Goal: Task Accomplishment & Management: Manage account settings

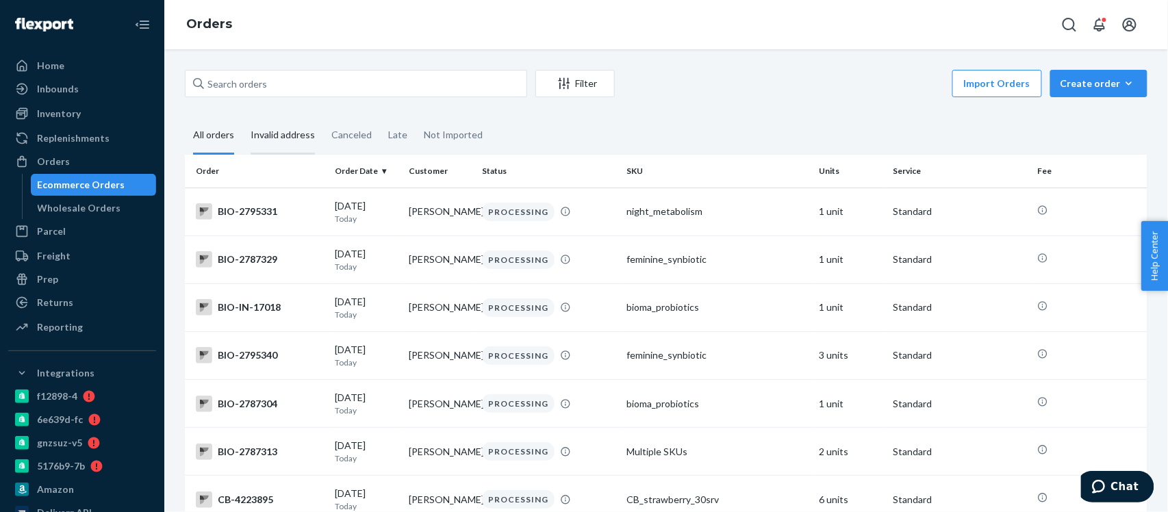
click at [286, 135] on div "Invalid address" at bounding box center [283, 136] width 64 height 38
click at [242, 117] on input "Invalid address" at bounding box center [242, 117] width 0 height 0
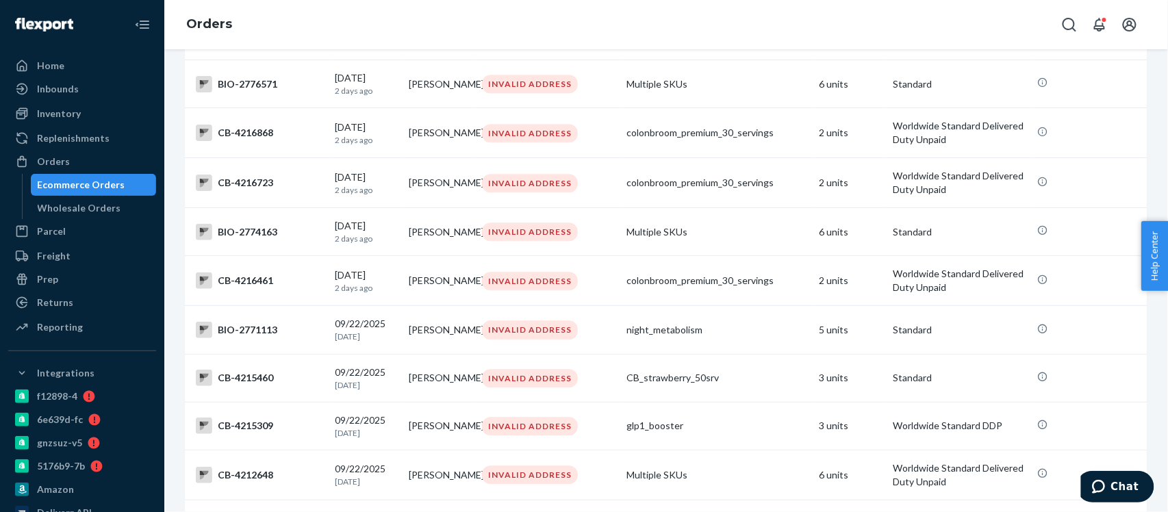
scroll to position [1278, 0]
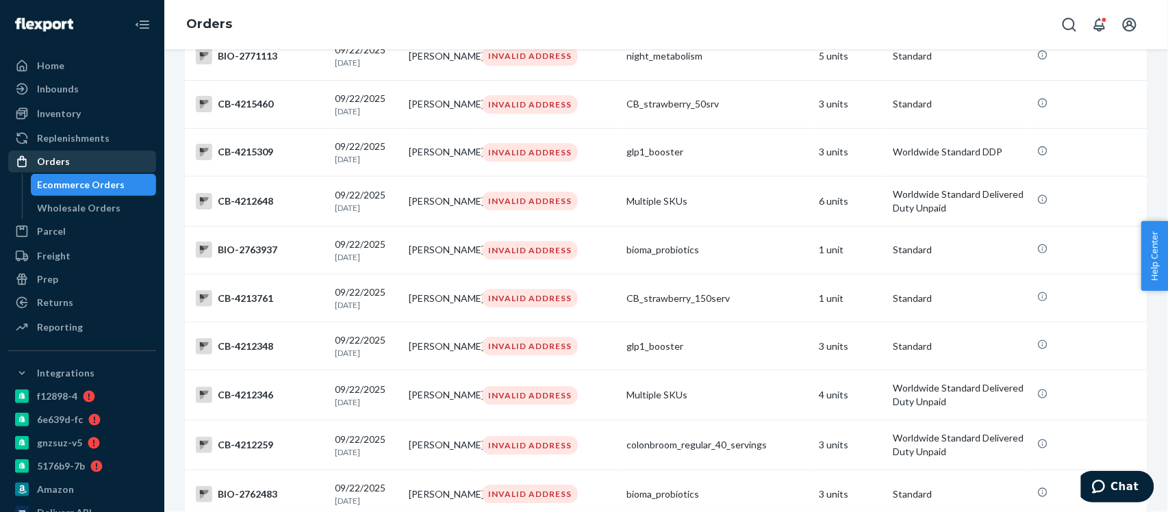
click at [49, 162] on div "Orders" at bounding box center [53, 162] width 33 height 14
click at [67, 159] on div "Orders" at bounding box center [82, 161] width 145 height 19
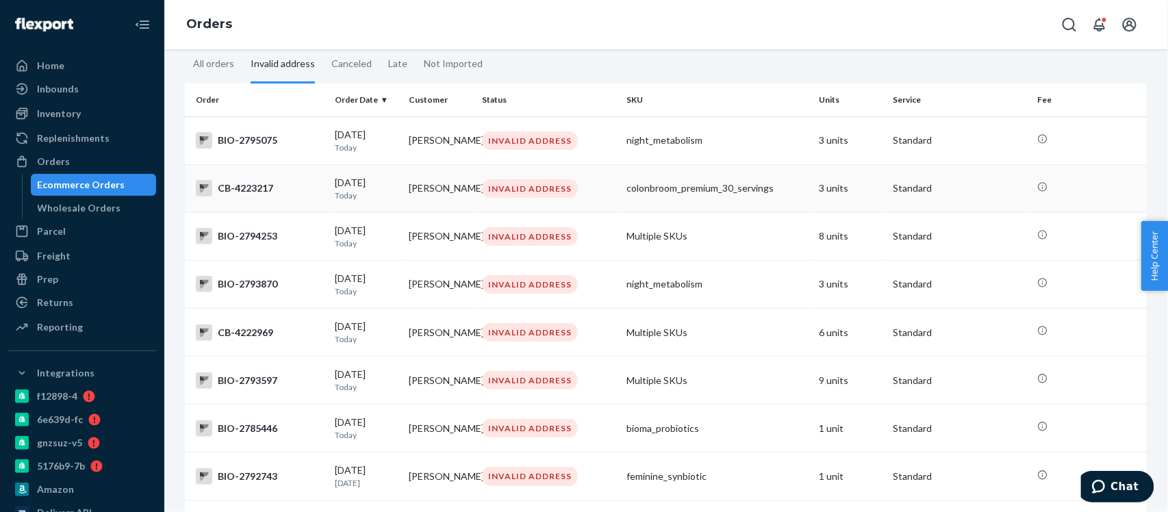
scroll to position [0, 0]
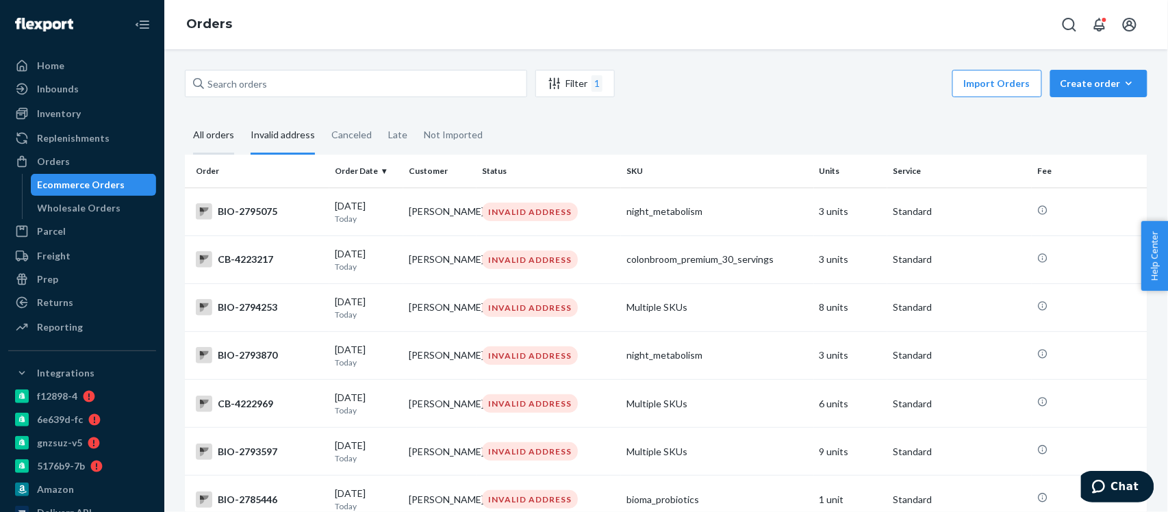
click at [201, 133] on div "All orders" at bounding box center [213, 136] width 41 height 38
click at [185, 117] on input "All orders" at bounding box center [185, 117] width 0 height 0
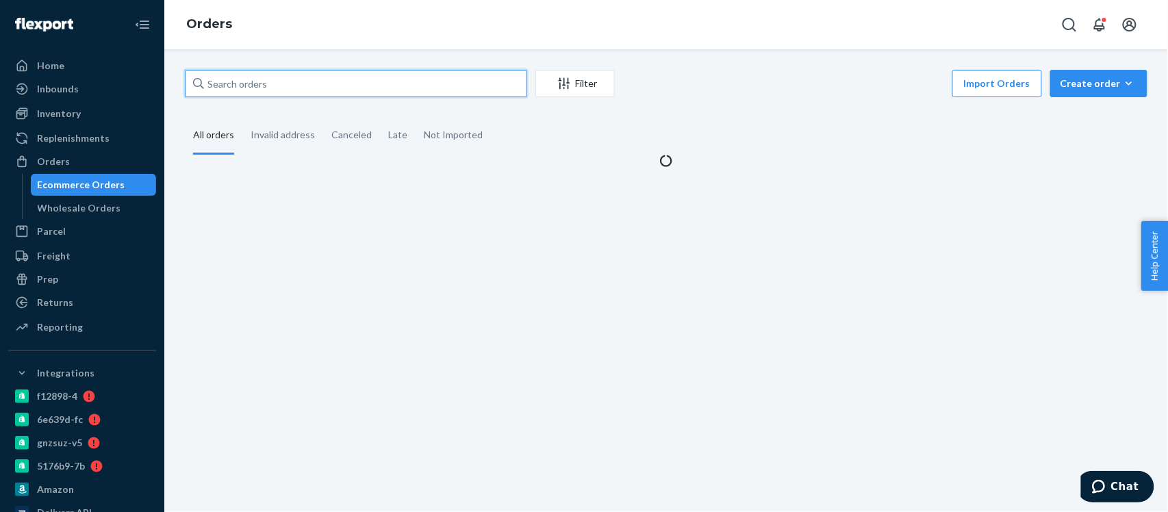
click at [271, 87] on input "text" at bounding box center [356, 83] width 342 height 27
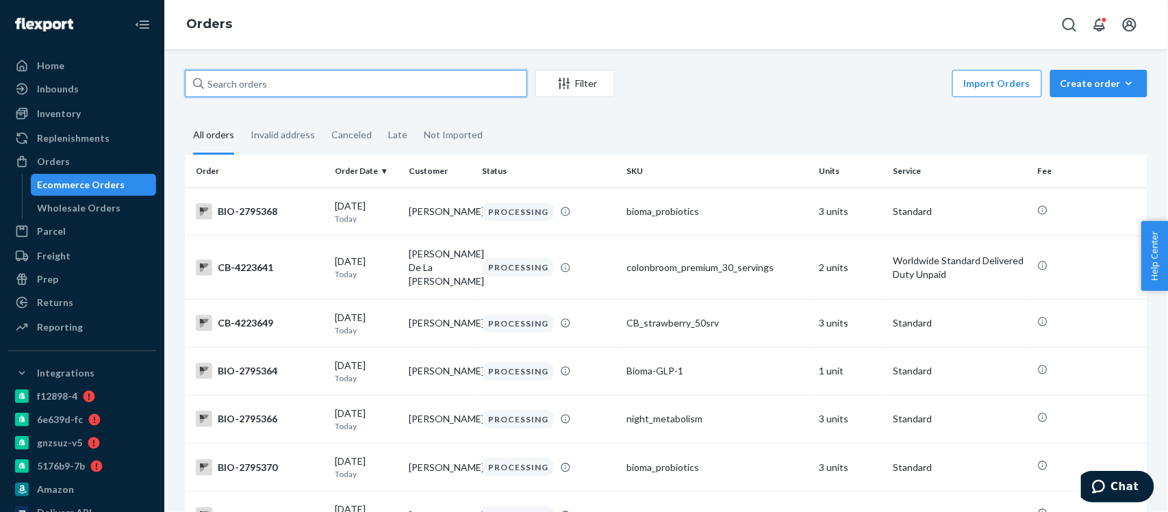
paste input "Shelley Belloit"
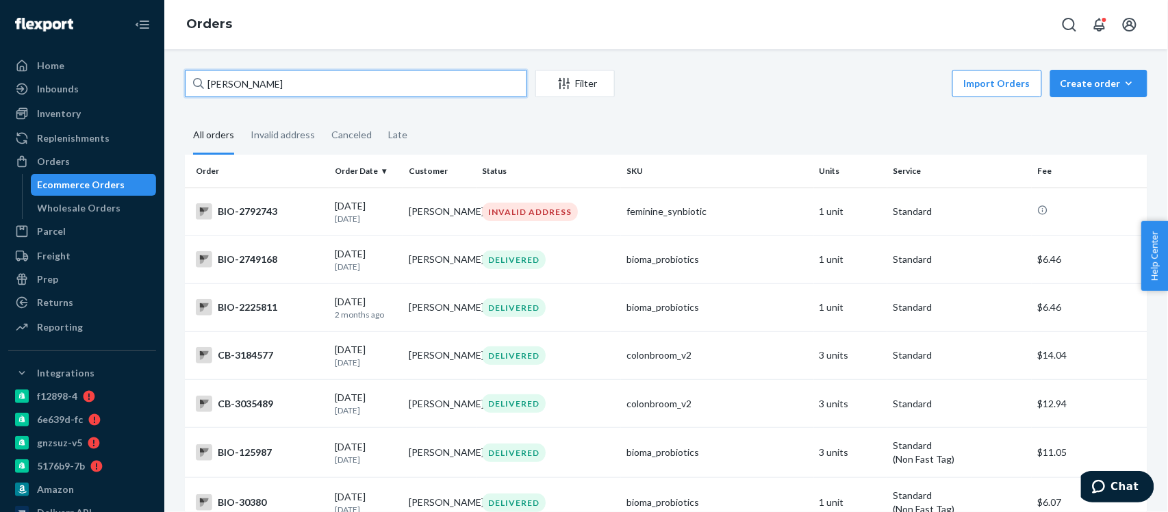
type input "Shelley Belloit"
click at [242, 306] on div "BIO-2225811" at bounding box center [260, 307] width 128 height 16
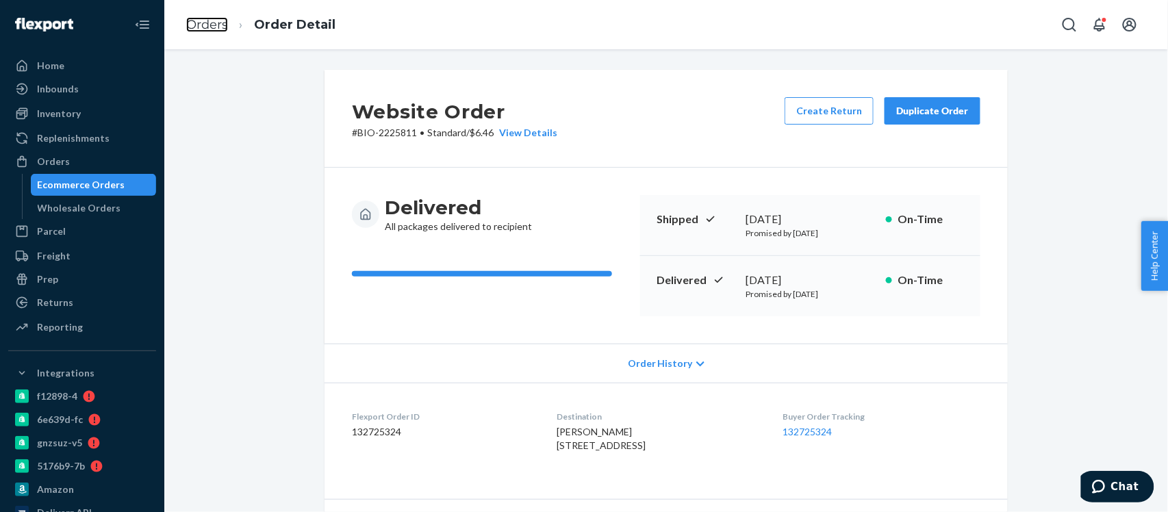
drag, startPoint x: 212, startPoint y: 28, endPoint x: 253, endPoint y: 64, distance: 54.4
click at [212, 28] on link "Orders" at bounding box center [207, 24] width 42 height 15
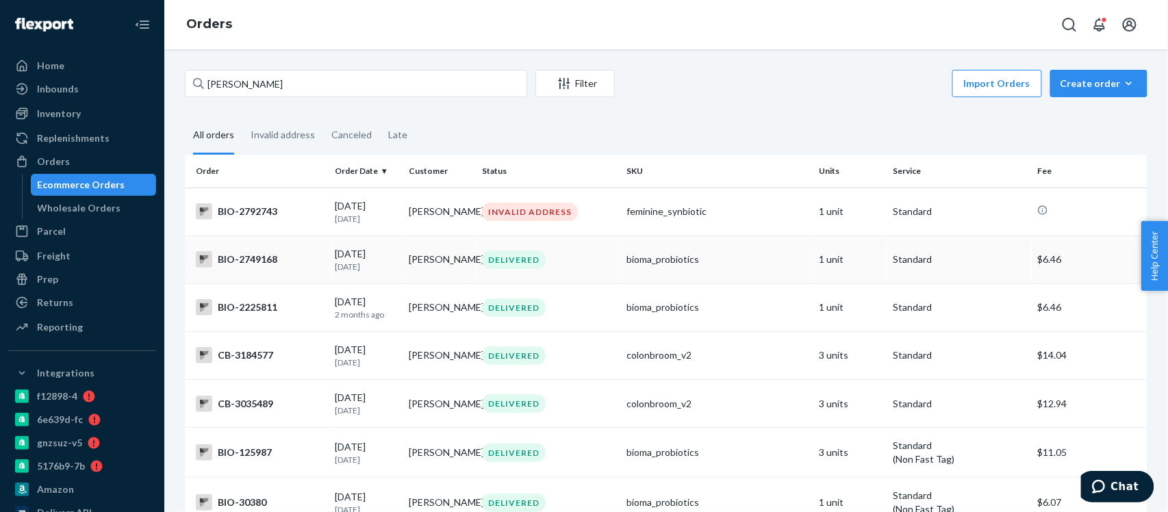
click at [237, 262] on div "BIO-2749168" at bounding box center [260, 259] width 128 height 16
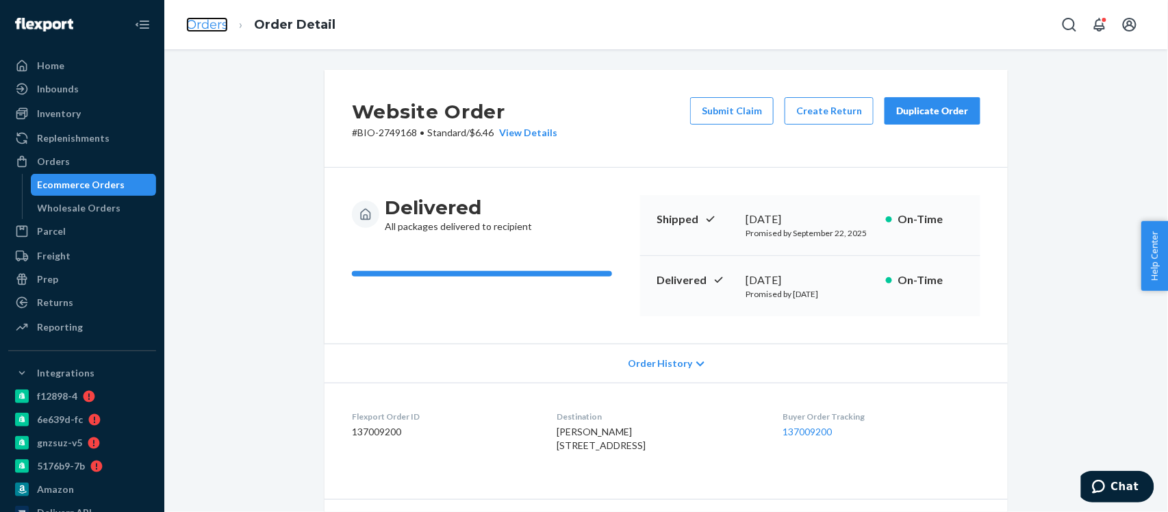
click at [210, 20] on link "Orders" at bounding box center [207, 24] width 42 height 15
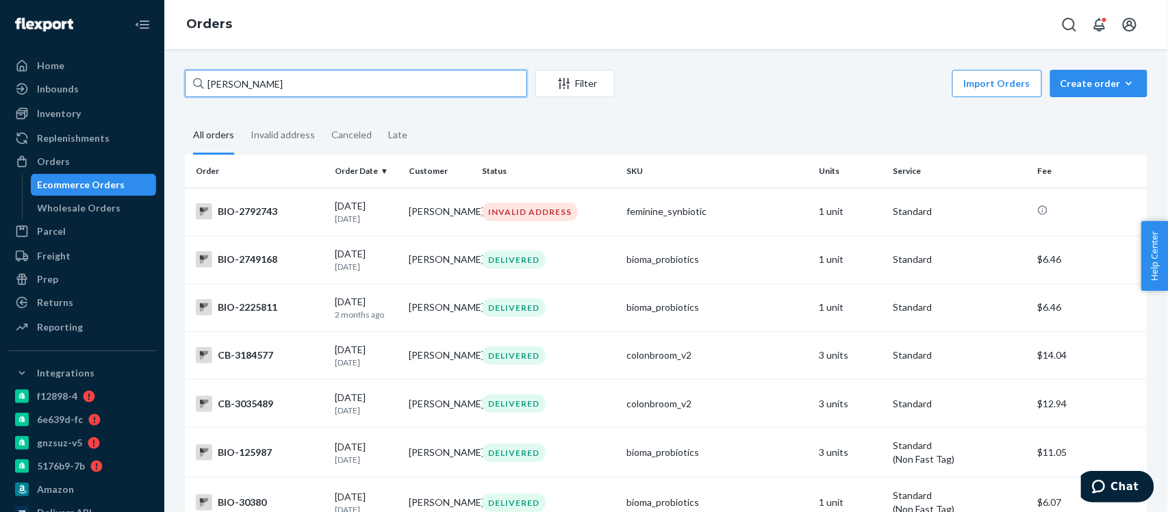
drag, startPoint x: 209, startPoint y: 81, endPoint x: 166, endPoint y: 94, distance: 44.2
click at [166, 94] on div "Shelley Belloit Filter Import Orders Create order Ecommerce order Removal order…" at bounding box center [666, 280] width 1004 height 463
paste input "Laura LECLEAR"
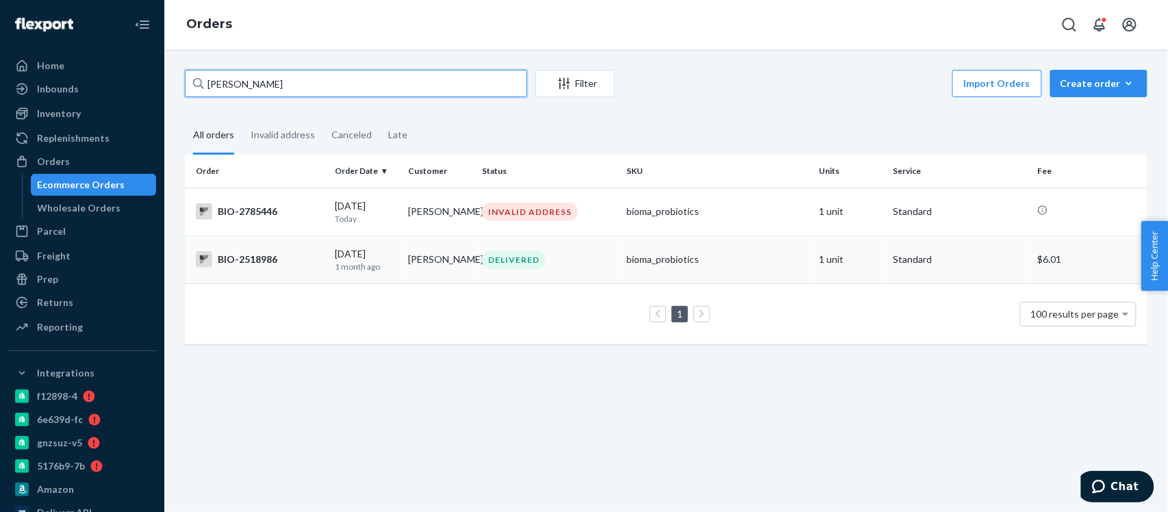
type input "Laura LECLEAR"
click at [255, 260] on div "BIO-2518986" at bounding box center [260, 259] width 128 height 16
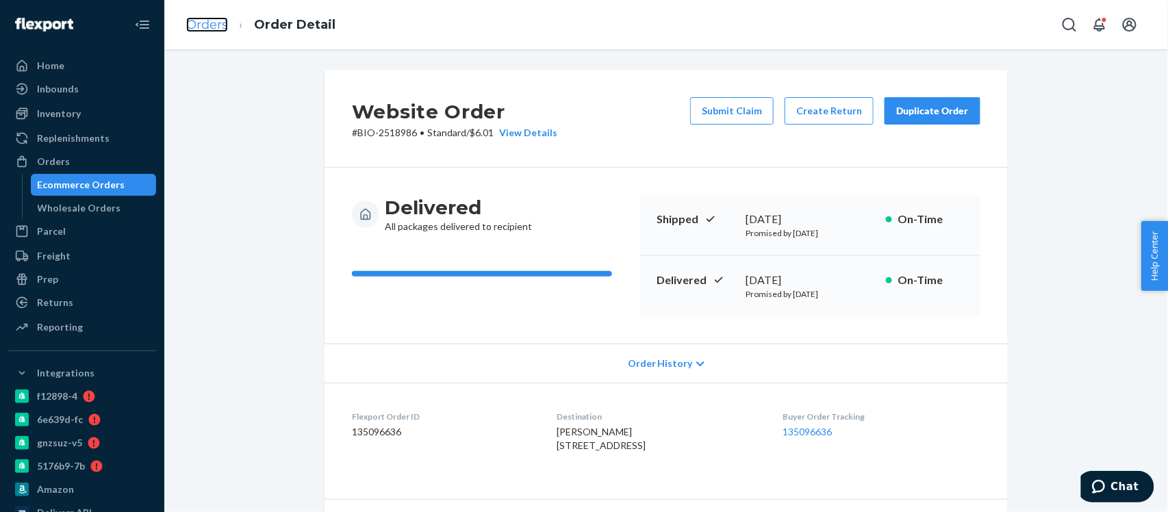
click at [215, 22] on link "Orders" at bounding box center [207, 24] width 42 height 15
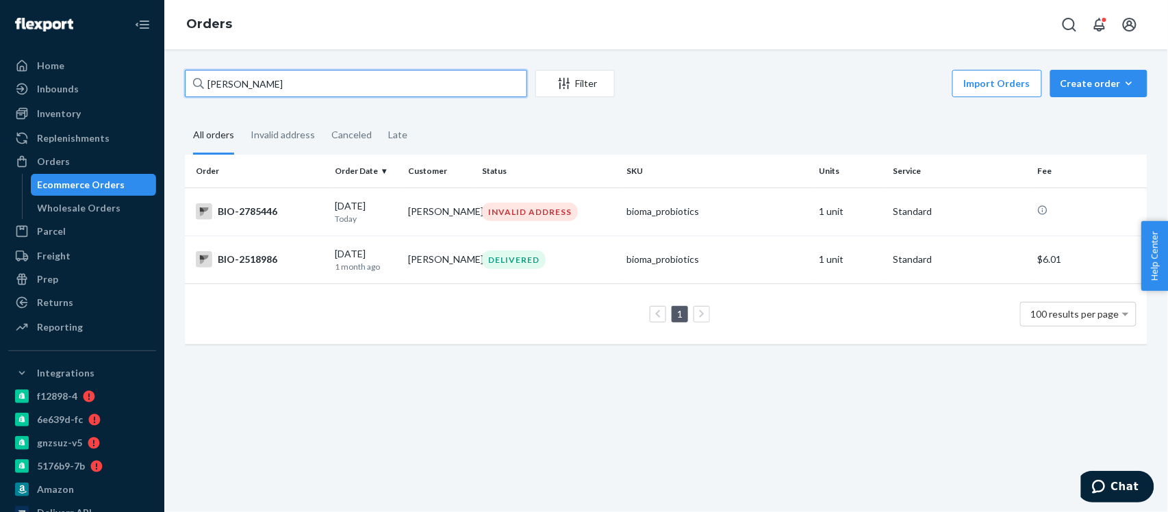
drag, startPoint x: 207, startPoint y: 82, endPoint x: 200, endPoint y: 90, distance: 10.7
click at [200, 90] on div "Laura LECLEAR" at bounding box center [356, 83] width 342 height 27
paste input "Karen Dillon"
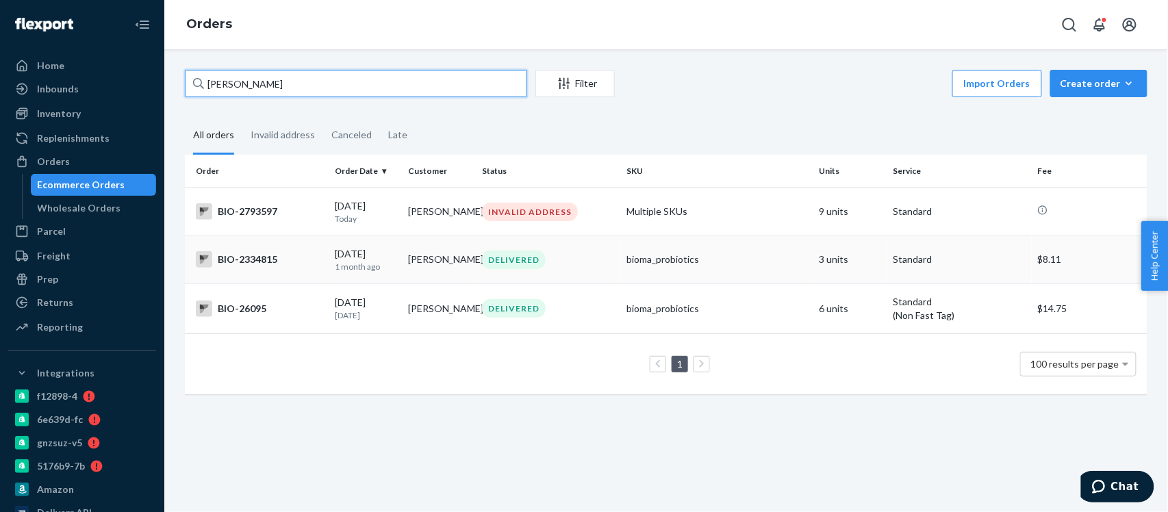
type input "Karen Dillon"
click at [265, 262] on div "BIO-2334815" at bounding box center [260, 259] width 128 height 16
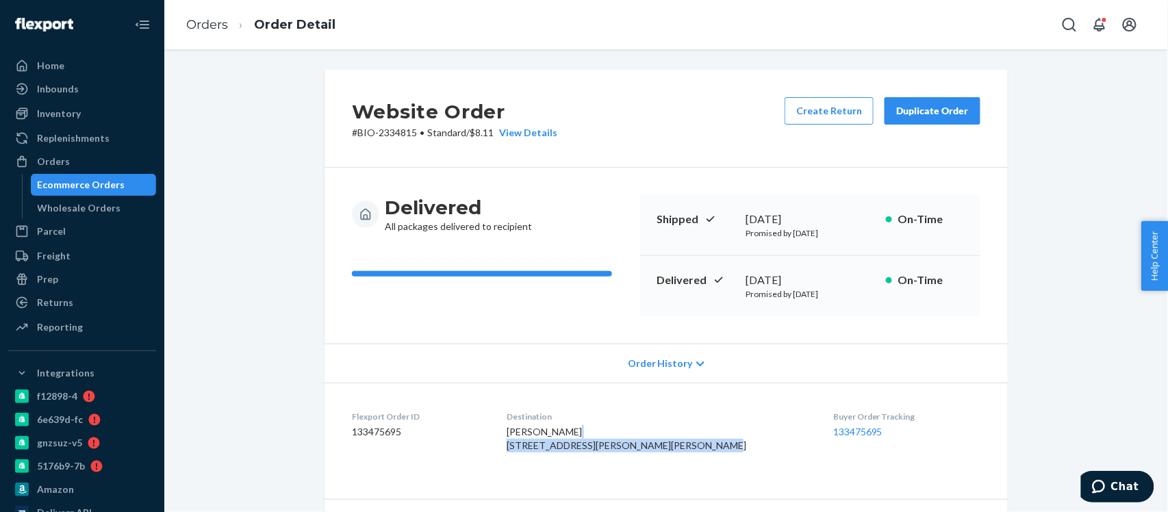
drag, startPoint x: 532, startPoint y: 444, endPoint x: 608, endPoint y: 467, distance: 79.5
click at [608, 467] on dl "Flexport Order ID 133475695 Destination Karen Dillon 13 Santina Dr Manchester, …" at bounding box center [666, 434] width 683 height 103
copy span "13 Santina Dr Manchester, CT 06040-7001 US"
click at [207, 27] on link "Orders" at bounding box center [207, 24] width 42 height 15
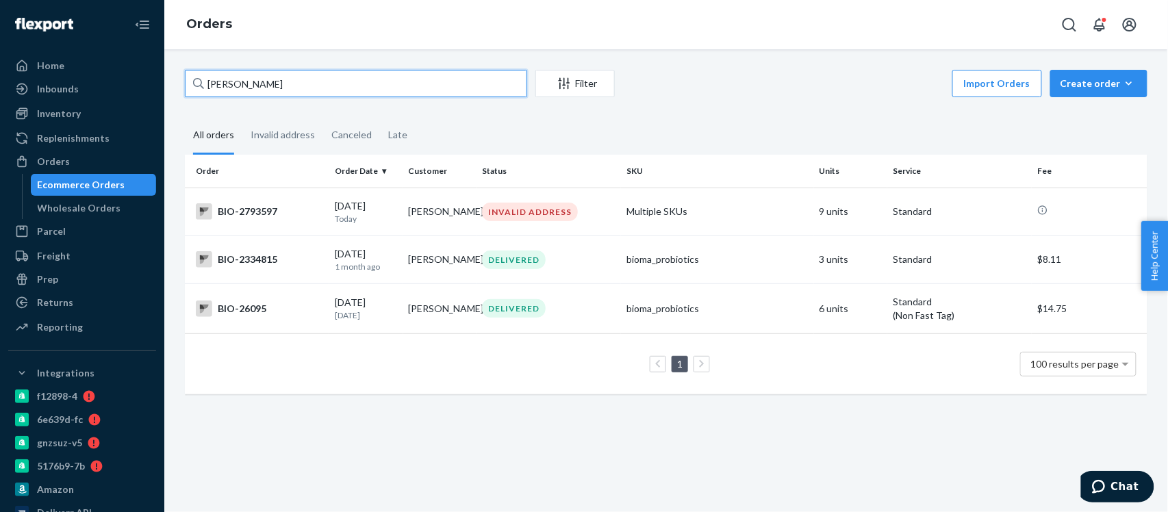
drag, startPoint x: 285, startPoint y: 77, endPoint x: 189, endPoint y: 97, distance: 98.1
click at [189, 97] on div "Karen Dillon Filter Import Orders Create order Ecommerce order Removal order" at bounding box center [666, 85] width 963 height 31
paste input "James Mickelse"
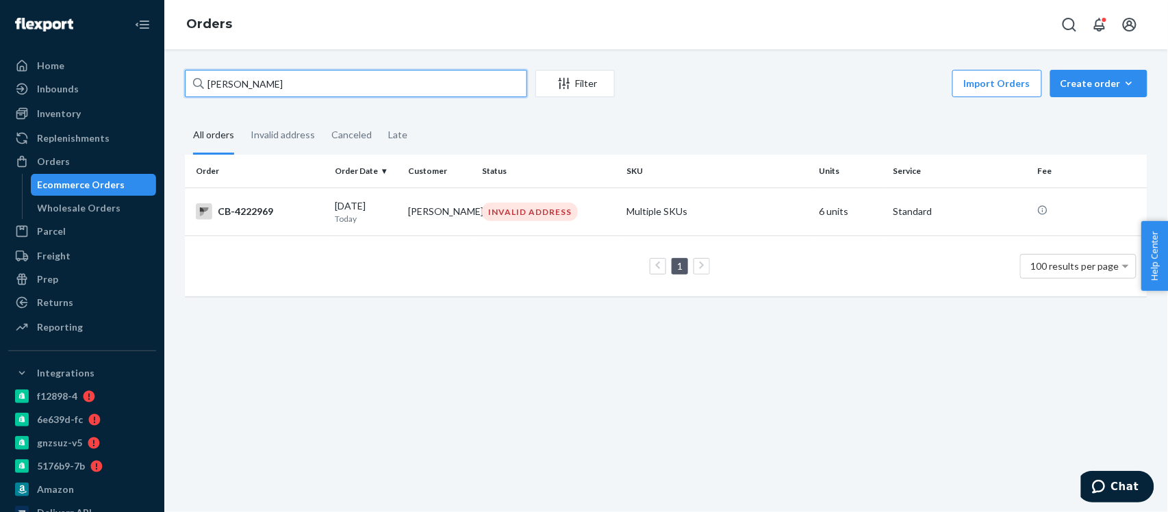
drag, startPoint x: 296, startPoint y: 88, endPoint x: 192, endPoint y: 87, distance: 103.4
click at [192, 87] on div "James Mickelsen" at bounding box center [356, 83] width 342 height 27
paste input "net Cramer"
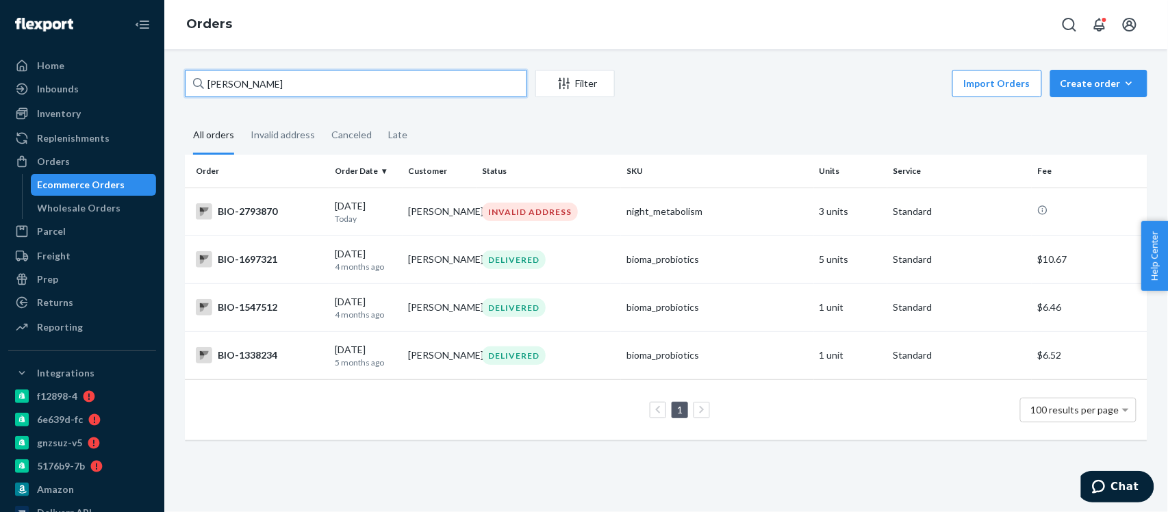
type input "Janet Cramer"
click at [264, 258] on div "BIO-1697321" at bounding box center [260, 259] width 128 height 16
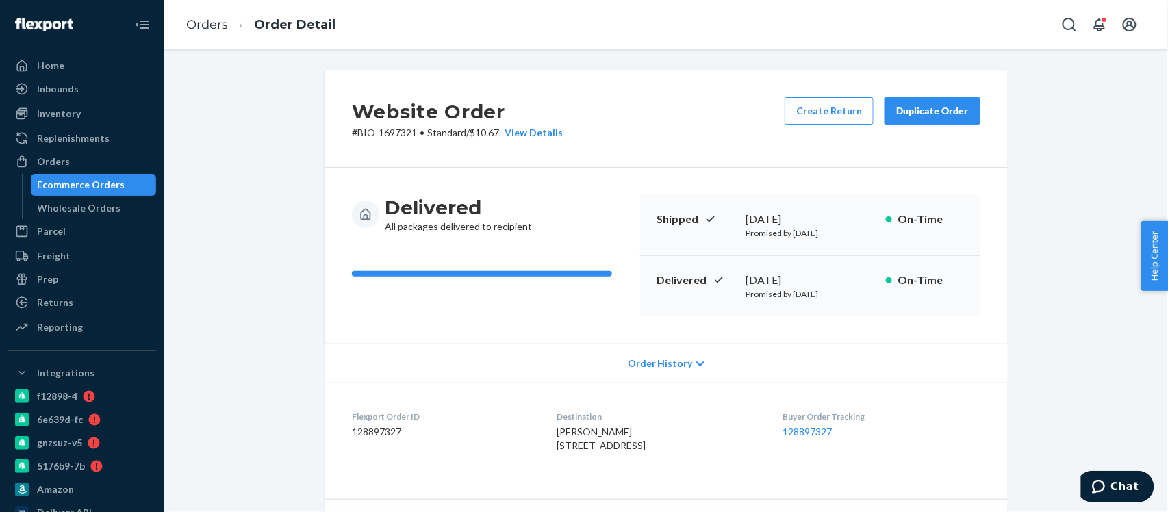
drag, startPoint x: 535, startPoint y: 444, endPoint x: 587, endPoint y: 486, distance: 66.3
click at [587, 486] on dl "Flexport Order ID 128897327 Destination Janet Cramer 2825 41st Ave N St Petersb…" at bounding box center [666, 434] width 683 height 103
copy span "2825 41st Ave N St Petersburg, FL 33714-4545 US"
click at [214, 25] on link "Orders" at bounding box center [207, 24] width 42 height 15
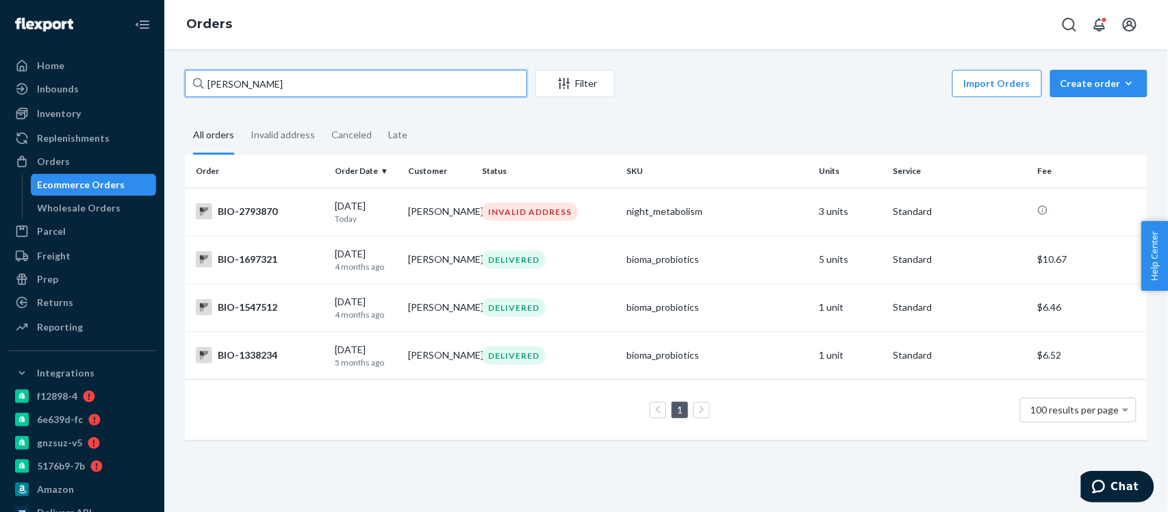
drag, startPoint x: 214, startPoint y: 84, endPoint x: 183, endPoint y: 87, distance: 31.0
click at [184, 87] on div "Janet Cramer Filter Import Orders Create order Ecommerce order Removal order Al…" at bounding box center [666, 262] width 983 height 384
paste input "Christine Stein"
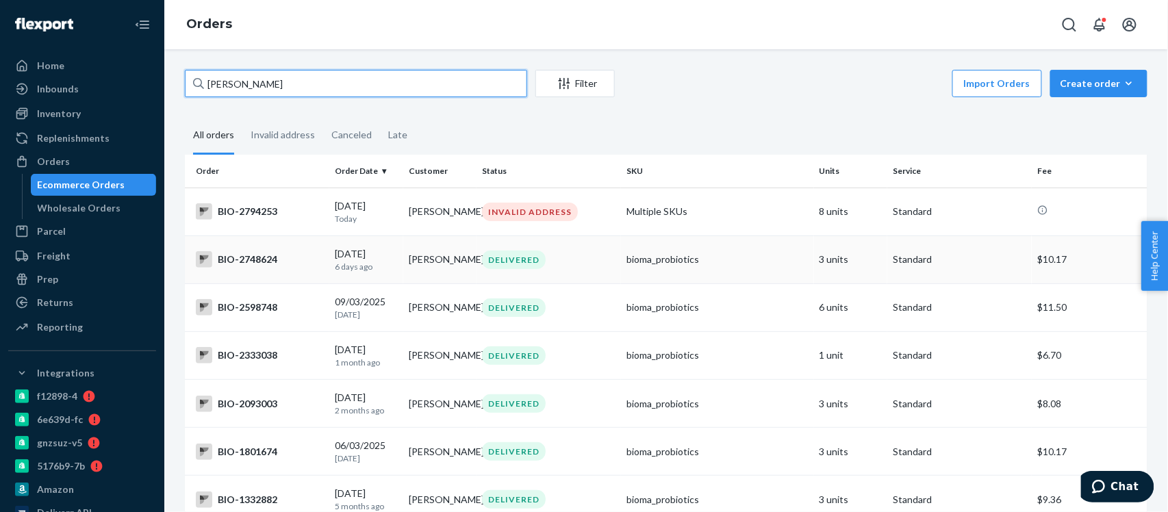
type input "Christine Stein"
click at [247, 262] on div "BIO-2748624" at bounding box center [260, 259] width 128 height 16
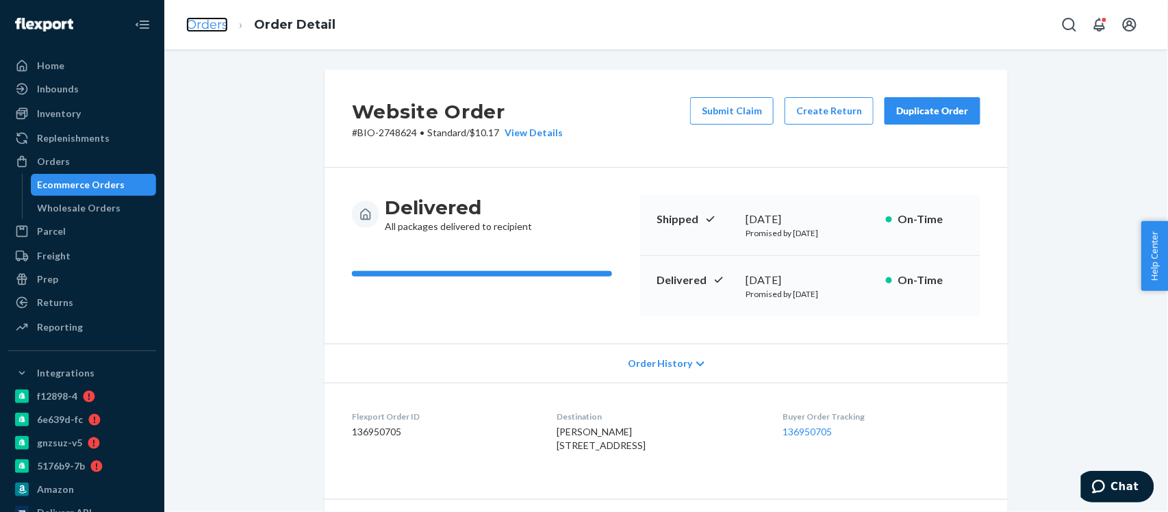
click at [201, 20] on link "Orders" at bounding box center [207, 24] width 42 height 15
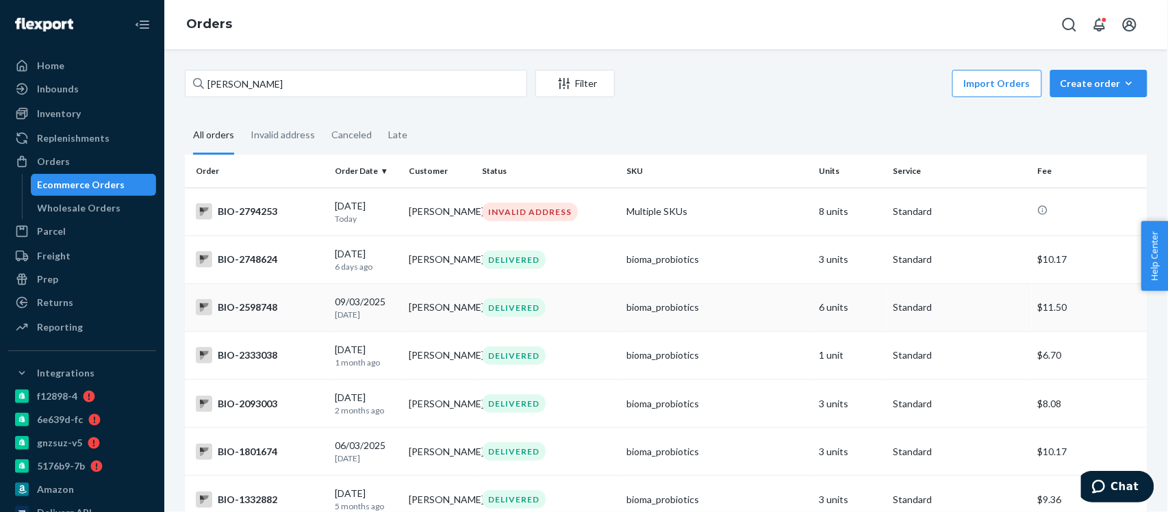
click at [249, 312] on div "BIO-2598748" at bounding box center [260, 307] width 128 height 16
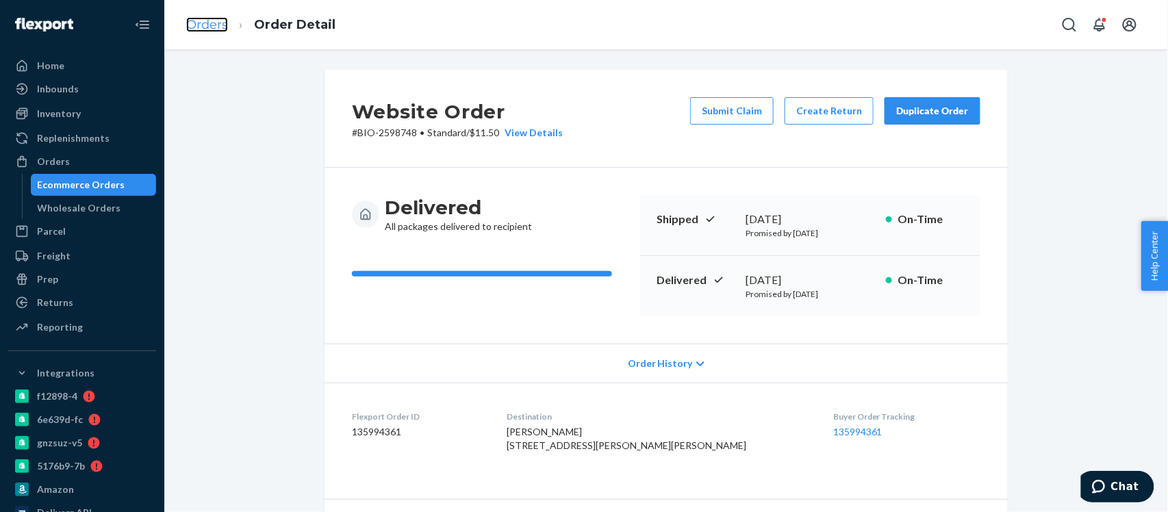
click at [195, 25] on link "Orders" at bounding box center [207, 24] width 42 height 15
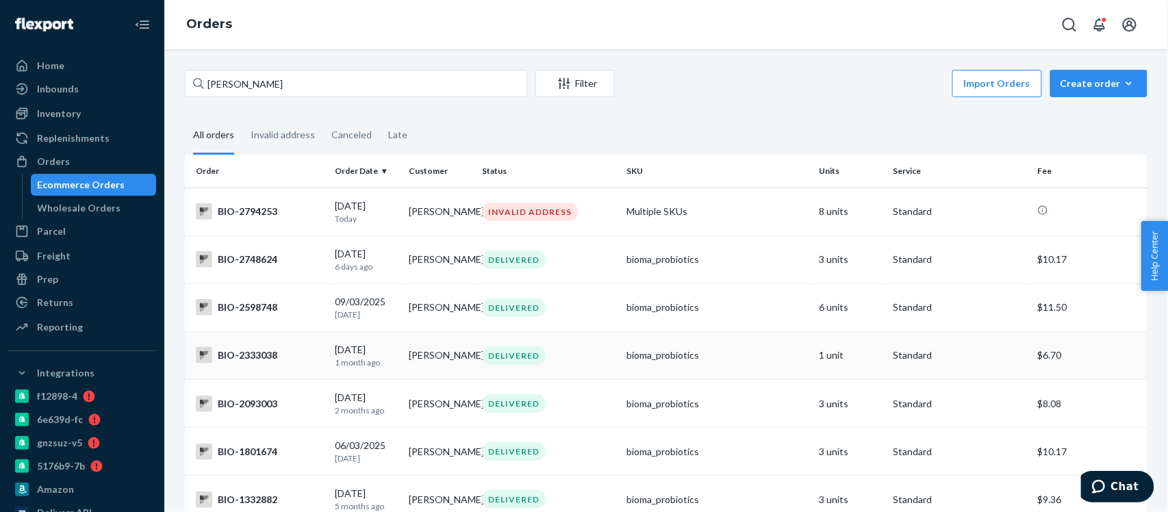
click at [238, 361] on div "BIO-2333038" at bounding box center [260, 355] width 128 height 16
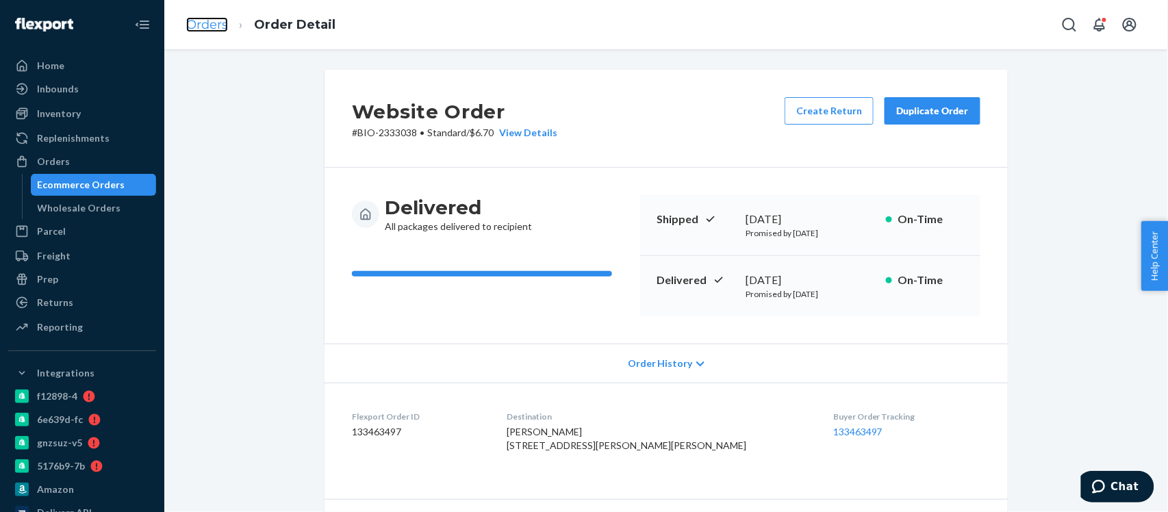
click at [209, 27] on link "Orders" at bounding box center [207, 24] width 42 height 15
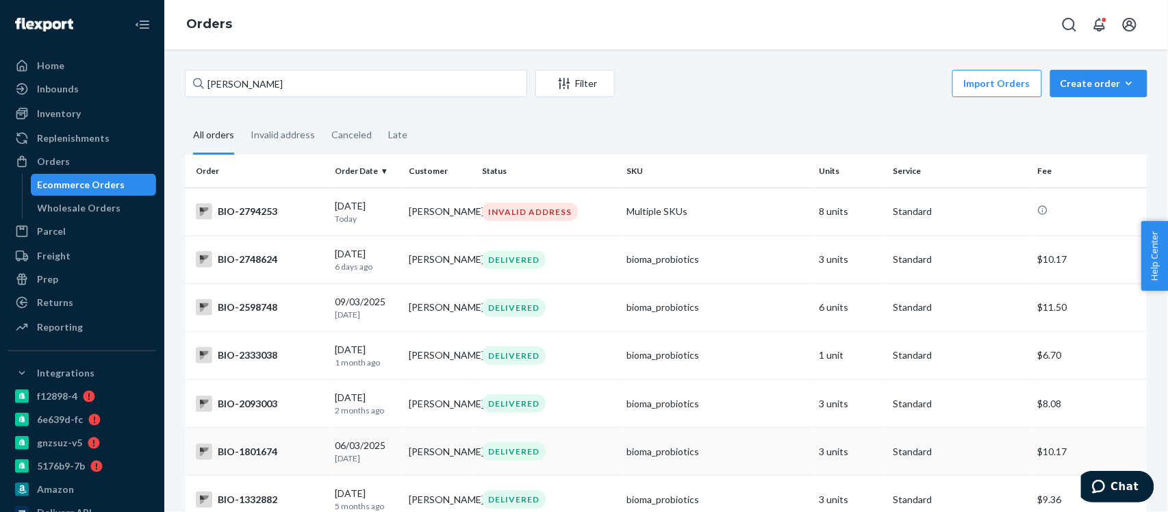
click at [229, 460] on div "BIO-1801674" at bounding box center [260, 452] width 128 height 16
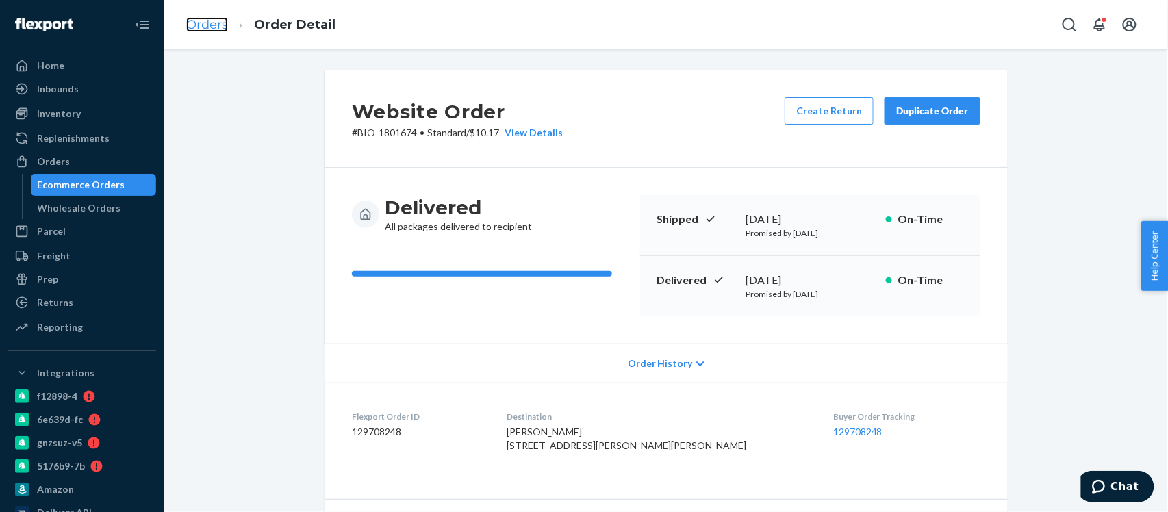
click at [207, 27] on link "Orders" at bounding box center [207, 24] width 42 height 15
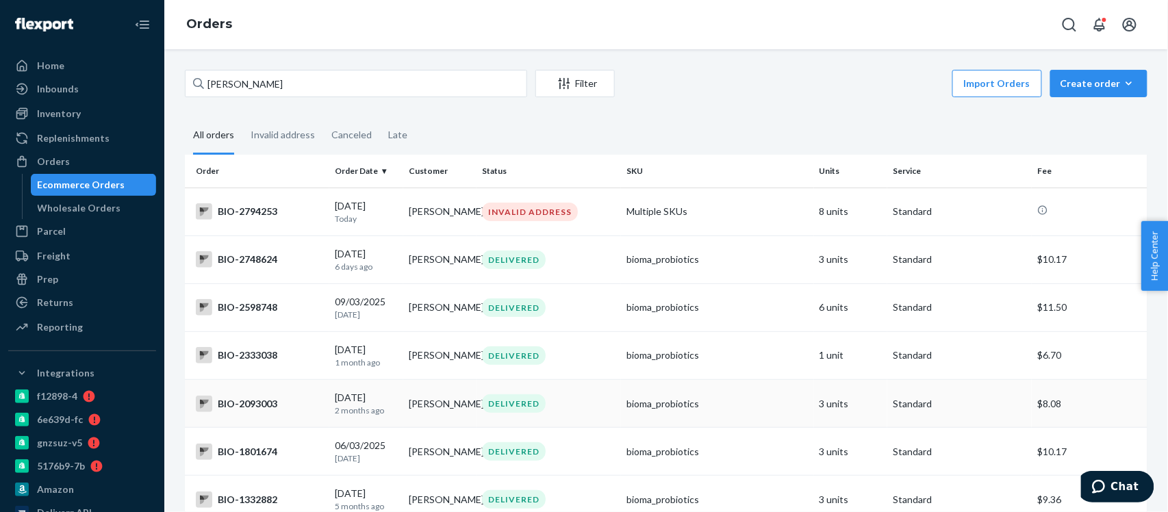
click at [257, 412] on div "BIO-2093003" at bounding box center [260, 404] width 128 height 16
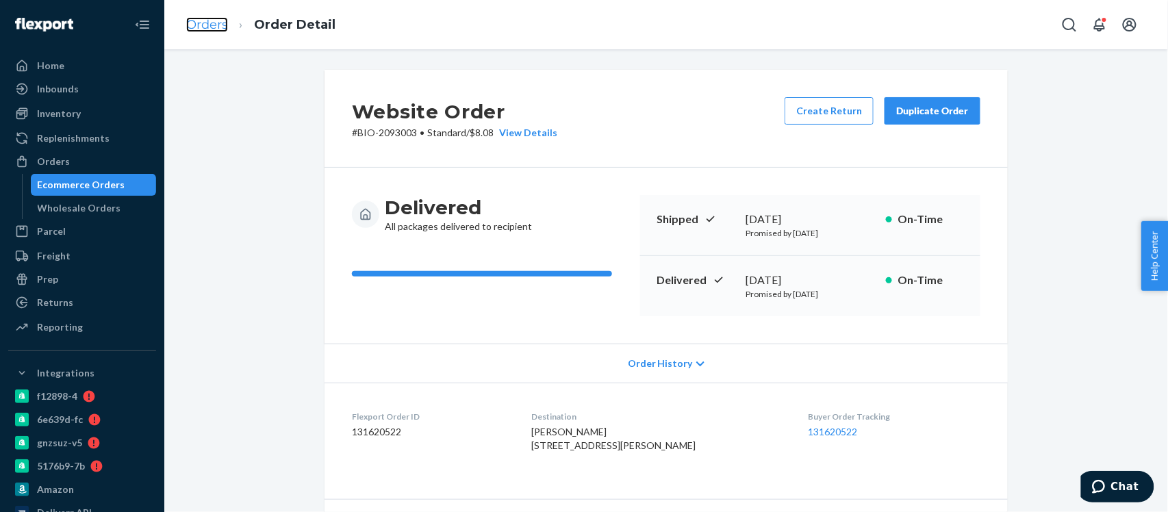
click at [210, 28] on link "Orders" at bounding box center [207, 24] width 42 height 15
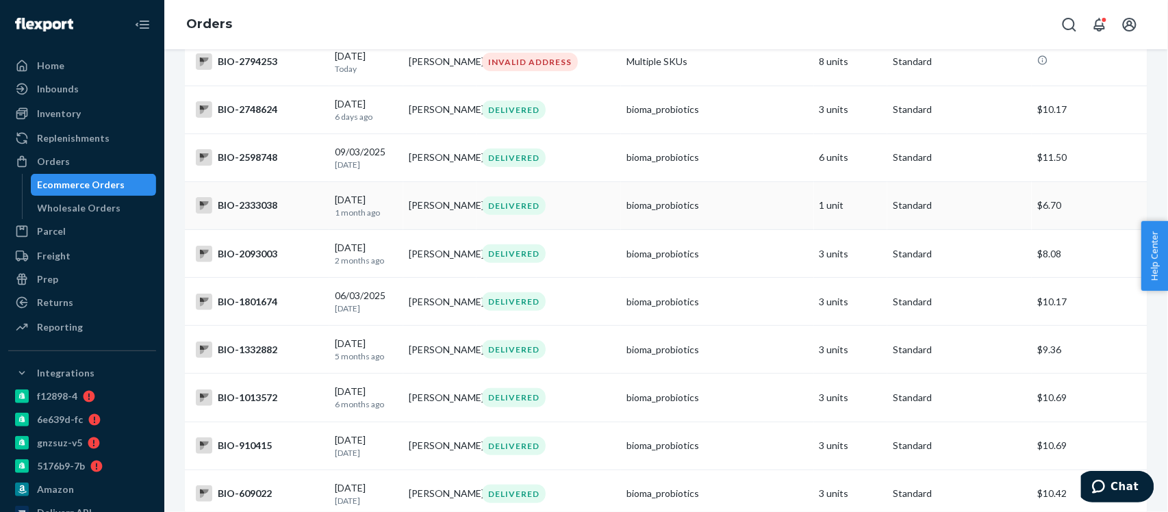
scroll to position [182, 0]
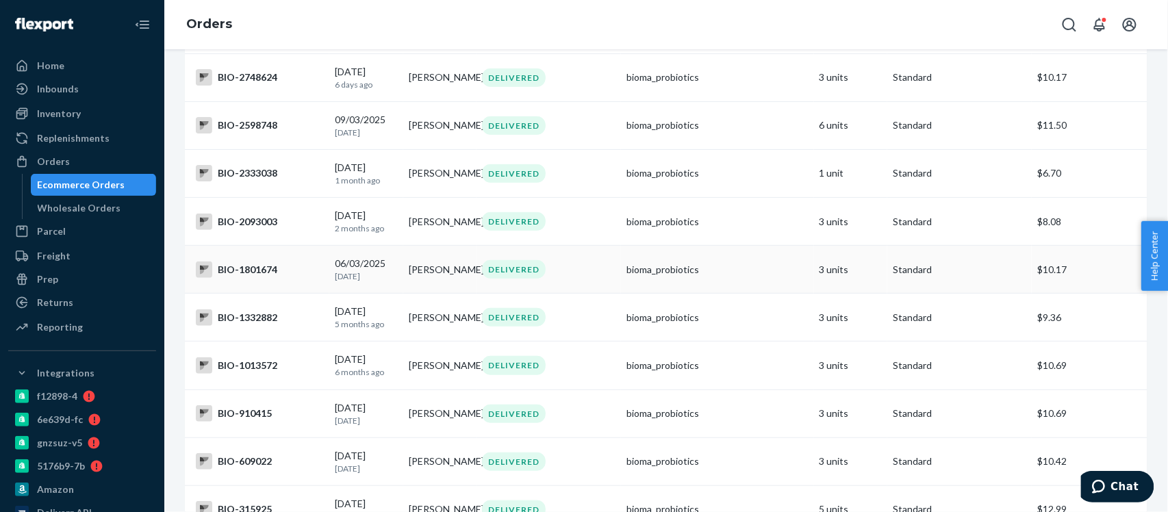
click at [242, 278] on div "BIO-1801674" at bounding box center [260, 270] width 128 height 16
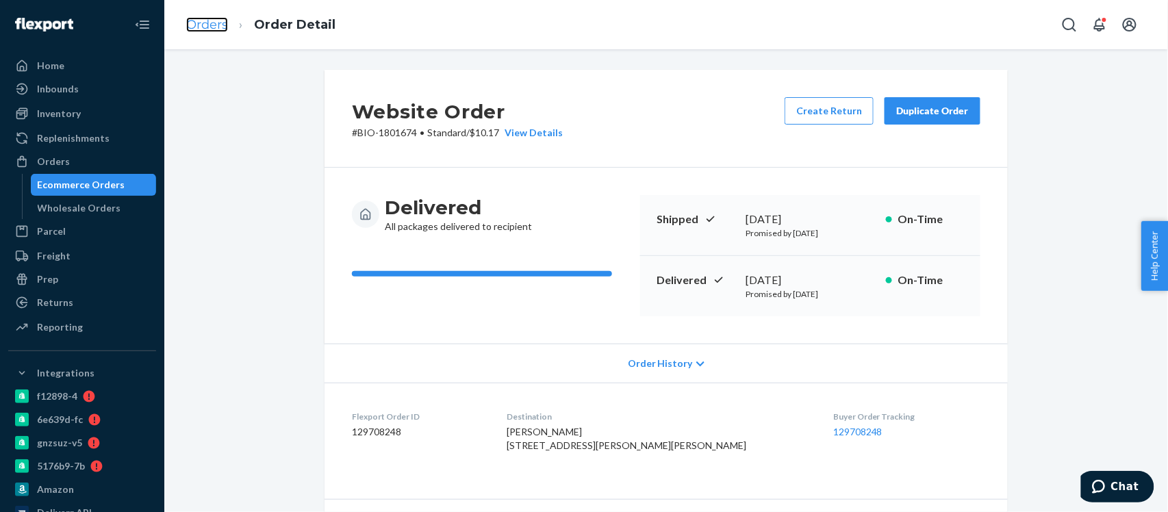
click at [190, 25] on link "Orders" at bounding box center [207, 24] width 42 height 15
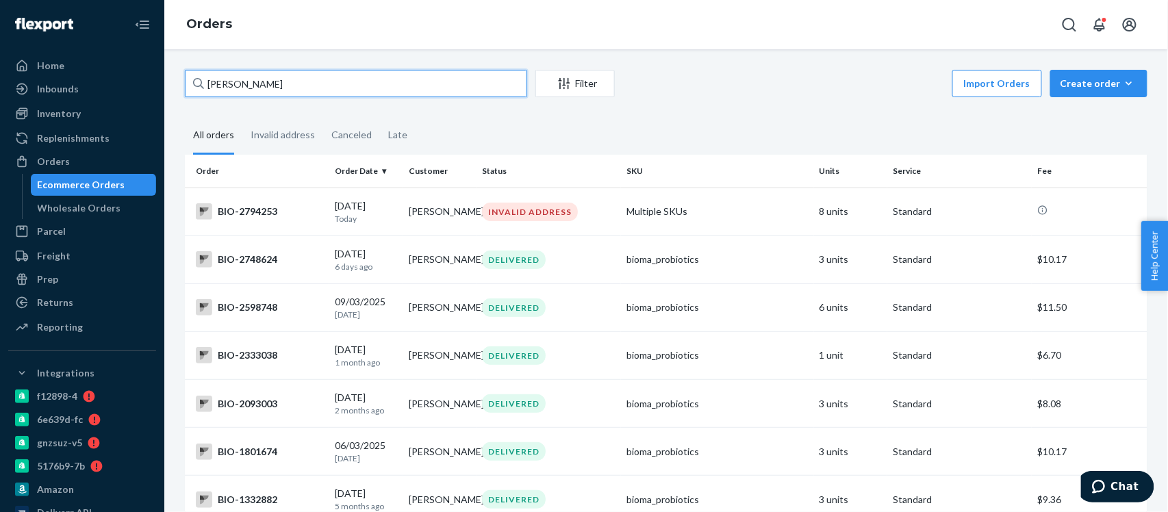
drag, startPoint x: 294, startPoint y: 86, endPoint x: 184, endPoint y: 105, distance: 112.6
click at [184, 105] on div "Christine Stein Filter Import Orders Create order Ecommerce order Removal order…" at bounding box center [666, 430] width 983 height 720
paste input "Drew Sadloski"
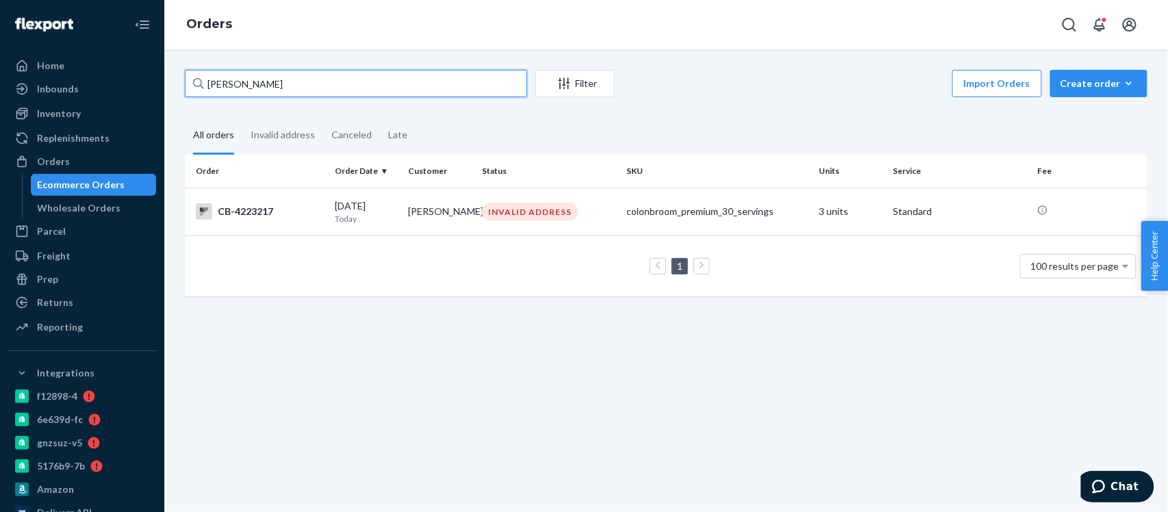
drag, startPoint x: 291, startPoint y: 75, endPoint x: 165, endPoint y: 99, distance: 128.3
click at [165, 99] on div "Drew Sadloski Filter Import Orders Create order Ecommerce order Removal order A…" at bounding box center [666, 280] width 1004 height 463
paste input "Elizabeth Tenly"
type input "Elizabeth Tenly"
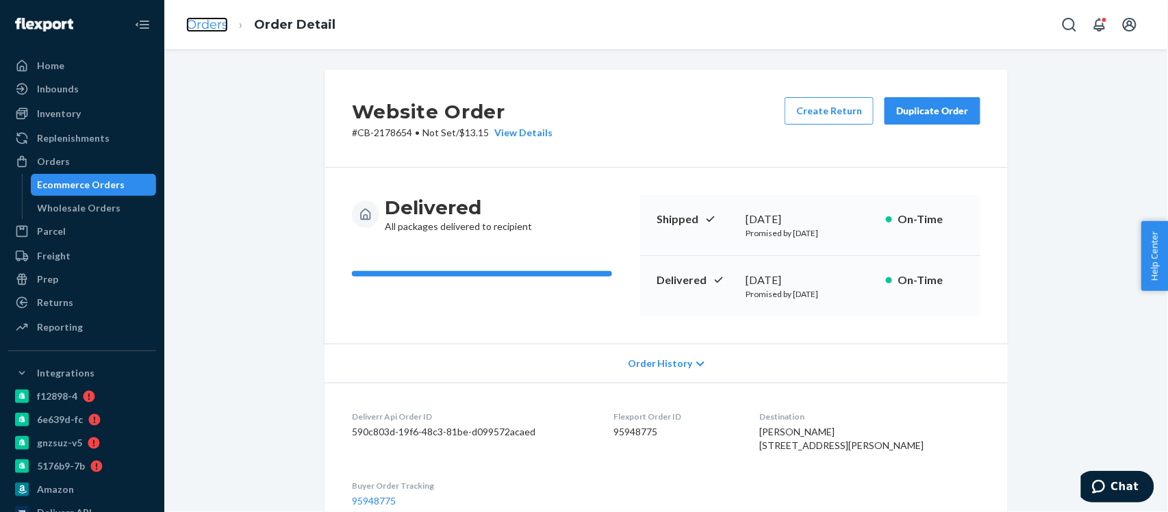
click at [205, 26] on link "Orders" at bounding box center [207, 24] width 42 height 15
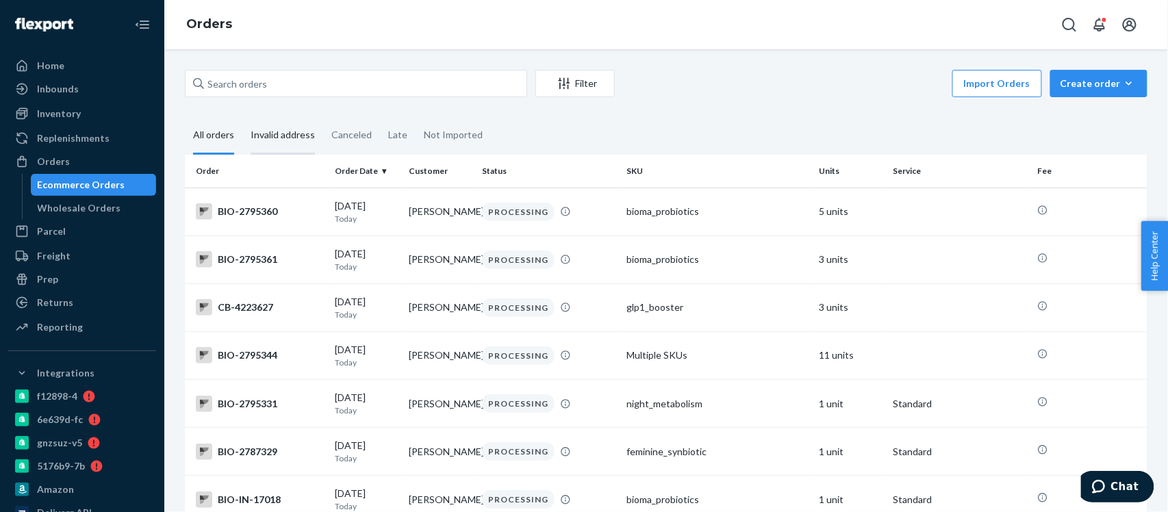
click at [299, 134] on div "Invalid address" at bounding box center [283, 136] width 64 height 38
click at [242, 117] on input "Invalid address" at bounding box center [242, 117] width 0 height 0
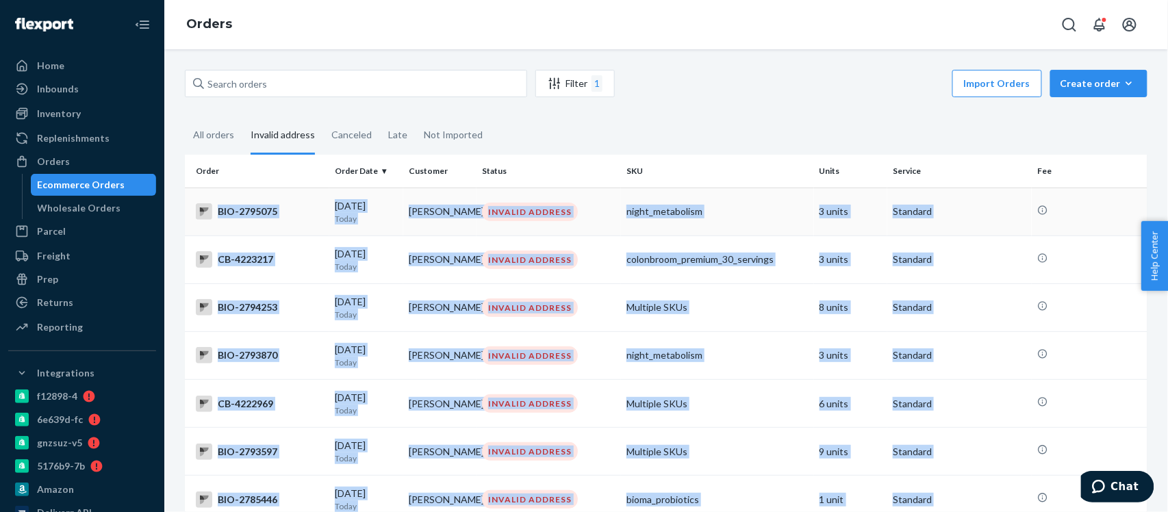
drag, startPoint x: 933, startPoint y: 400, endPoint x: 216, endPoint y: 206, distance: 742.8
copy tbody "BIO-2795075 09/25/2025 Today Elizabeth Tenly INVALID ADDRESS night_metabolism 3…"
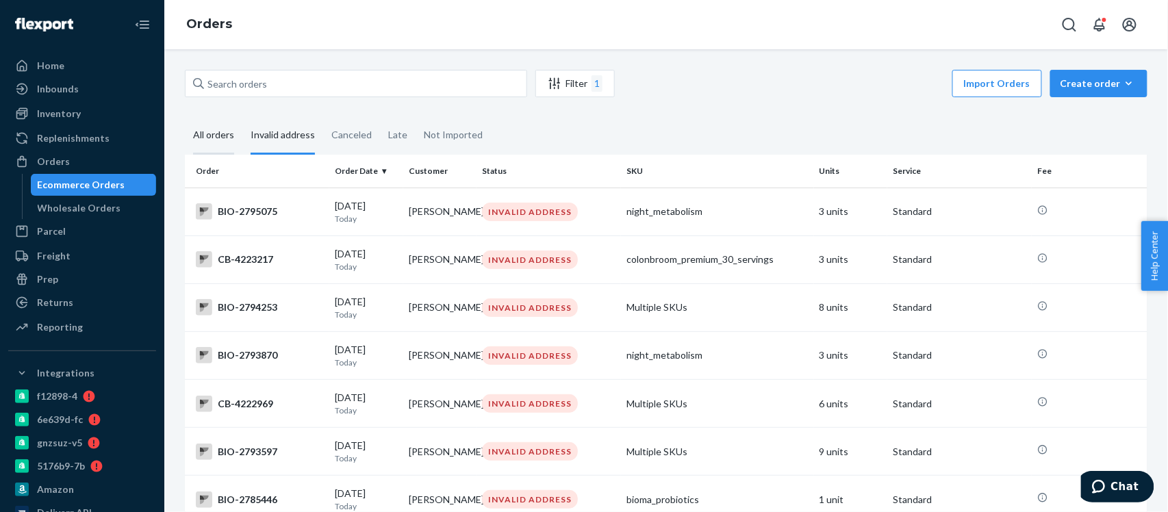
click at [212, 141] on div "All orders" at bounding box center [213, 136] width 41 height 38
click at [185, 117] on input "All orders" at bounding box center [185, 117] width 0 height 0
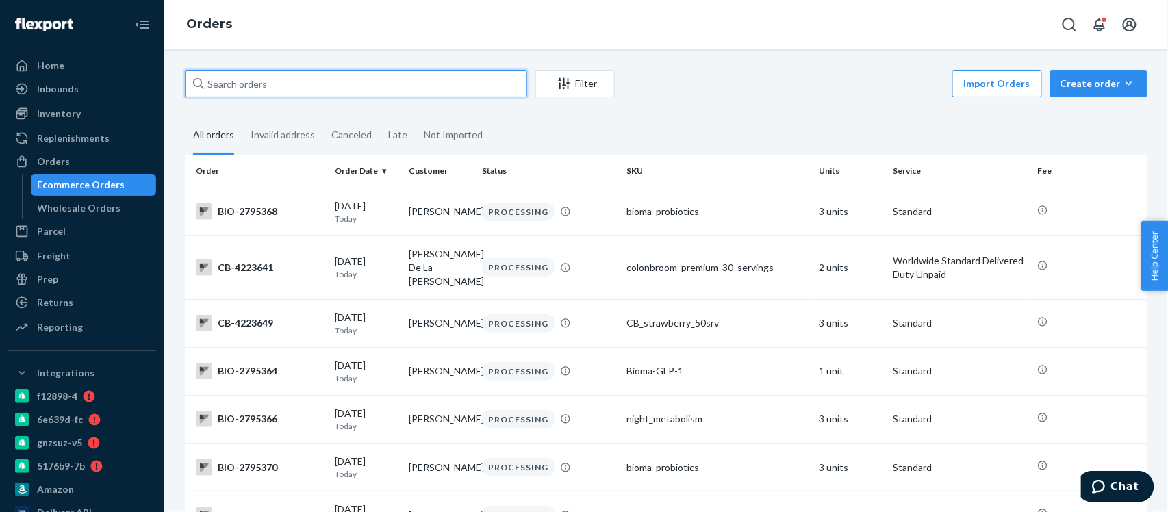
click at [209, 92] on input "text" at bounding box center [356, 83] width 342 height 27
paste input "BIO-2792743"
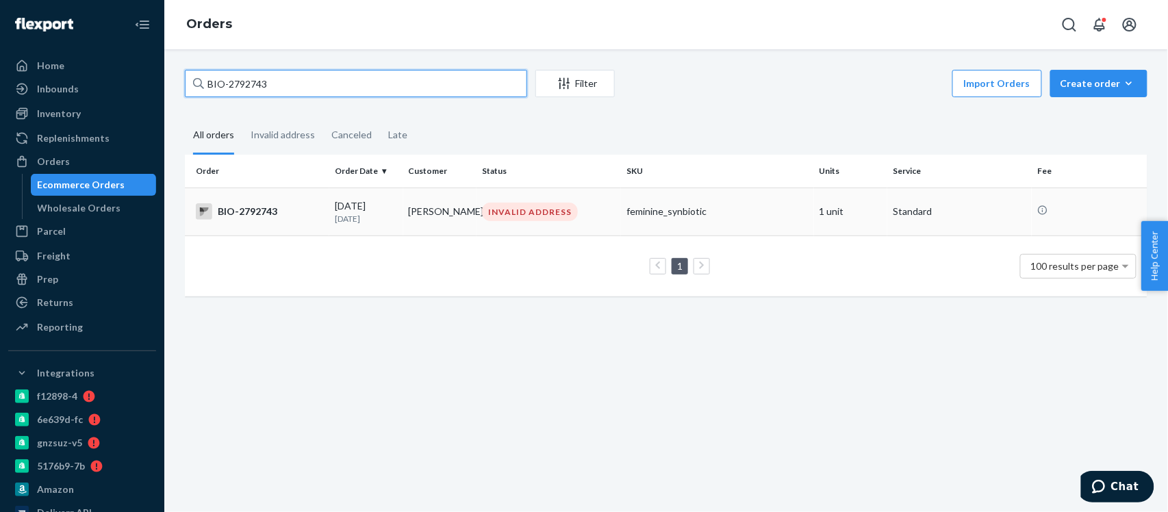
type input "BIO-2792743"
click at [246, 212] on div "BIO-2792743" at bounding box center [260, 211] width 128 height 16
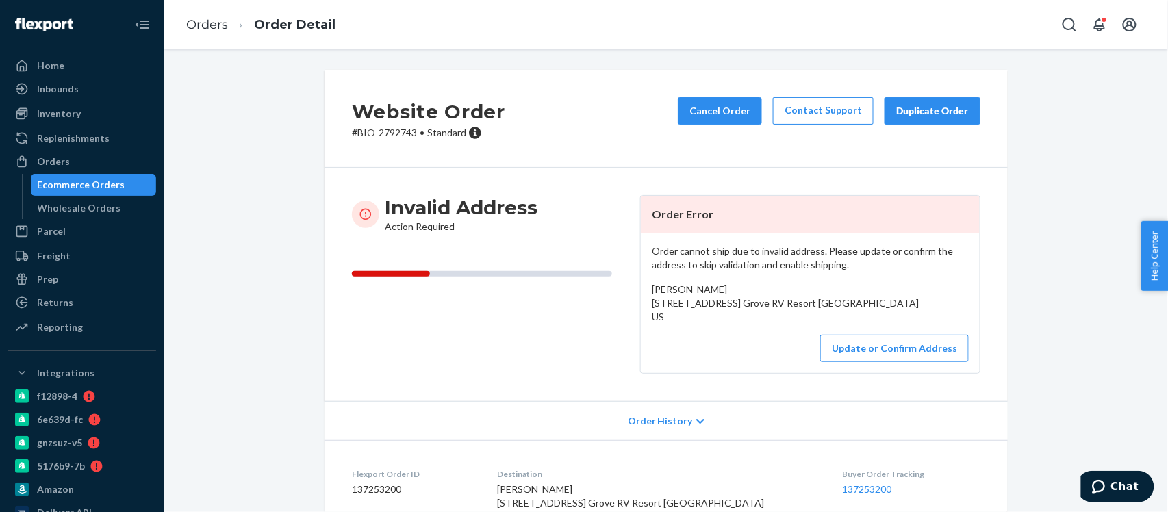
drag, startPoint x: 640, startPoint y: 308, endPoint x: 699, endPoint y: 333, distance: 64.1
click at [699, 333] on div "Order cannot ship due to invalid address. Please update or confirm the address …" at bounding box center [810, 304] width 339 height 140
click at [712, 290] on div "Shelley Belloit 4225 A1A South, Ocean Grove RV Resort Lot E132 St. Augustine, F…" at bounding box center [810, 303] width 317 height 41
drag, startPoint x: 712, startPoint y: 290, endPoint x: 647, endPoint y: 291, distance: 65.8
click at [652, 291] on div "Shelley Belloit 4225 A1A South, Ocean Grove RV Resort Lot E132 St. Augustine, F…" at bounding box center [810, 303] width 317 height 41
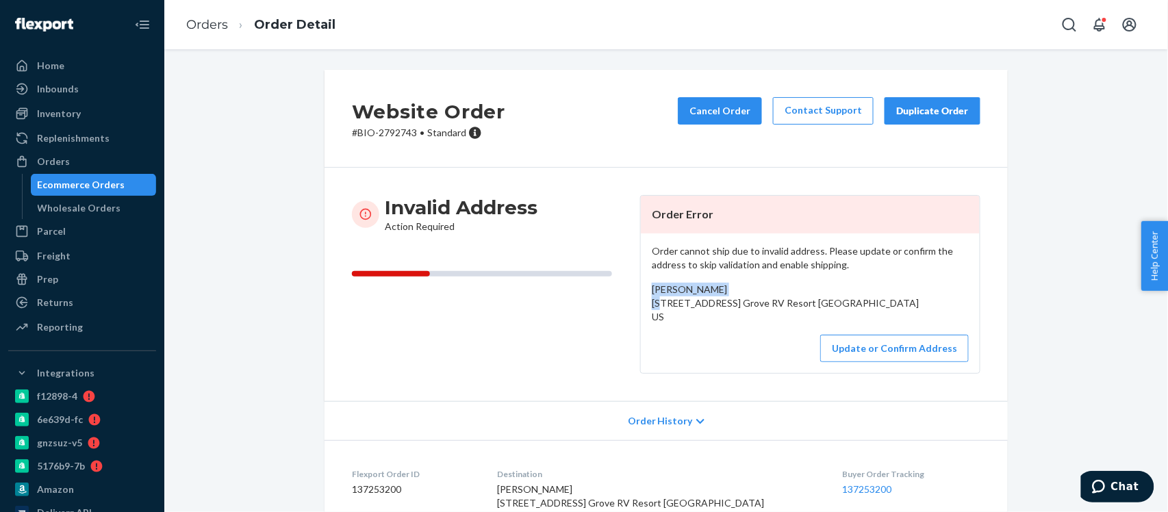
copy span "Shelley Belloit"
click at [663, 358] on div "Update or Confirm Address" at bounding box center [810, 348] width 317 height 27
drag, startPoint x: 644, startPoint y: 308, endPoint x: 699, endPoint y: 339, distance: 63.8
click at [699, 339] on div "Order cannot ship due to invalid address. Please update or confirm the address …" at bounding box center [810, 304] width 339 height 140
copy div "4225 A1A South, Ocean Grove RV Resort Lot E132 St. Augustine, FL 32080 US"
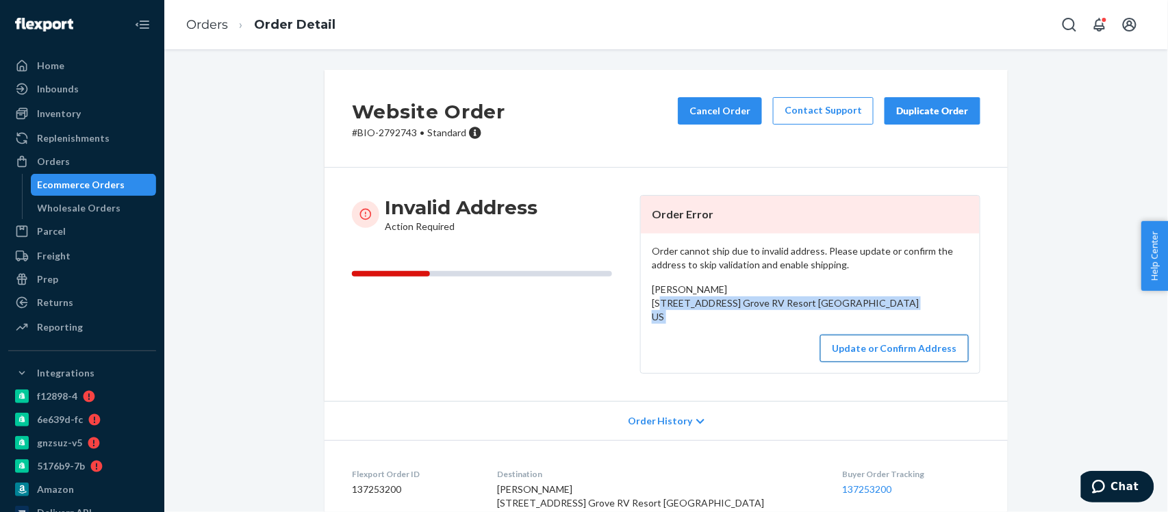
click at [892, 362] on button "Update or Confirm Address" at bounding box center [894, 348] width 149 height 27
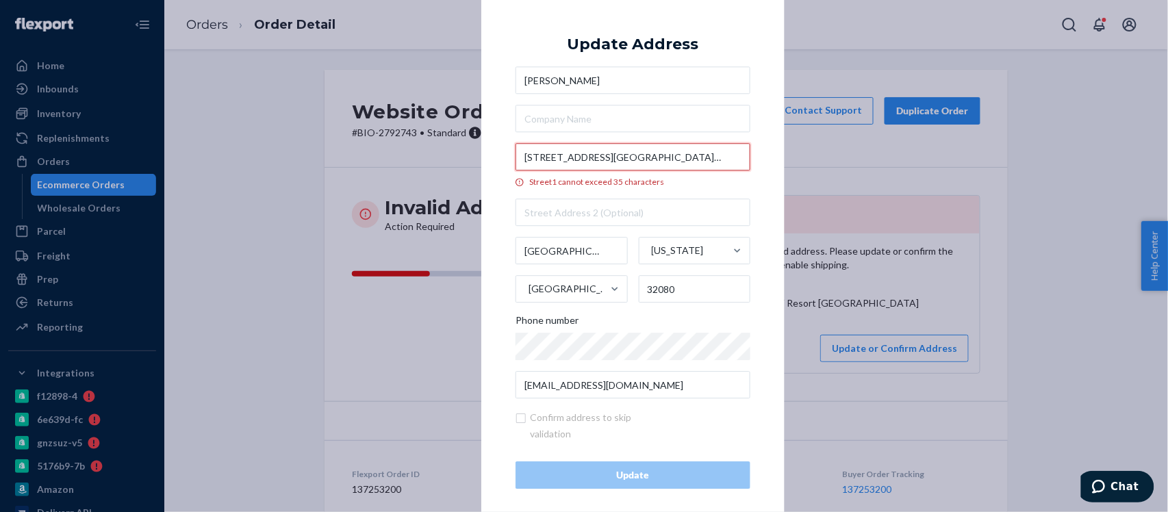
scroll to position [0, 14]
drag, startPoint x: 592, startPoint y: 157, endPoint x: 727, endPoint y: 157, distance: 134.9
click at [727, 157] on input "4225 A1A South, Ocean Grove RV Resort Lot E132" at bounding box center [633, 157] width 235 height 27
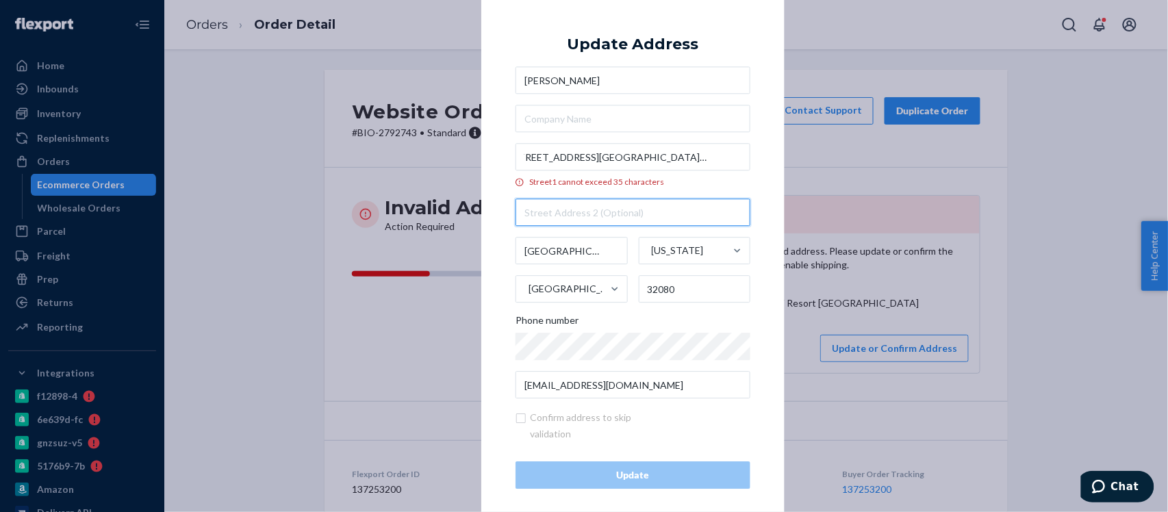
scroll to position [0, 0]
click at [522, 211] on input "text" at bounding box center [633, 212] width 235 height 27
paste input "Ocean Grove RV Resort Lot E132"
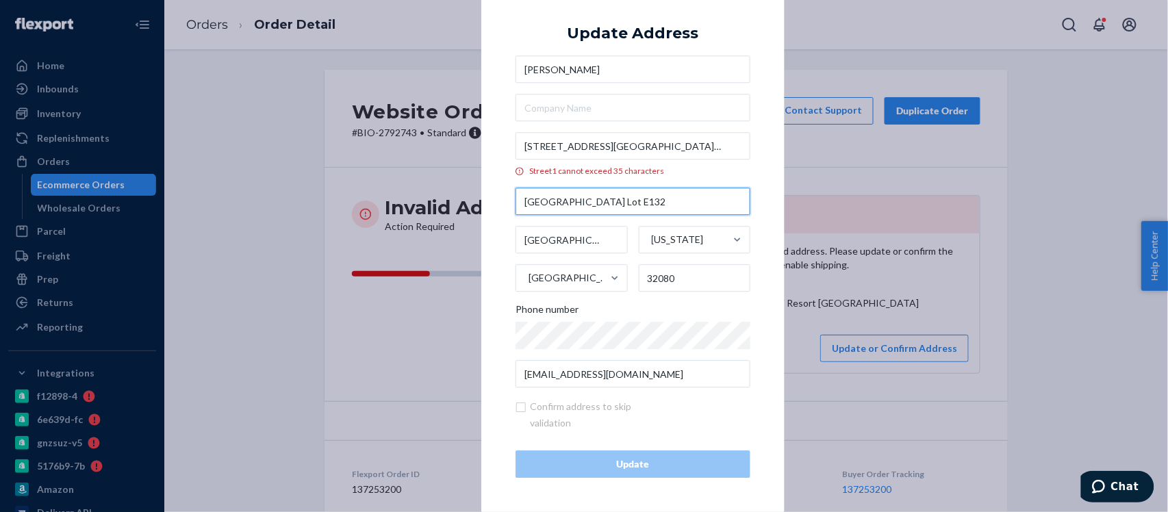
type input "Ocean Grove RV Resort Lot E132"
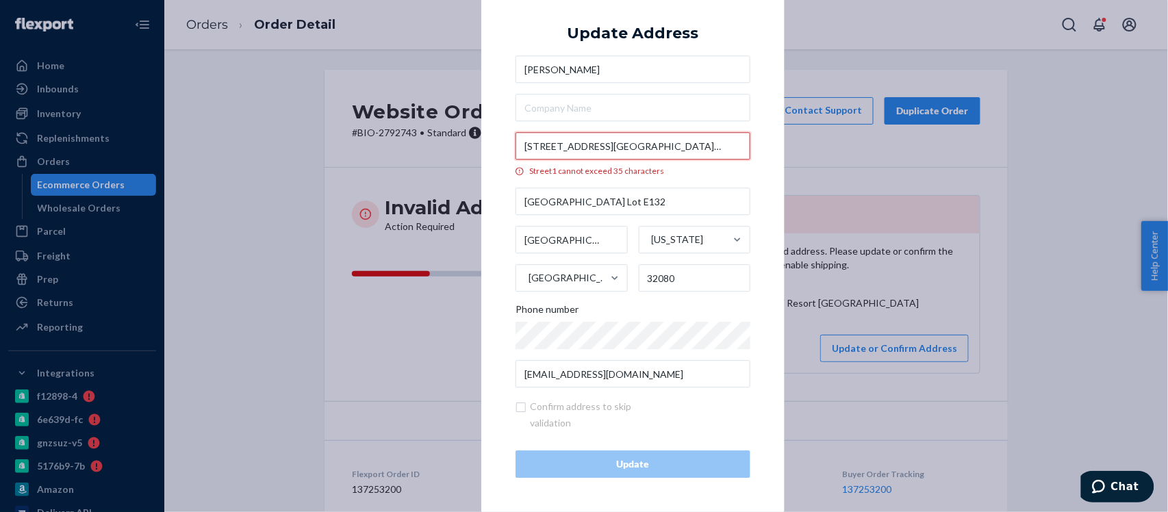
scroll to position [0, 14]
drag, startPoint x: 589, startPoint y: 144, endPoint x: 849, endPoint y: 169, distance: 260.8
click at [840, 169] on div "× Update Address Shelley Belloit 4225 A1A South, Ocean Grove RV Resort Lot E132…" at bounding box center [584, 256] width 1168 height 512
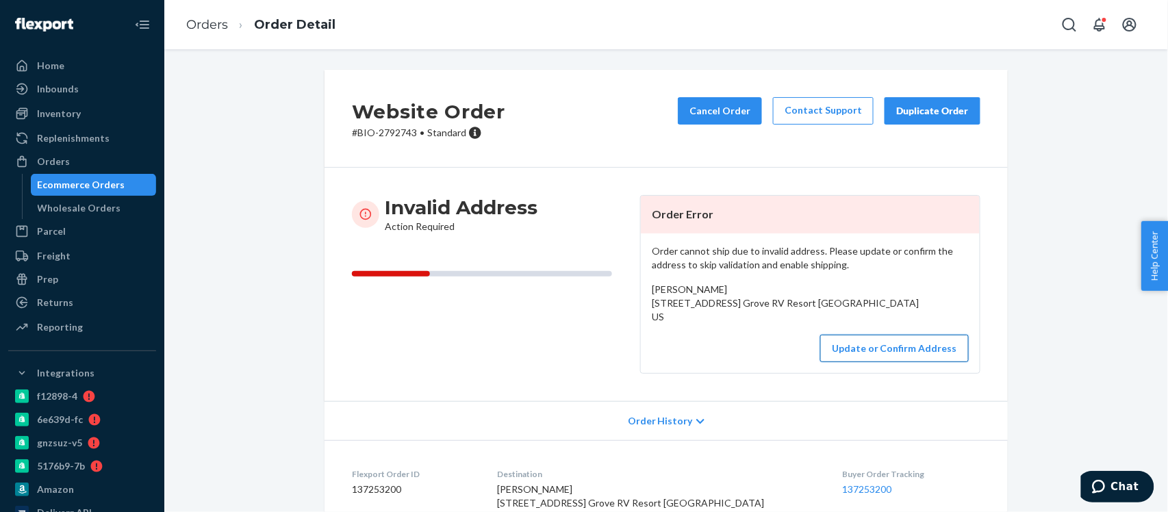
click at [907, 362] on button "Update or Confirm Address" at bounding box center [894, 348] width 149 height 27
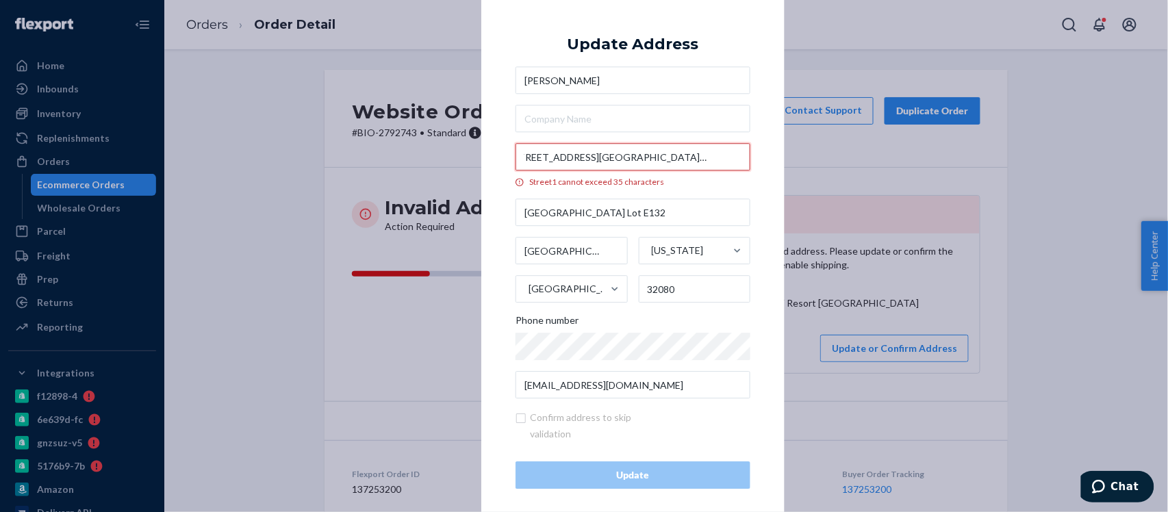
drag, startPoint x: 590, startPoint y: 157, endPoint x: 742, endPoint y: 164, distance: 152.2
click at [742, 164] on input "4225 A1A South, Ocean Grove RV Resort Lot E132" at bounding box center [633, 157] width 235 height 27
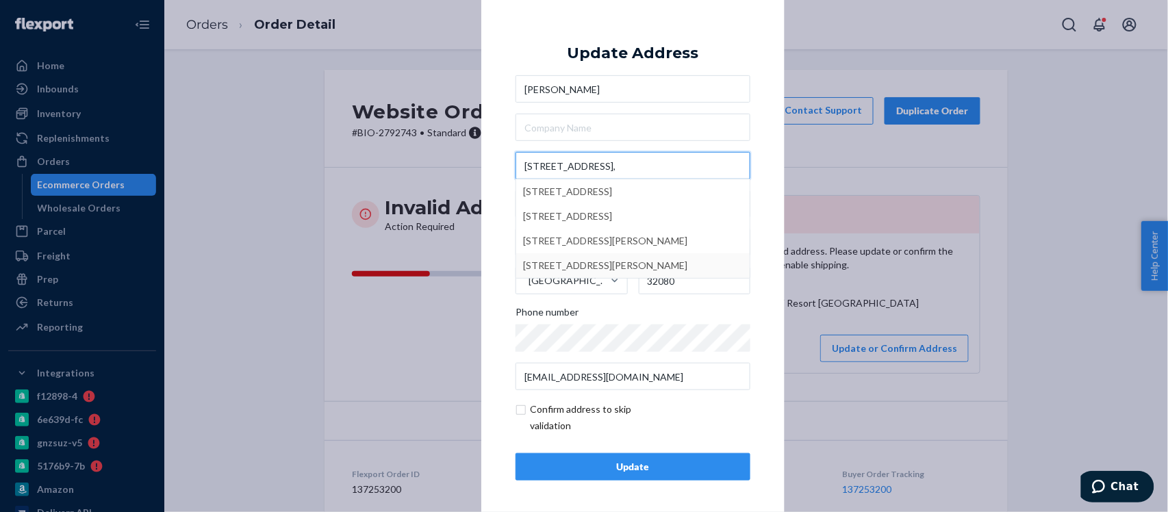
scroll to position [2, 0]
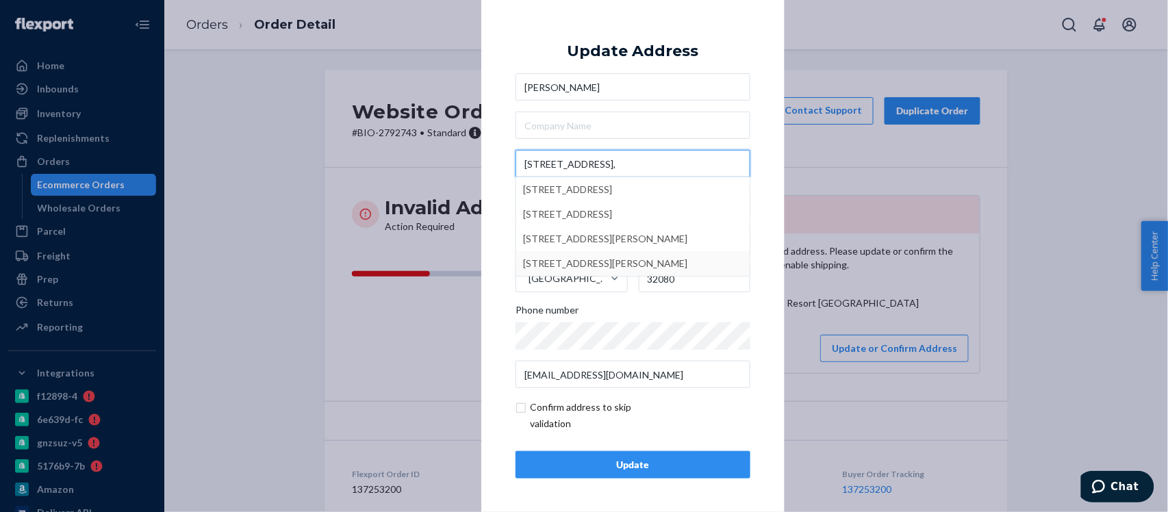
type input "4225 A1A South,"
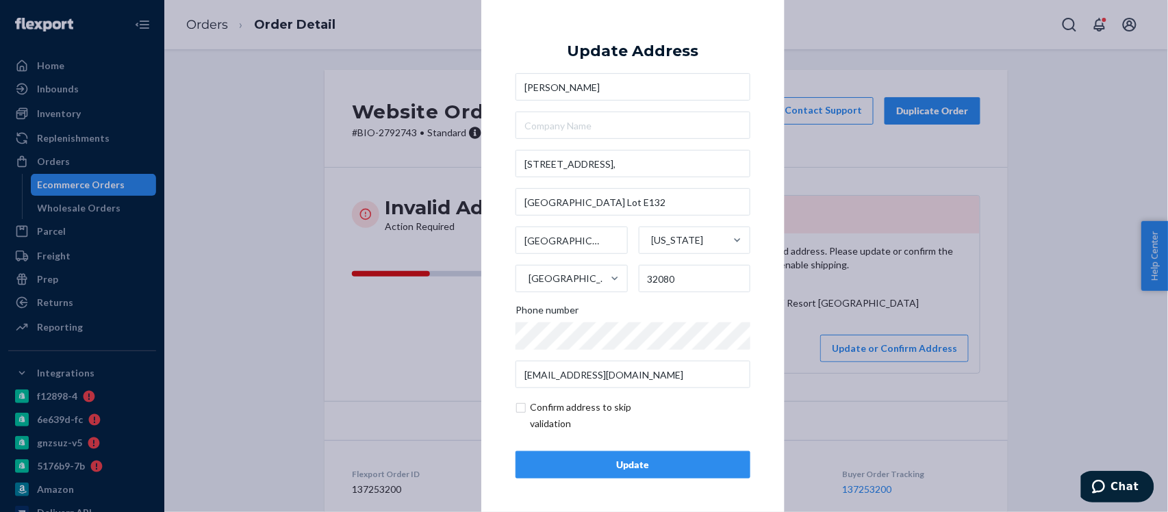
click at [627, 463] on div "Update" at bounding box center [633, 465] width 212 height 14
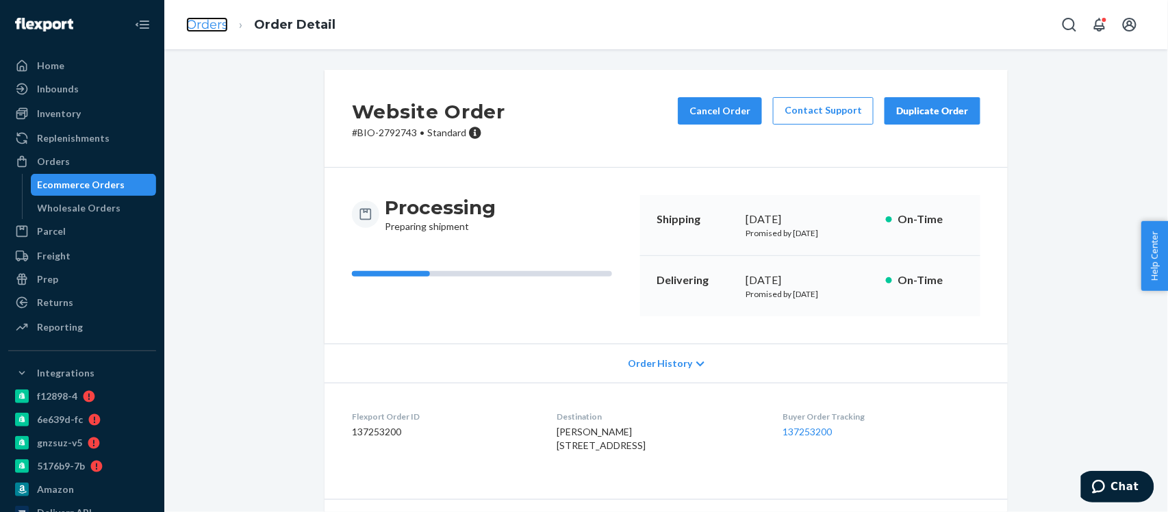
click at [191, 21] on link "Orders" at bounding box center [207, 24] width 42 height 15
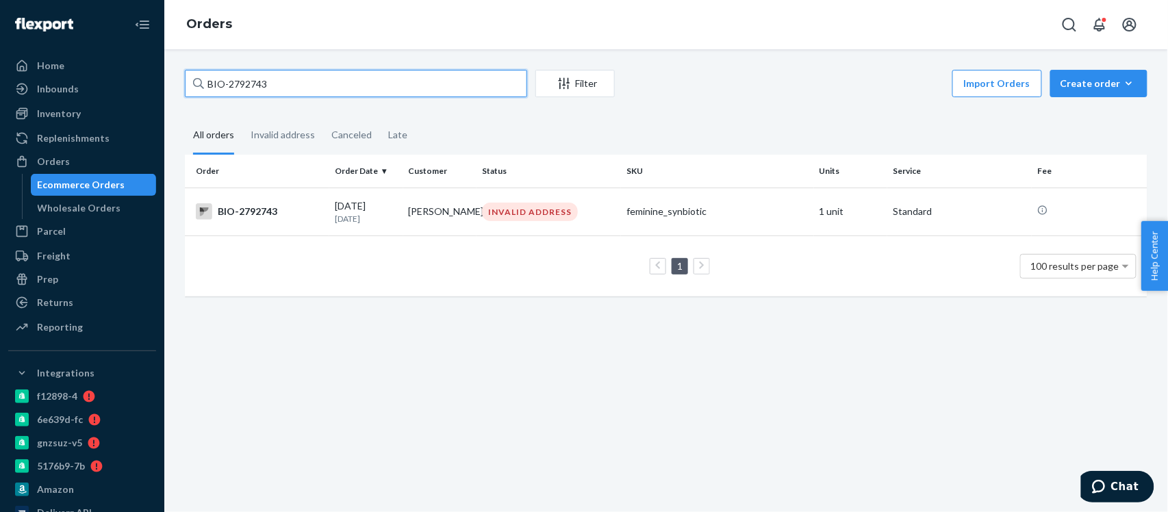
drag, startPoint x: 255, startPoint y: 88, endPoint x: 147, endPoint y: 105, distance: 109.6
click at [149, 105] on div "Home Inbounds Shipping Plans Problems Inventory Products Branded Packaging Repl…" at bounding box center [584, 256] width 1168 height 512
paste input "85446"
type input "BIO-2785446"
click at [253, 214] on div "BIO-2785446" at bounding box center [260, 211] width 128 height 16
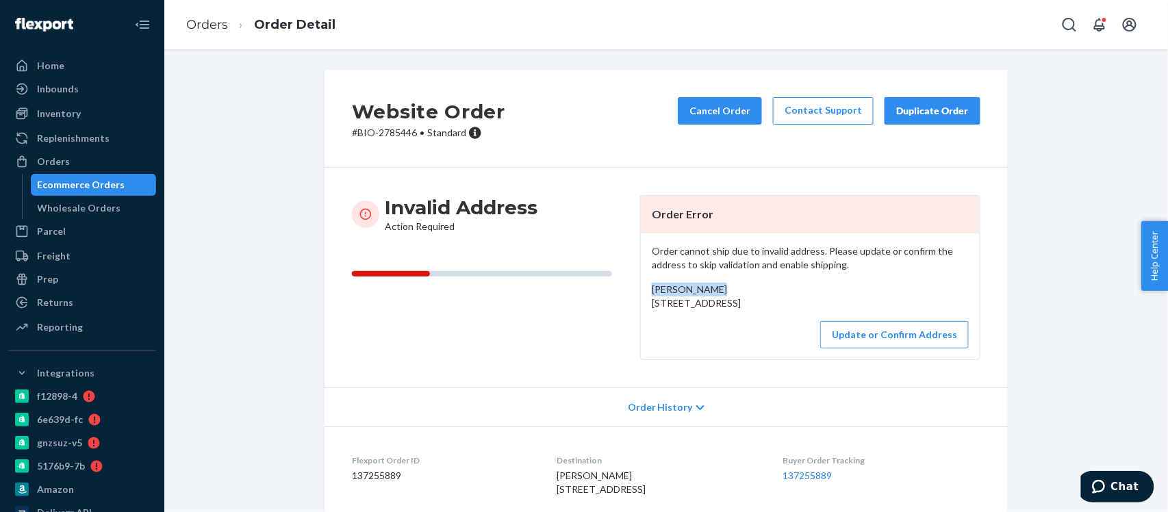
drag, startPoint x: 718, startPoint y: 288, endPoint x: 642, endPoint y: 296, distance: 75.7
click at [642, 296] on div "Order cannot ship due to invalid address. Please update or confirm the address …" at bounding box center [810, 297] width 339 height 126
copy span "Laura LECLEAR"
click at [879, 349] on button "Update or Confirm Address" at bounding box center [894, 334] width 149 height 27
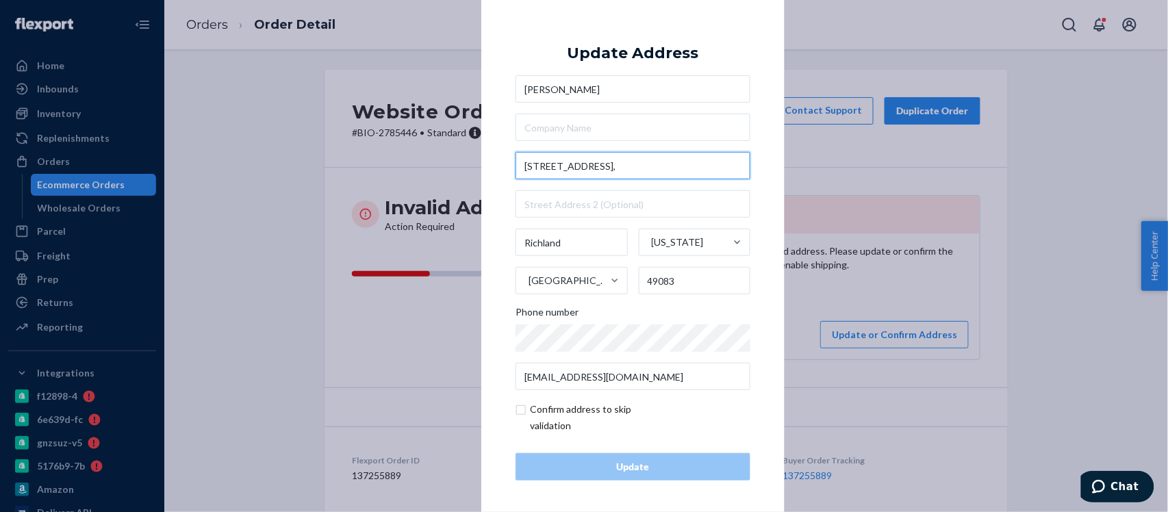
click at [567, 166] on input "10132 East East F Avenue," at bounding box center [633, 165] width 235 height 27
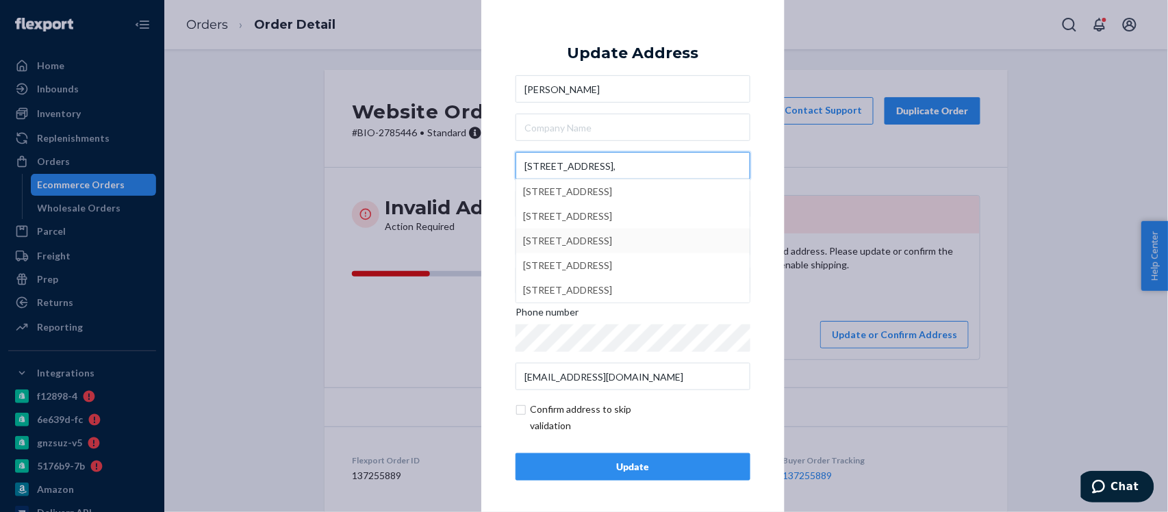
type input "10132 East F Avenue,"
click at [771, 227] on div "× Update Address Laura LECLEAR 10132 East F Avenue, 10132 East F Avenue, Temple…" at bounding box center [632, 256] width 303 height 518
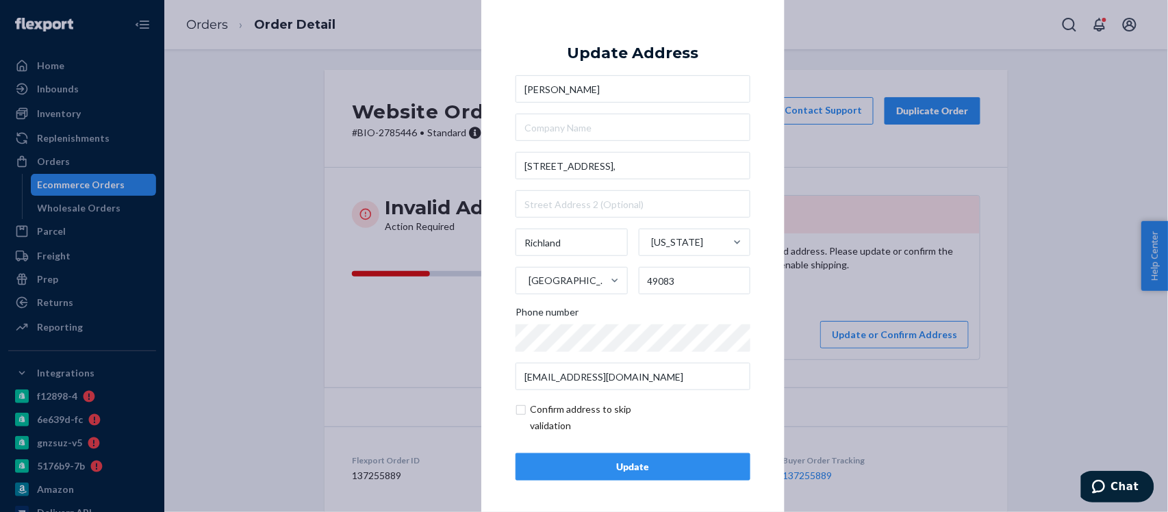
click at [638, 466] on div "Update" at bounding box center [633, 467] width 212 height 14
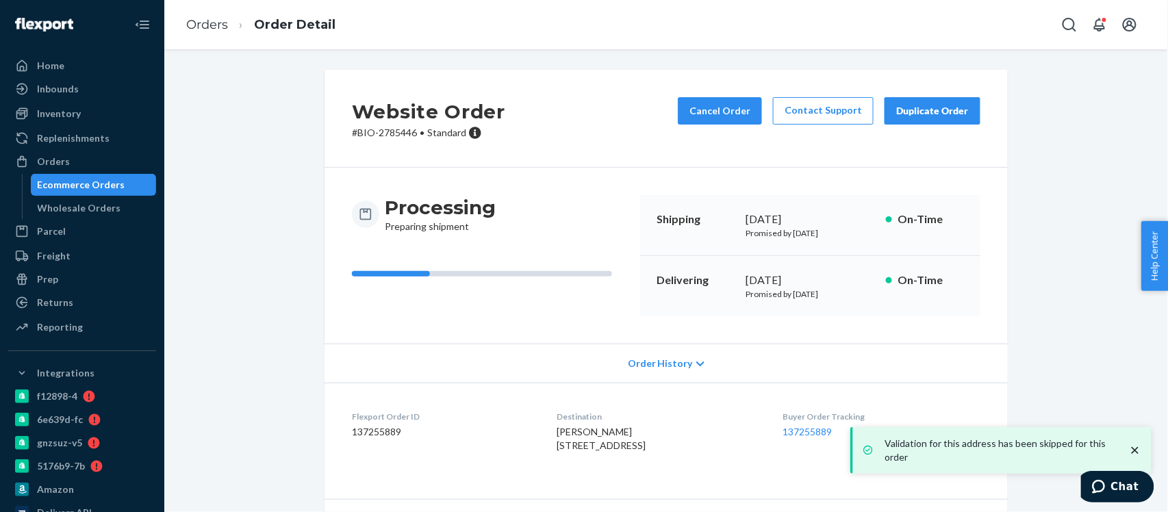
click at [386, 125] on h2 "Website Order" at bounding box center [428, 111] width 153 height 29
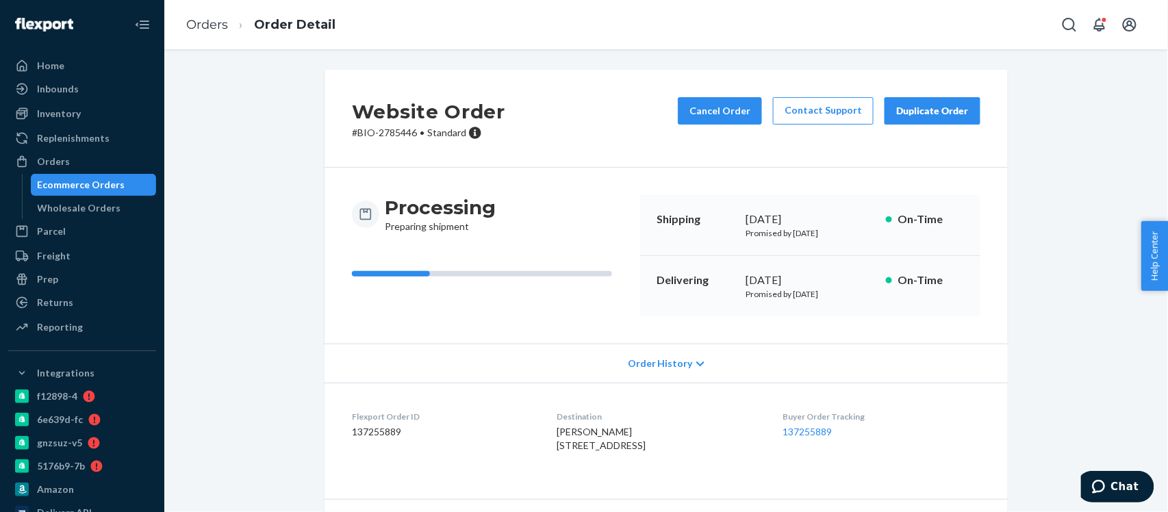
click at [386, 128] on p "# BIO-2785446 • Standard" at bounding box center [428, 133] width 153 height 14
copy p "2785446"
click at [201, 26] on link "Orders" at bounding box center [207, 24] width 42 height 15
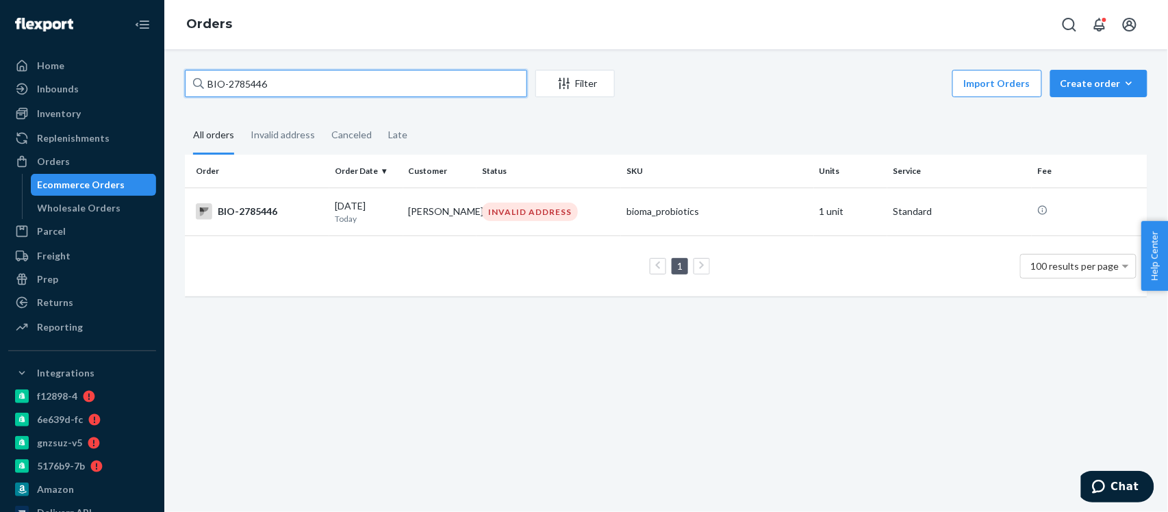
drag, startPoint x: 286, startPoint y: 84, endPoint x: 182, endPoint y: 88, distance: 104.2
click at [182, 88] on div "BIO-2785446 Filter Import Orders Create order Ecommerce order Removal order All…" at bounding box center [666, 190] width 983 height 240
paste input "93597"
type input "BIO-2793597"
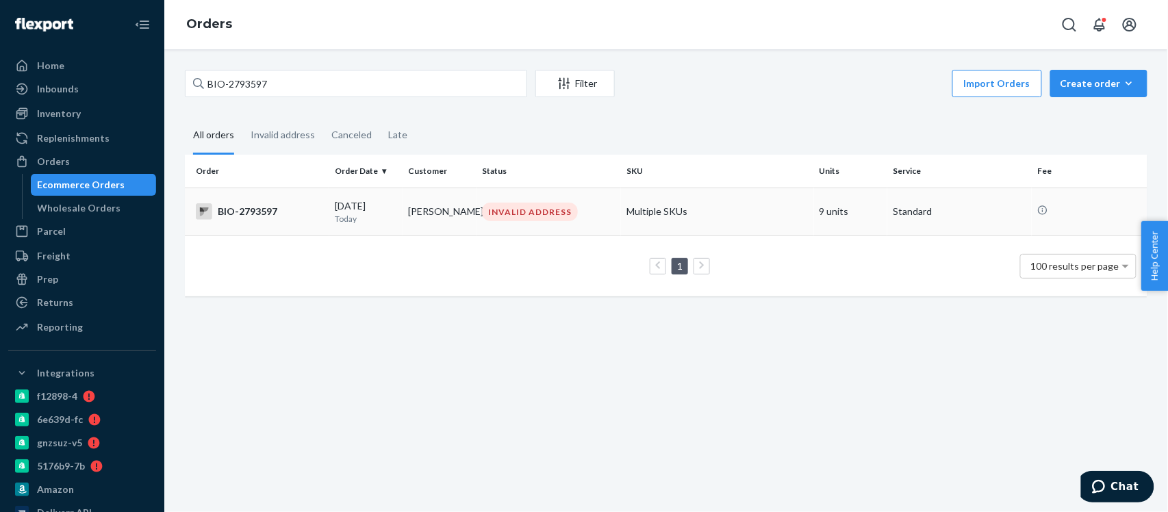
click at [259, 211] on div "BIO-2793597" at bounding box center [260, 211] width 128 height 16
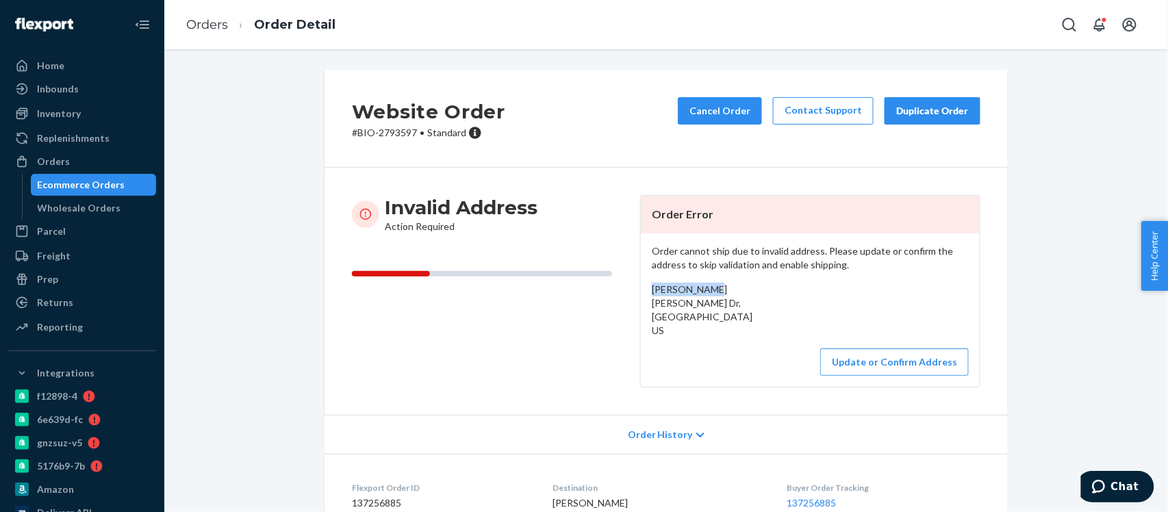
drag, startPoint x: 700, startPoint y: 290, endPoint x: 636, endPoint y: 291, distance: 63.7
click at [641, 291] on div "Order cannot ship due to invalid address. Please update or confirm the address …" at bounding box center [810, 310] width 339 height 153
copy span "Karen Dillon"
click at [868, 371] on button "Update or Confirm Address" at bounding box center [894, 362] width 149 height 27
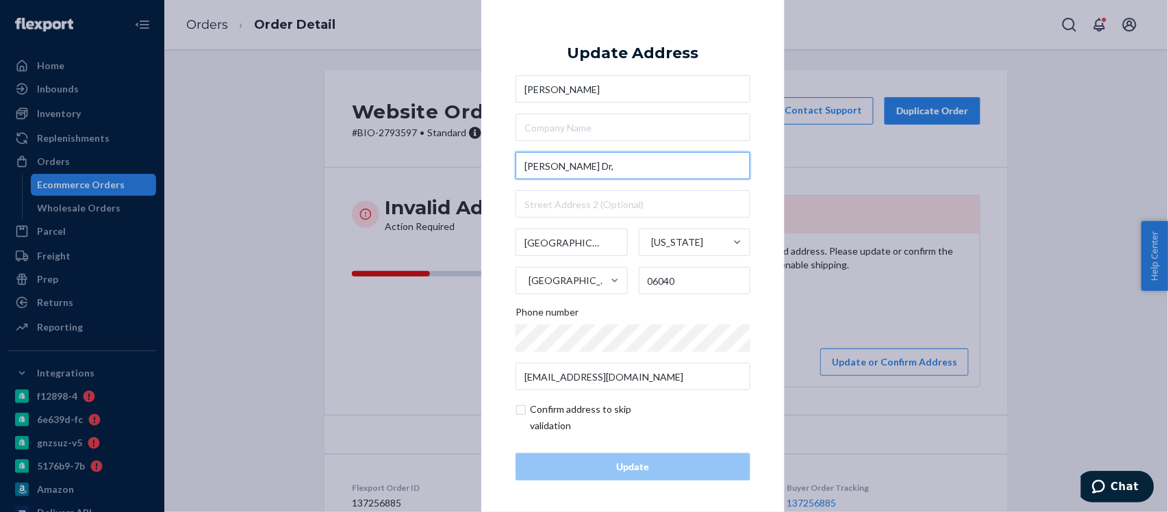
drag, startPoint x: 590, startPoint y: 162, endPoint x: 470, endPoint y: 186, distance: 122.2
click at [470, 186] on div "× Update Address Karen Dillon Santina Dr, Manchester Connecticut United States …" at bounding box center [584, 256] width 1168 height 512
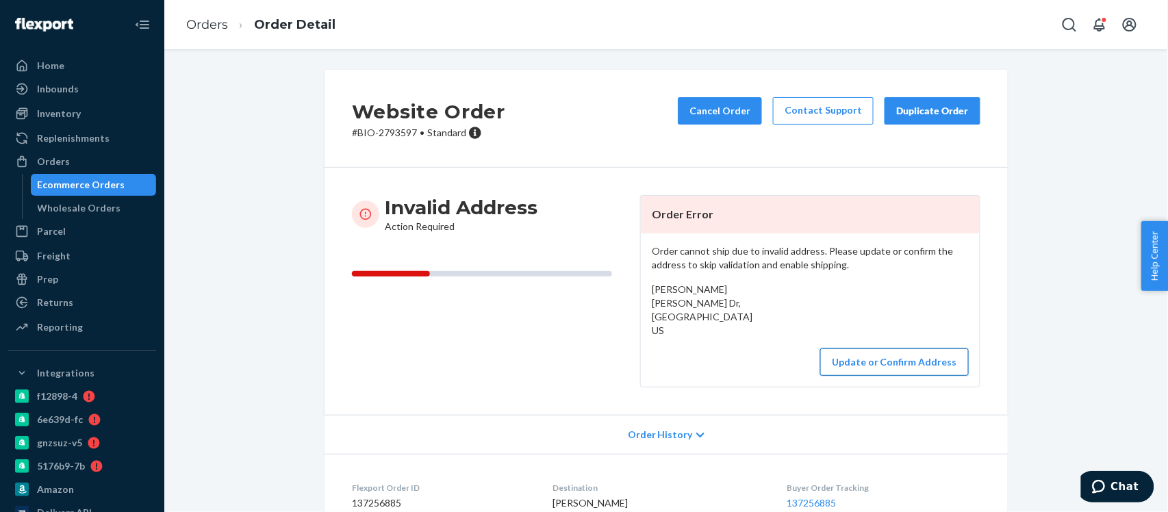
click at [868, 360] on button "Update or Confirm Address" at bounding box center [894, 362] width 149 height 27
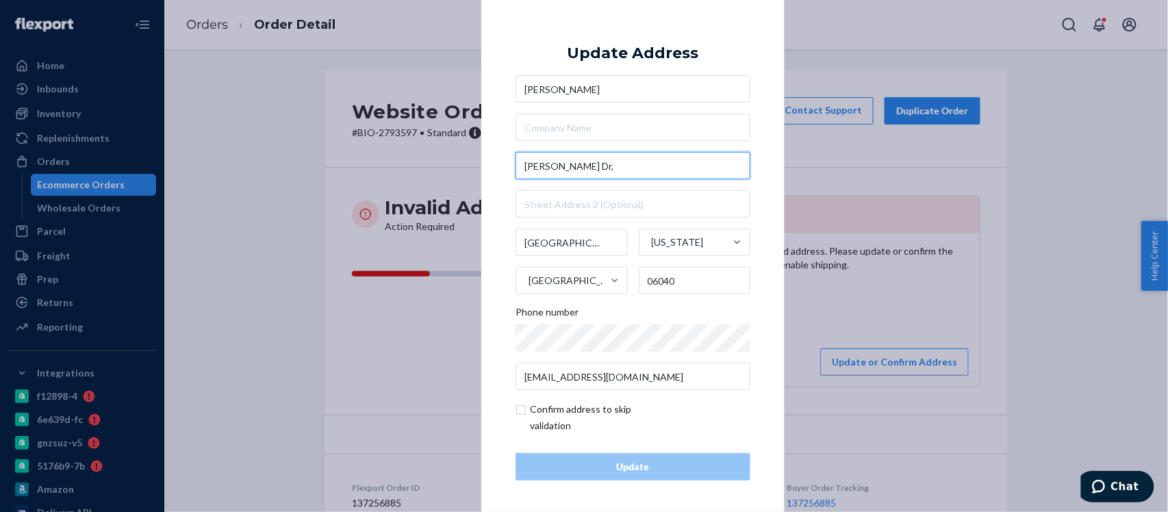
drag, startPoint x: 592, startPoint y: 174, endPoint x: 501, endPoint y: 174, distance: 91.1
click at [501, 174] on div "× Update Address Karen Dillon Santina Dr, Manchester Connecticut United States …" at bounding box center [632, 256] width 303 height 518
paste input "13 Santina Dr"
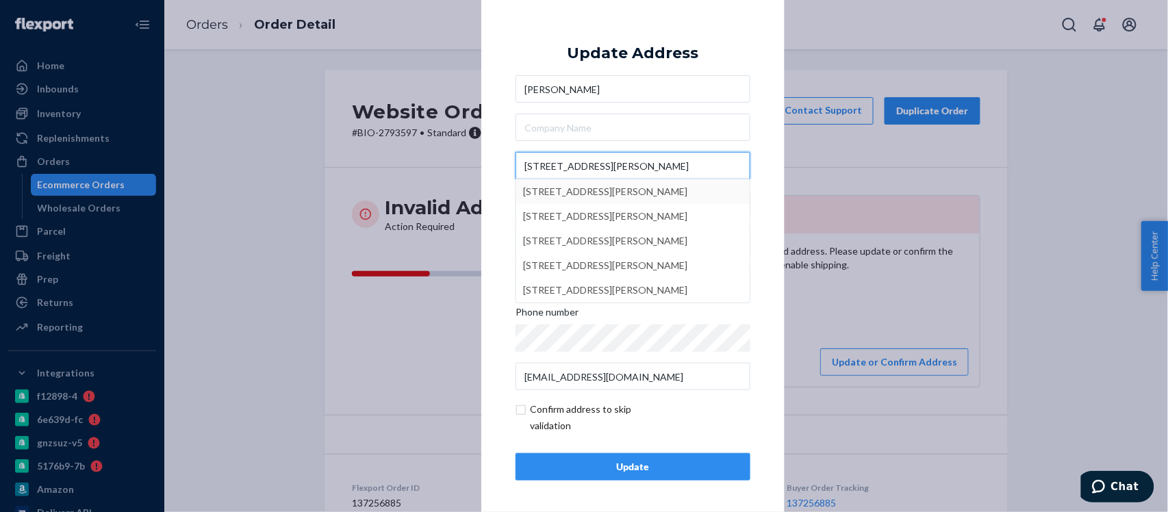
type input "13 Santina Dr"
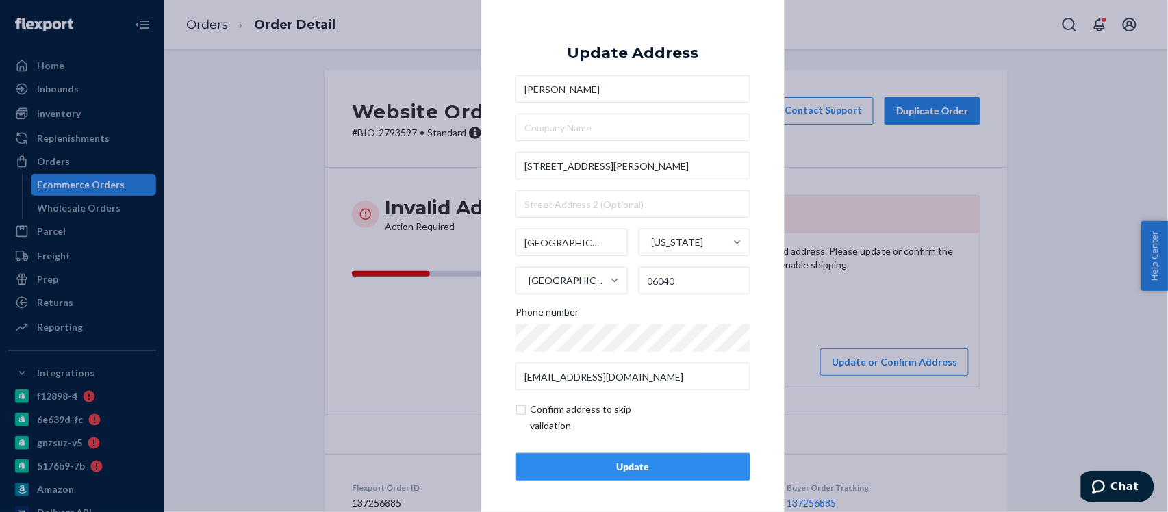
click at [625, 461] on div "Update" at bounding box center [633, 467] width 212 height 14
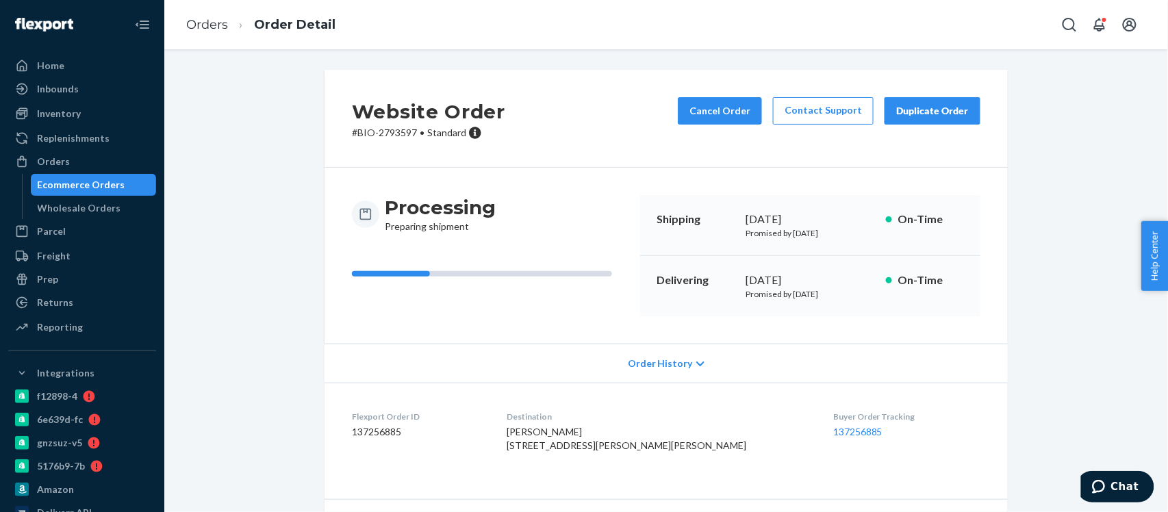
click at [395, 136] on p "# BIO-2793597 • Standard" at bounding box center [428, 133] width 153 height 14
click at [394, 130] on p "# BIO-2793597 • Standard" at bounding box center [428, 133] width 153 height 14
copy p "2793597"
drag, startPoint x: 603, startPoint y: 443, endPoint x: 534, endPoint y: 448, distance: 68.7
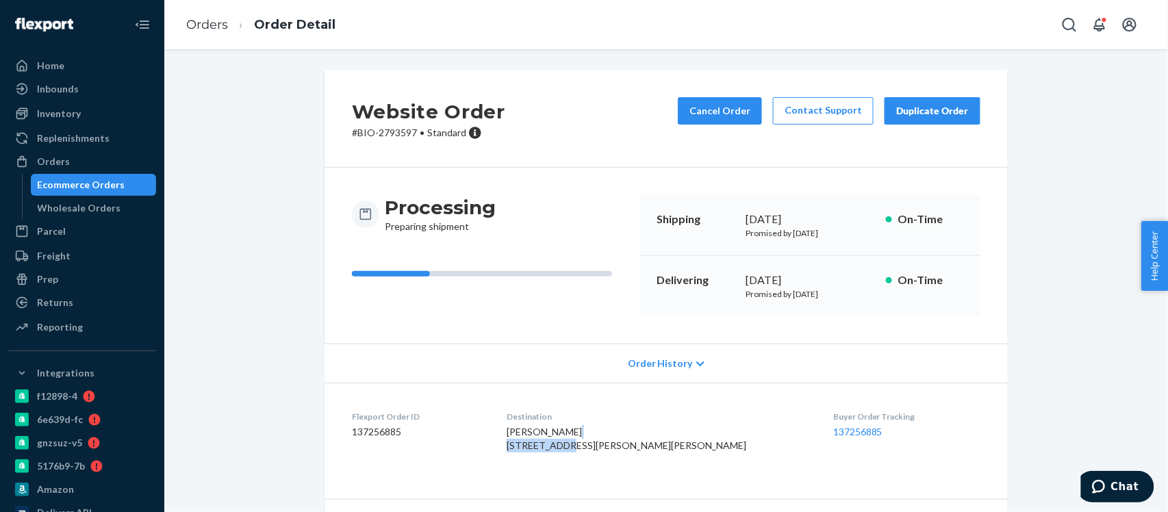
click at [534, 448] on dl "Flexport Order ID 137256885 Destination Karen Dillon 13 Santina Dr Manchester, …" at bounding box center [666, 434] width 683 height 103
copy span "13 Santina Dr"
click at [207, 16] on li "Orders" at bounding box center [207, 25] width 42 height 18
click at [210, 31] on link "Orders" at bounding box center [207, 24] width 42 height 15
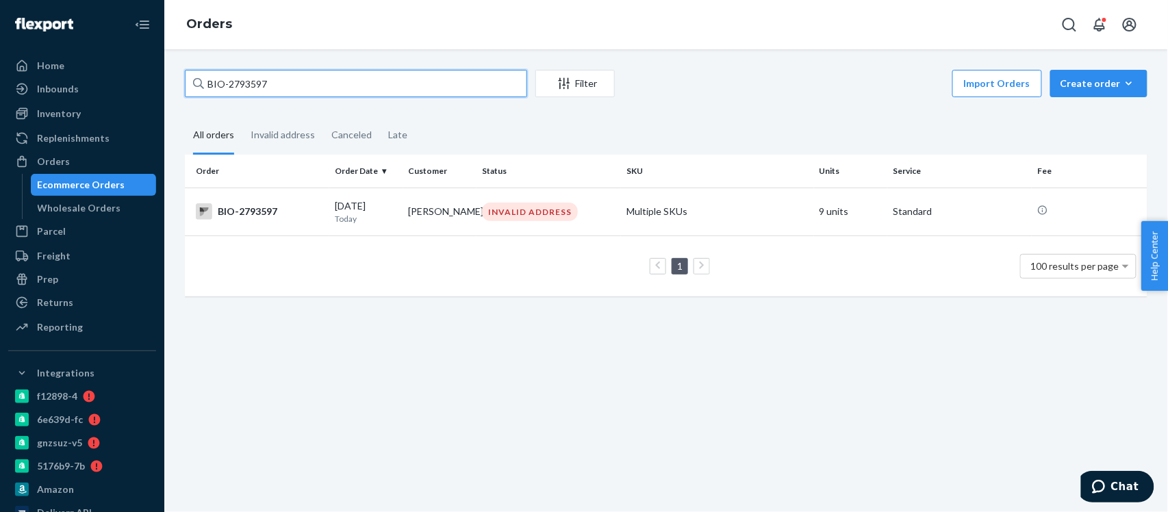
drag, startPoint x: 308, startPoint y: 82, endPoint x: 167, endPoint y: 103, distance: 142.7
click at [168, 103] on div "BIO-2793597 Filter Import Orders Create order Ecommerce order Removal order All…" at bounding box center [666, 280] width 1004 height 463
paste input "CB-4222969"
type input "CB-4222969"
click at [252, 216] on div "CB-4222969" at bounding box center [260, 211] width 128 height 16
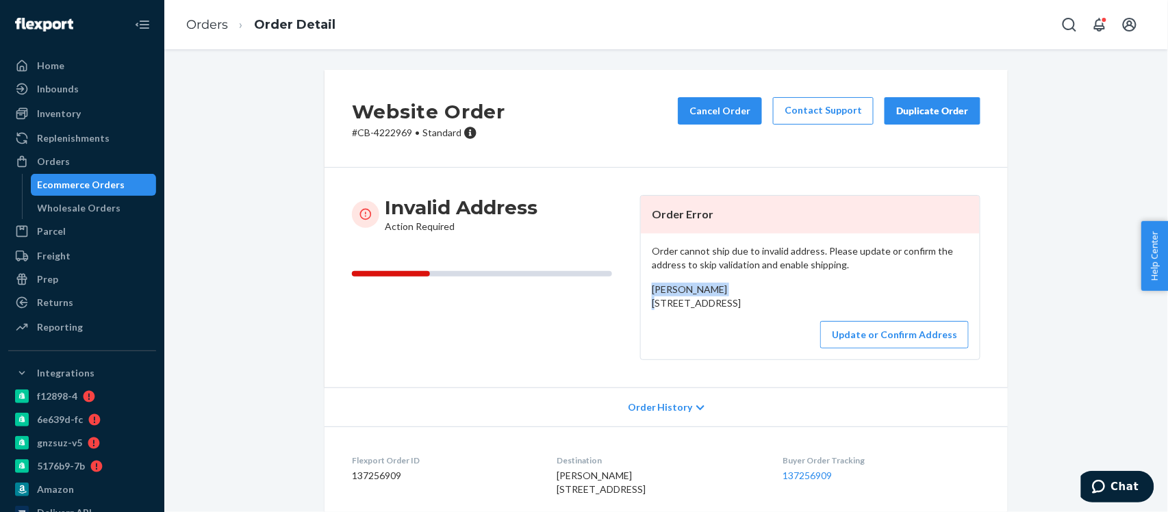
drag, startPoint x: 721, startPoint y: 290, endPoint x: 638, endPoint y: 284, distance: 83.8
click at [641, 284] on div "Order cannot ship due to invalid address. Please update or confirm the address …" at bounding box center [810, 297] width 339 height 126
copy span "James Mickelsen"
drag, startPoint x: 643, startPoint y: 306, endPoint x: 737, endPoint y: 345, distance: 101.6
click at [737, 345] on div "Order cannot ship due to invalid address. Please update or confirm the address …" at bounding box center [810, 297] width 339 height 126
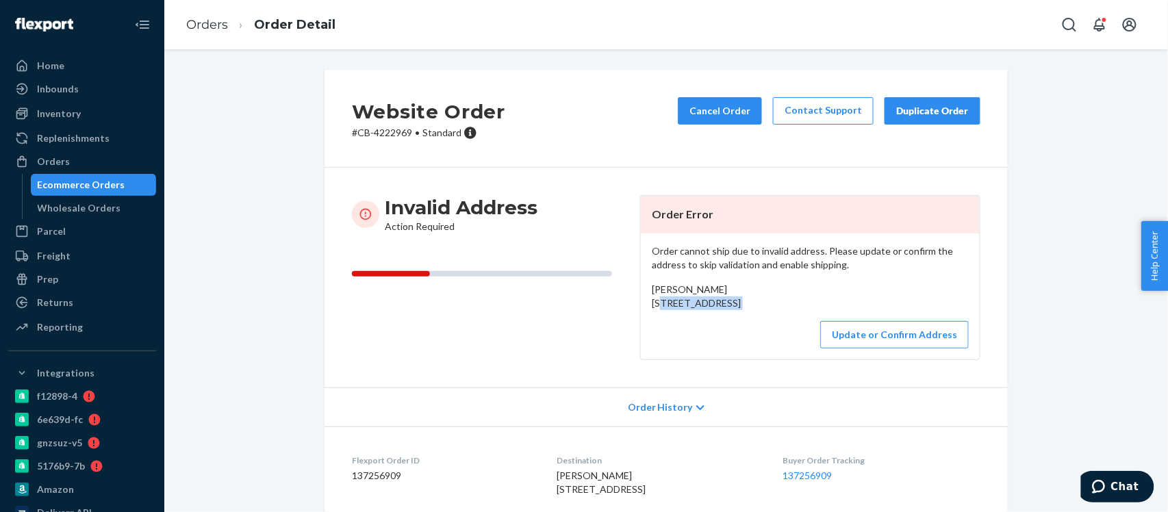
copy div "525 s 200 w Fredonia, UT 86922 US"
click at [203, 26] on link "Orders" at bounding box center [207, 24] width 42 height 15
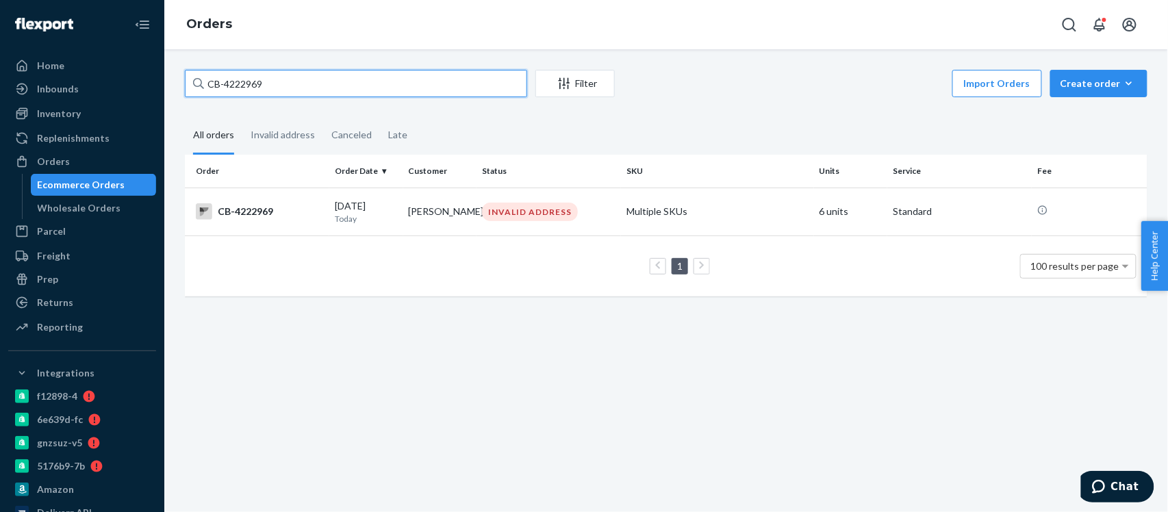
drag, startPoint x: 267, startPoint y: 89, endPoint x: 180, endPoint y: 93, distance: 87.1
click at [180, 93] on div "CB-4222969 Filter Import Orders Create order Ecommerce order Removal order All …" at bounding box center [666, 190] width 983 height 240
paste input "BIO-2793870"
type input "BIO-2793870"
click at [252, 211] on div "BIO-2793870" at bounding box center [260, 211] width 128 height 16
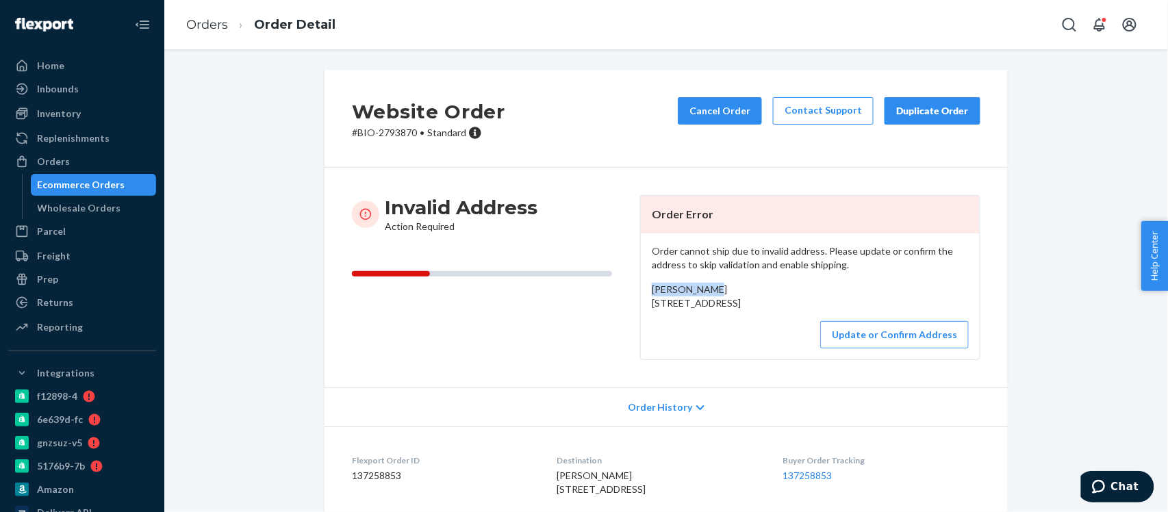
drag, startPoint x: 715, startPoint y: 289, endPoint x: 642, endPoint y: 294, distance: 72.8
click at [642, 294] on div "Order cannot ship due to invalid address. Please update or confirm the address …" at bounding box center [810, 297] width 339 height 126
click at [847, 349] on button "Update or Confirm Address" at bounding box center [894, 334] width 149 height 27
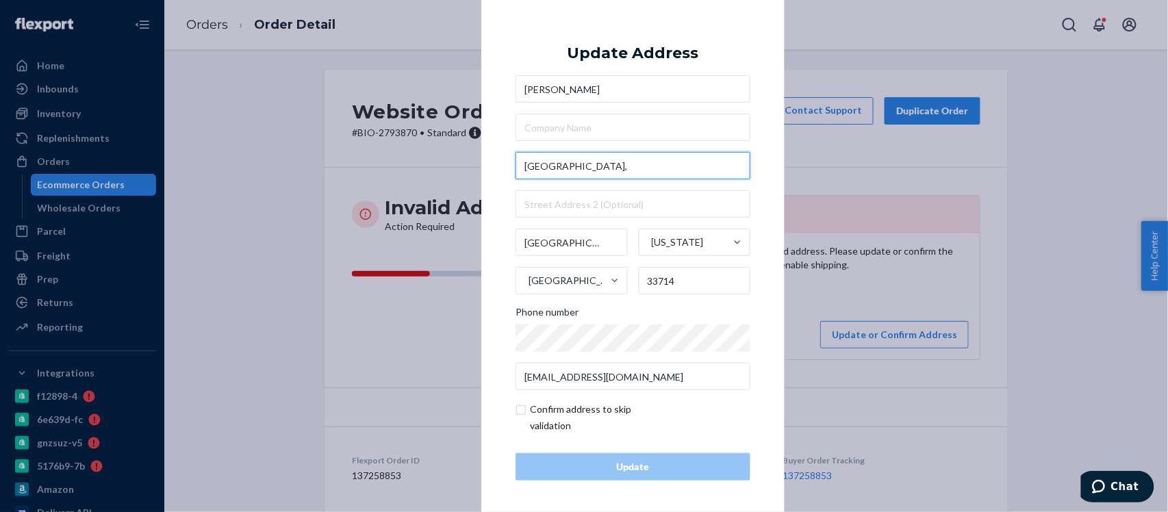
drag, startPoint x: 599, startPoint y: 170, endPoint x: 466, endPoint y: 168, distance: 132.9
click at [466, 168] on div "× Update Address Janet Cramer 41st Avenue N, St. Petersburg Florida United Stat…" at bounding box center [584, 256] width 1168 height 512
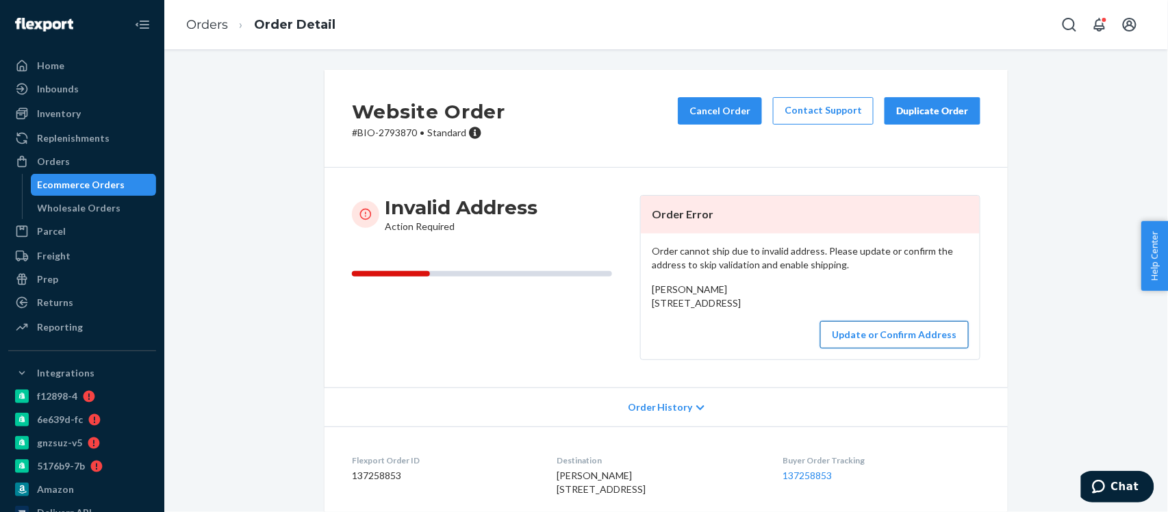
click at [839, 349] on button "Update or Confirm Address" at bounding box center [894, 334] width 149 height 27
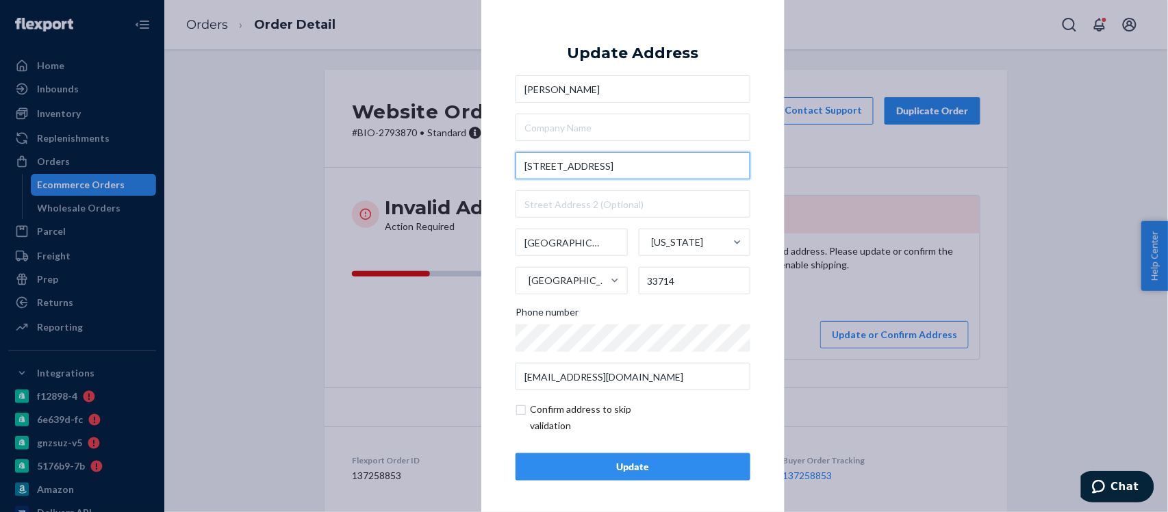
drag, startPoint x: 550, startPoint y: 165, endPoint x: 474, endPoint y: 166, distance: 76.0
click at [481, 166] on div "× Update Address Janet Cramer 2825 41st Ave N St. Petersburg Florida United Sta…" at bounding box center [632, 256] width 303 height 518
click at [640, 467] on div "Update" at bounding box center [633, 467] width 212 height 14
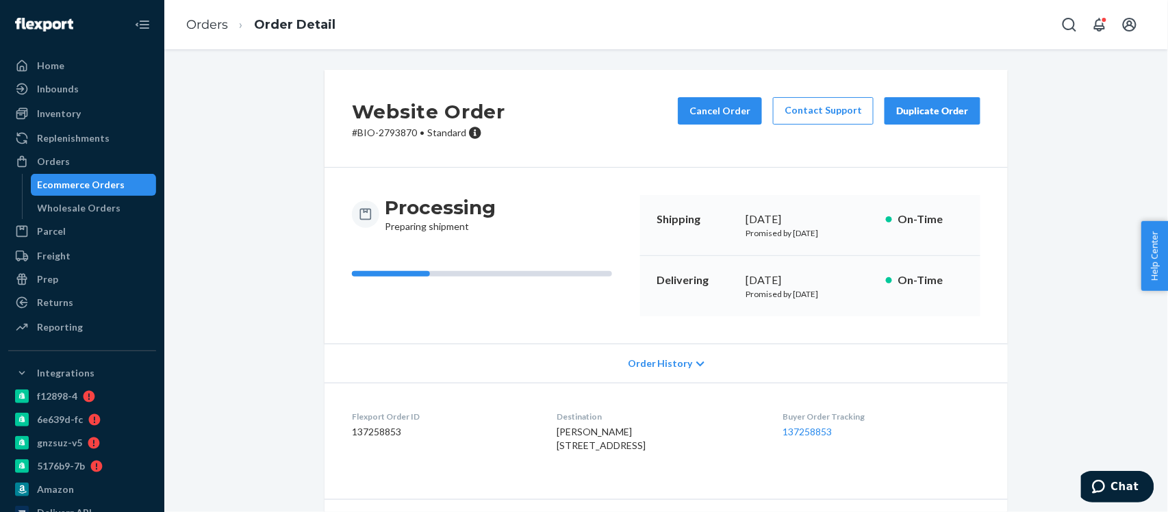
click at [390, 127] on p "# BIO-2793870 • Standard" at bounding box center [428, 133] width 153 height 14
drag, startPoint x: 619, startPoint y: 446, endPoint x: 529, endPoint y: 450, distance: 89.8
click at [529, 450] on dl "Flexport Order ID 137258853 Destination Janet Cramer 2825 41st Ave N St Petersb…" at bounding box center [666, 434] width 683 height 103
drag, startPoint x: 212, startPoint y: 28, endPoint x: 288, endPoint y: 67, distance: 85.5
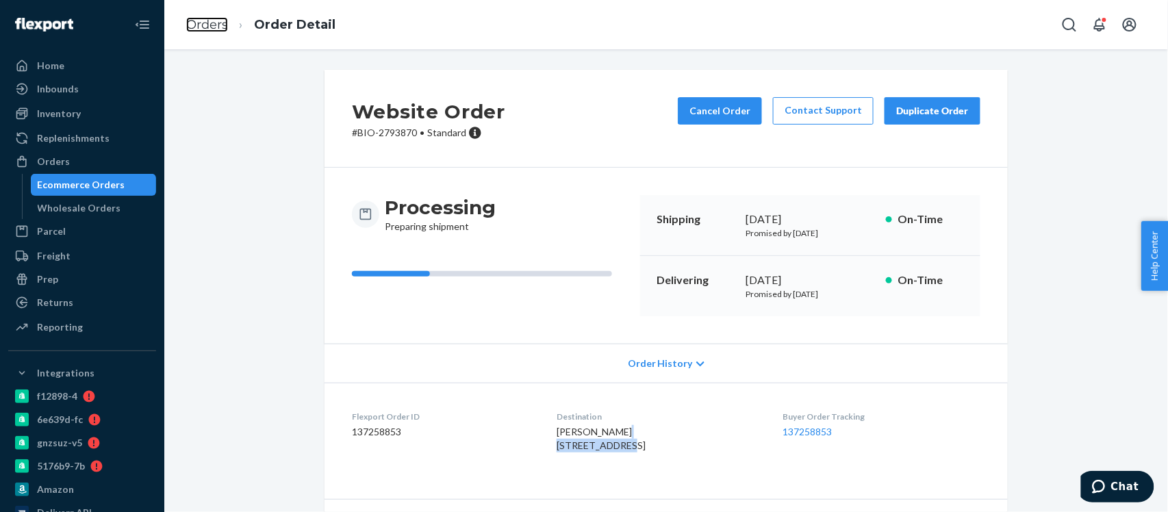
click at [212, 28] on link "Orders" at bounding box center [207, 24] width 42 height 15
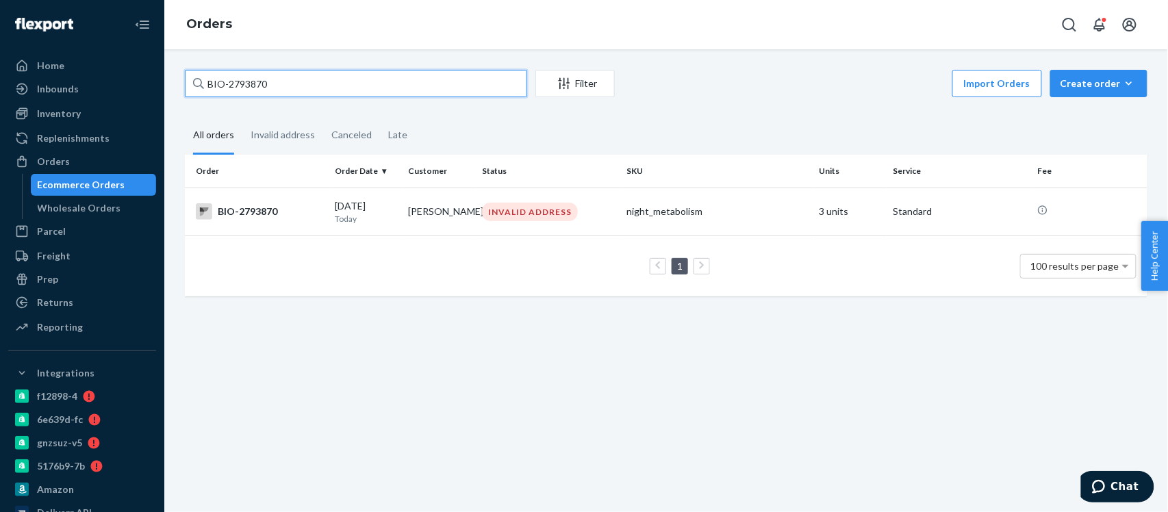
drag, startPoint x: 261, startPoint y: 79, endPoint x: 167, endPoint y: 100, distance: 96.1
click at [167, 100] on div "BIO-2793870 Filter Import Orders Create order Ecommerce order Removal order All…" at bounding box center [666, 280] width 1004 height 463
paste input "4253"
type input "BIO-2794253"
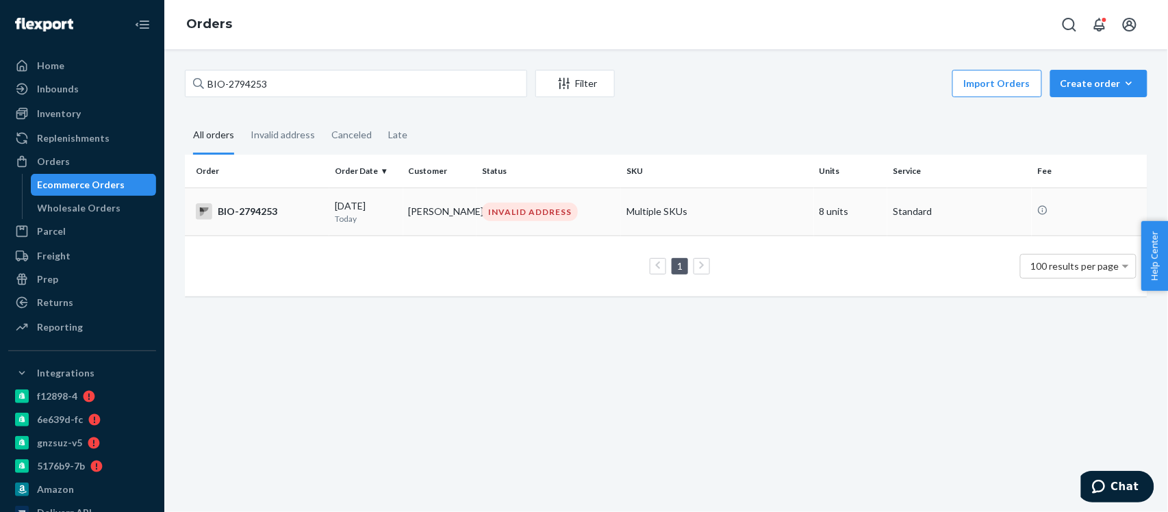
click at [247, 214] on div "BIO-2794253" at bounding box center [260, 211] width 128 height 16
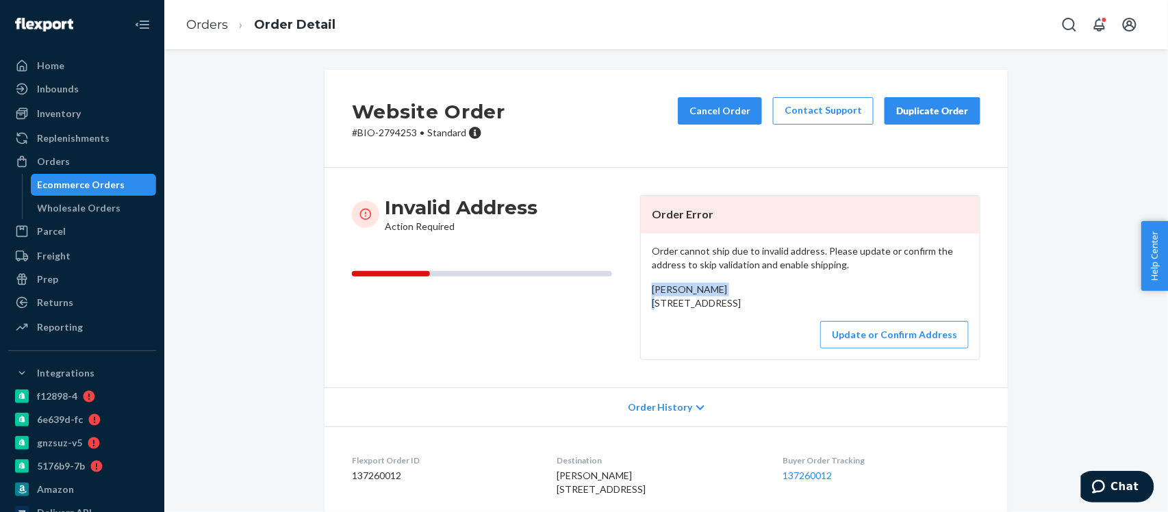
drag, startPoint x: 727, startPoint y: 291, endPoint x: 640, endPoint y: 290, distance: 87.0
click at [641, 290] on div "Order cannot ship due to invalid address. Please update or confirm the address …" at bounding box center [810, 297] width 339 height 126
click at [653, 349] on div "Update or Confirm Address" at bounding box center [810, 334] width 317 height 27
drag, startPoint x: 644, startPoint y: 299, endPoint x: 742, endPoint y: 333, distance: 102.9
click at [742, 310] on div "Christine Stein 140 Grove st, oak ridge, NJ 07438 US" at bounding box center [810, 296] width 317 height 27
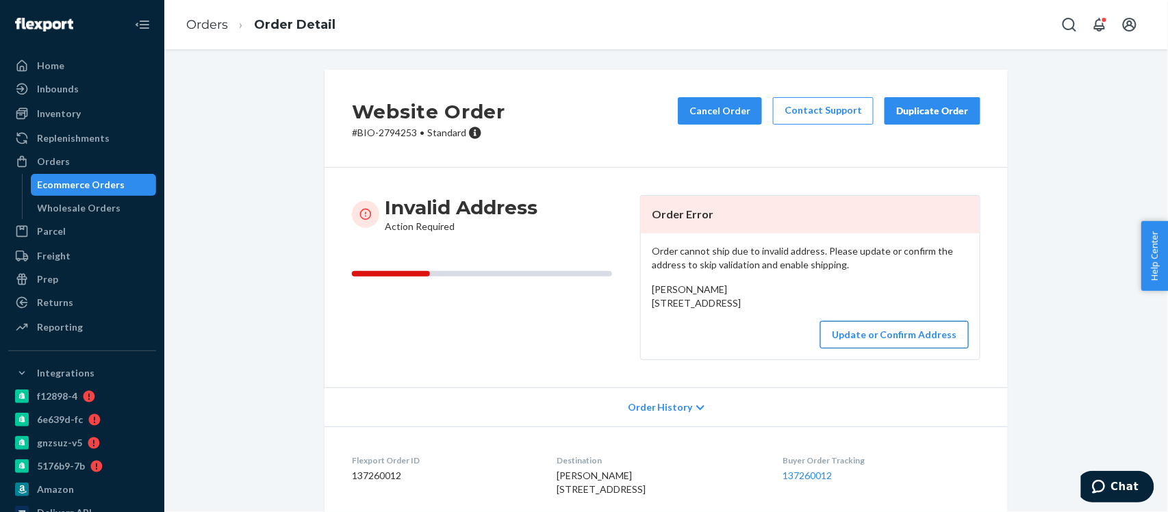
click at [892, 349] on button "Update or Confirm Address" at bounding box center [894, 334] width 149 height 27
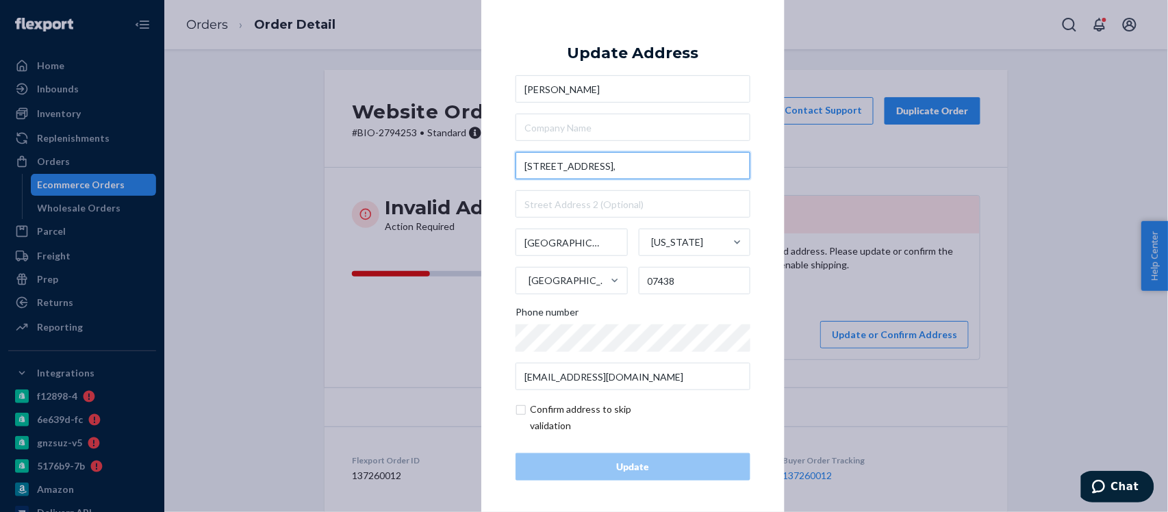
click at [578, 171] on input "140 Grove st," at bounding box center [633, 165] width 235 height 27
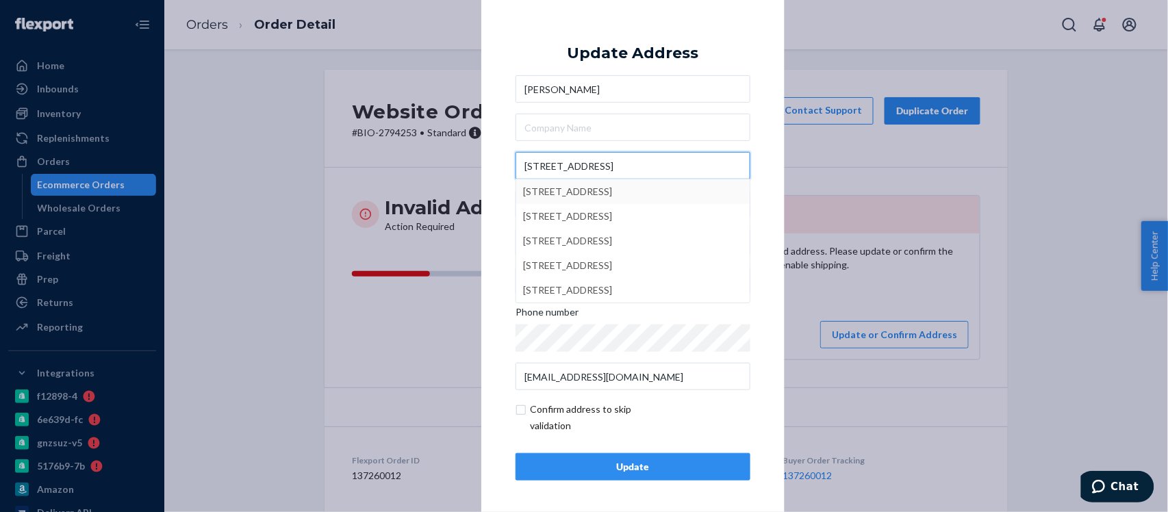
click at [594, 166] on input "140 Grove Street" at bounding box center [633, 165] width 235 height 27
type input "140 Grove St."
click at [759, 335] on div "× Update Address Christine Stein 140 Grove St. 140 Grove St, Brooklyn, NY, USA …" at bounding box center [632, 256] width 303 height 518
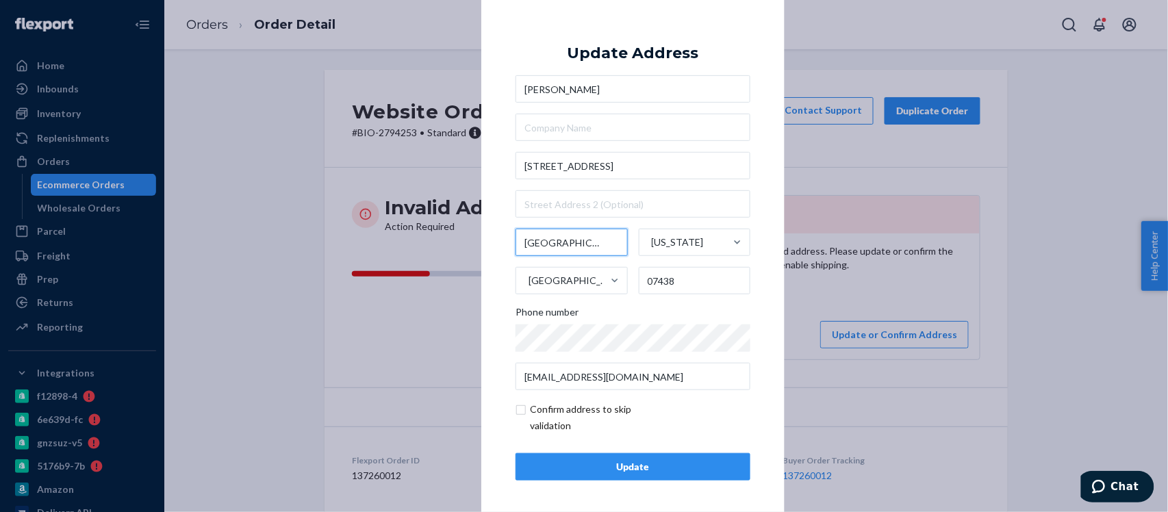
drag, startPoint x: 564, startPoint y: 240, endPoint x: 509, endPoint y: 241, distance: 54.8
click at [516, 241] on input "oak ridge" at bounding box center [572, 242] width 112 height 27
type input "Oak Ridge"
click at [886, 294] on div "× Update Address Christine Stein 140 Grove St. Oak Ridge New Jersey United Stat…" at bounding box center [584, 256] width 1168 height 512
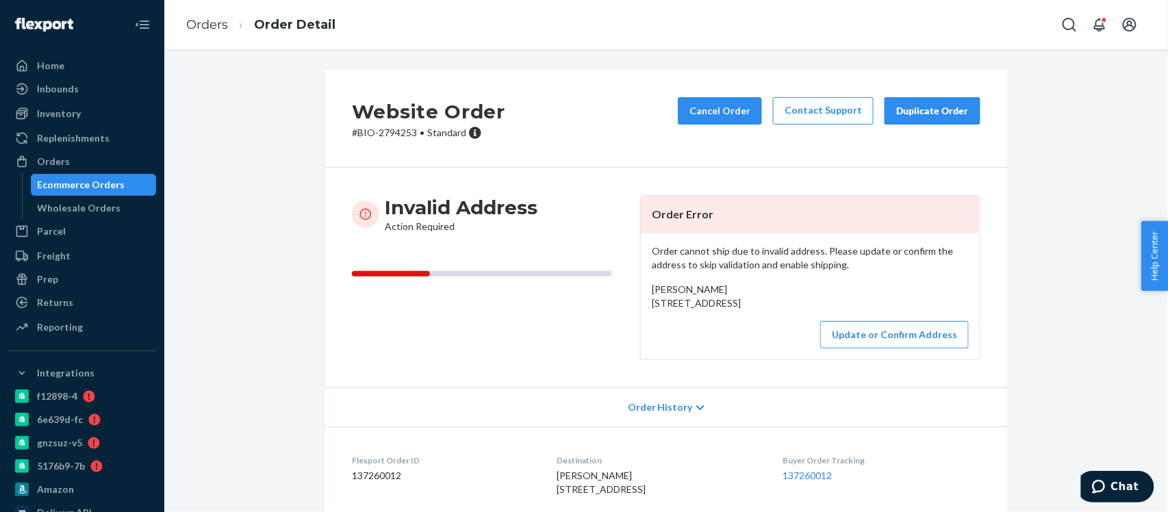
click at [1078, 272] on div "Website Order # BIO-2794253 • Standard Cancel Order Contact Support Duplicate O…" at bounding box center [666, 387] width 983 height 634
click at [862, 349] on button "Update or Confirm Address" at bounding box center [894, 334] width 149 height 27
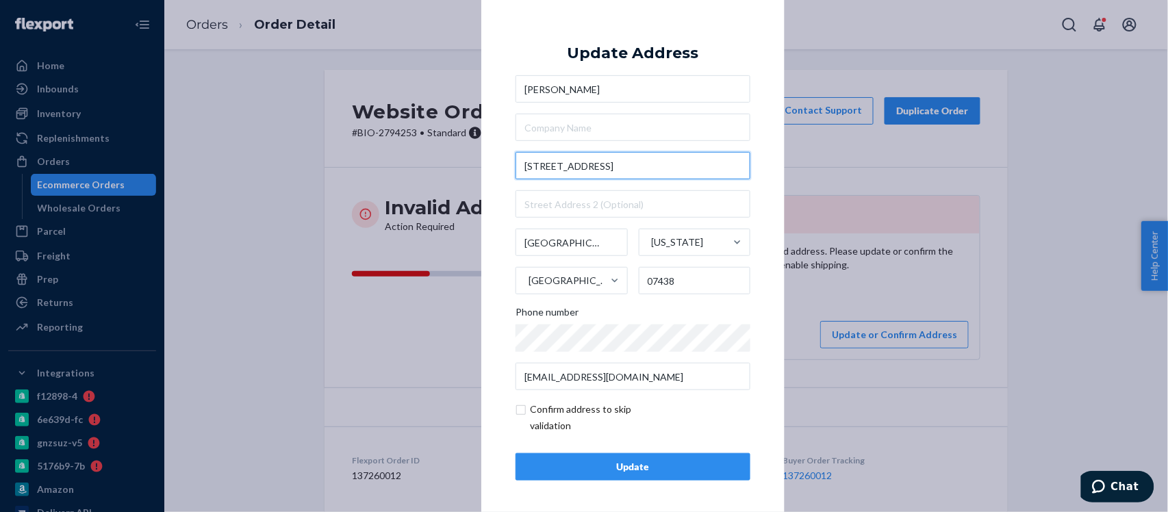
drag, startPoint x: 573, startPoint y: 168, endPoint x: 497, endPoint y: 176, distance: 76.4
click at [497, 176] on div "× Update Address Christine Stein 140 Grove St. Oak Ridge New Jersey United Stat…" at bounding box center [632, 256] width 303 height 518
paste input "Oak Ridge, NJ 07438, USA"
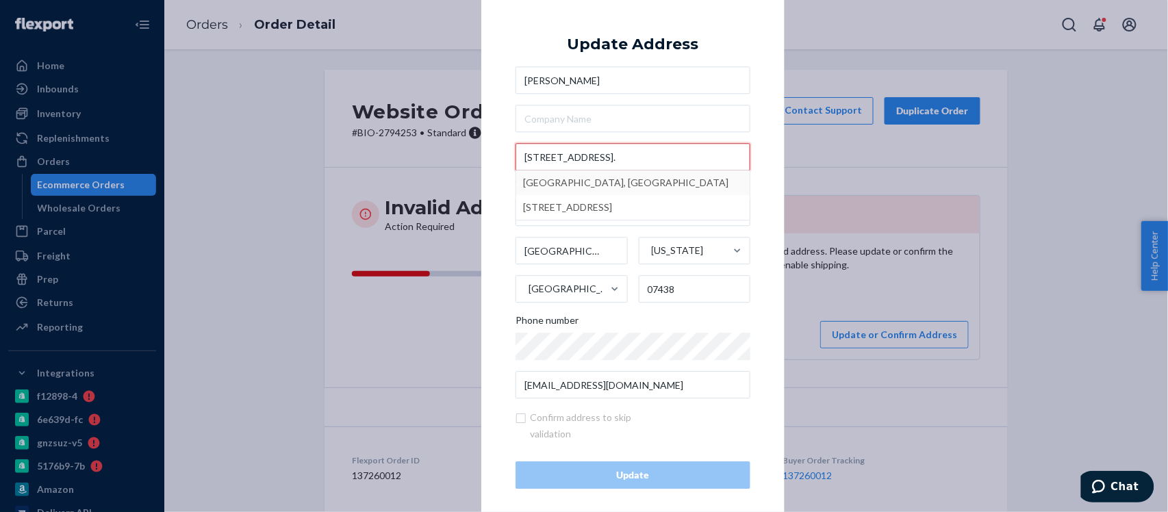
drag, startPoint x: 574, startPoint y: 157, endPoint x: 619, endPoint y: 154, distance: 45.3
click at [619, 154] on input "140 Grove StOak Ridge, NJ 07438, USA." at bounding box center [633, 157] width 235 height 27
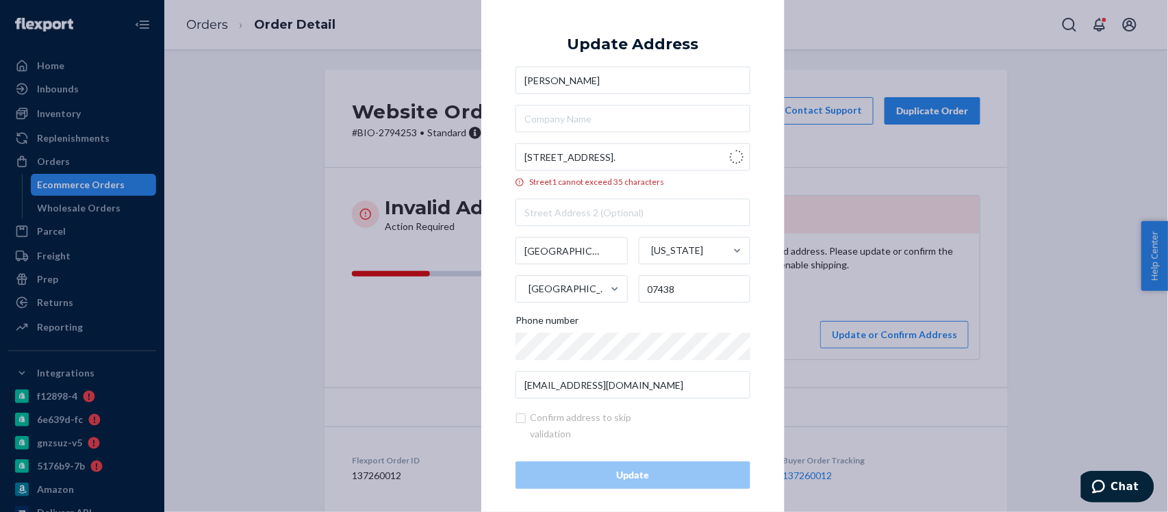
type input "Ridge Rd"
type input "New Jersey"
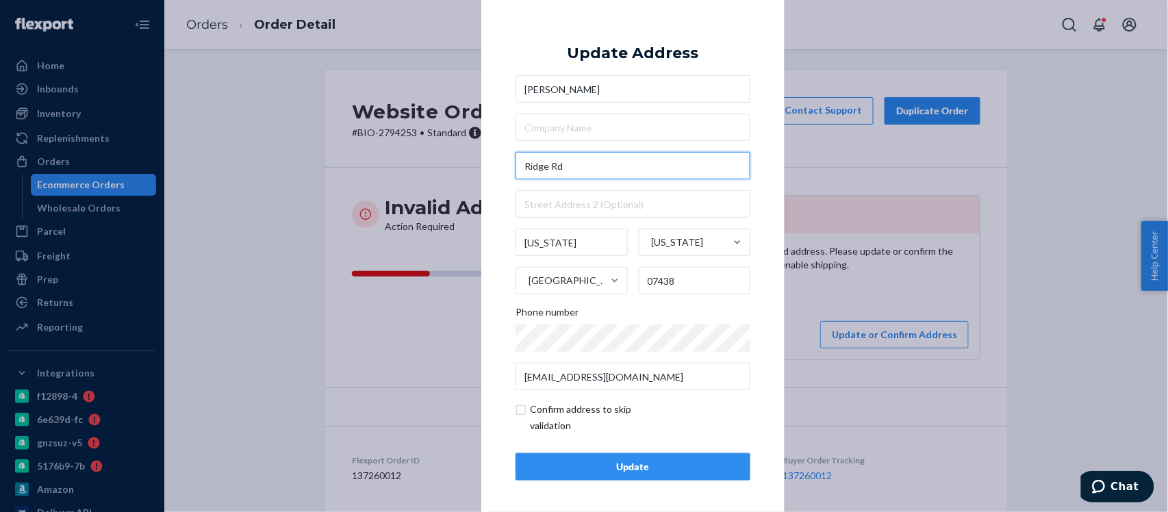
drag, startPoint x: 579, startPoint y: 166, endPoint x: 466, endPoint y: 166, distance: 113.0
click at [472, 166] on div "× Update Address Christine Stein Ridge Rd New Jersey New Jersey United States 0…" at bounding box center [584, 256] width 1168 height 512
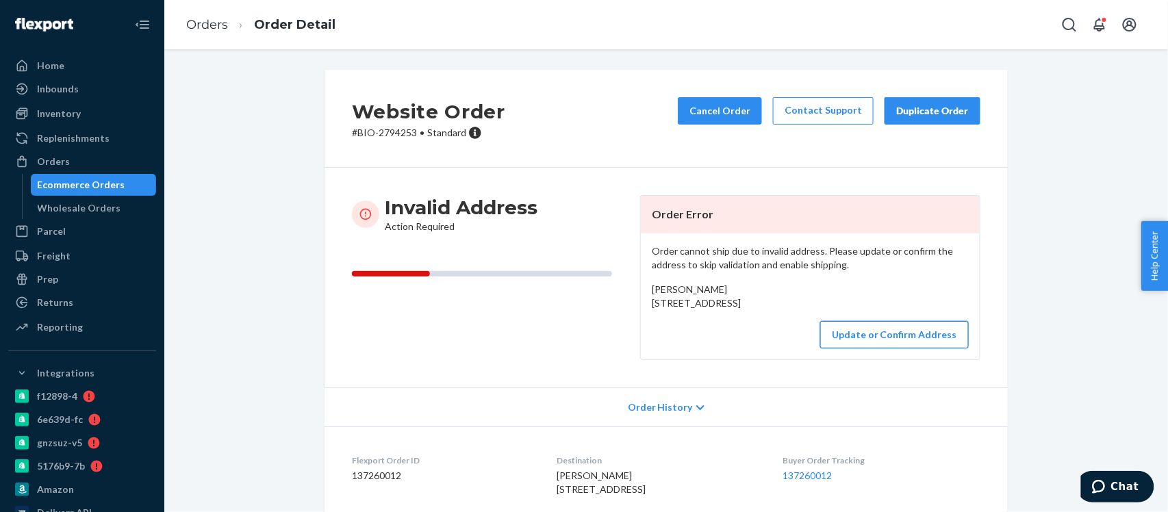
click at [890, 349] on button "Update or Confirm Address" at bounding box center [894, 334] width 149 height 27
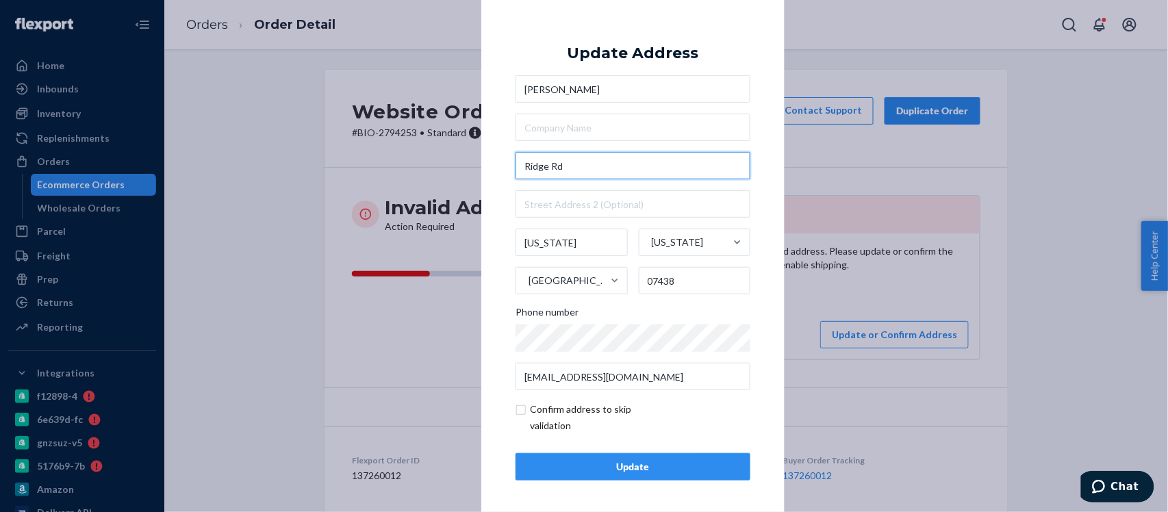
drag, startPoint x: 570, startPoint y: 174, endPoint x: 521, endPoint y: 174, distance: 49.3
click at [521, 174] on input "Ridge Rd" at bounding box center [633, 165] width 235 height 27
paste input "140 Grove StOak Ridge, NJ 07438, USA"
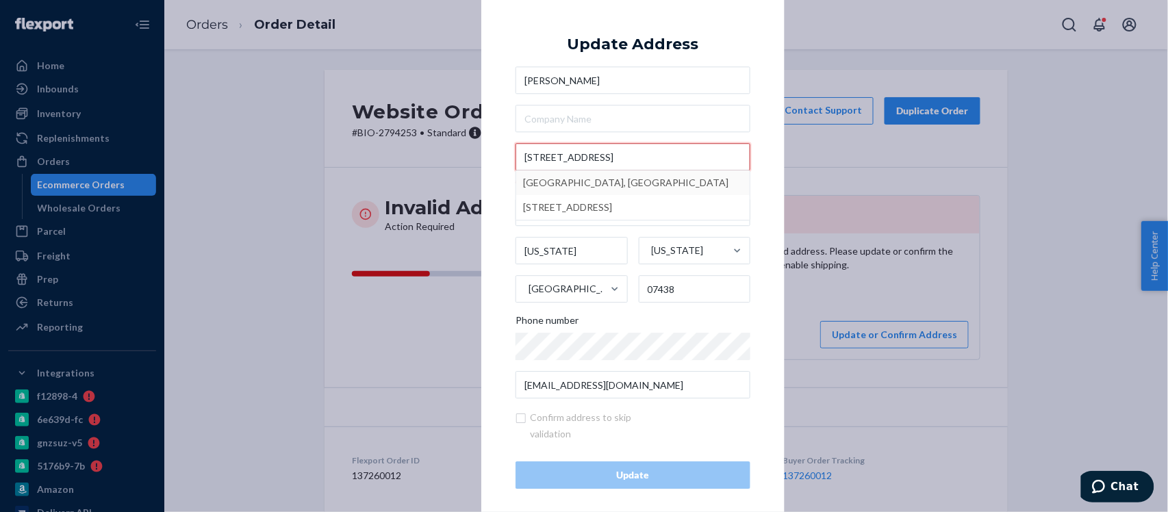
drag, startPoint x: 575, startPoint y: 158, endPoint x: 619, endPoint y: 153, distance: 44.7
click at [619, 153] on input "140 Grove StOak Ridge, NJ 07438, USA" at bounding box center [633, 157] width 235 height 27
type input "140 Grove StOak Ridge, NJ 07438, USA"
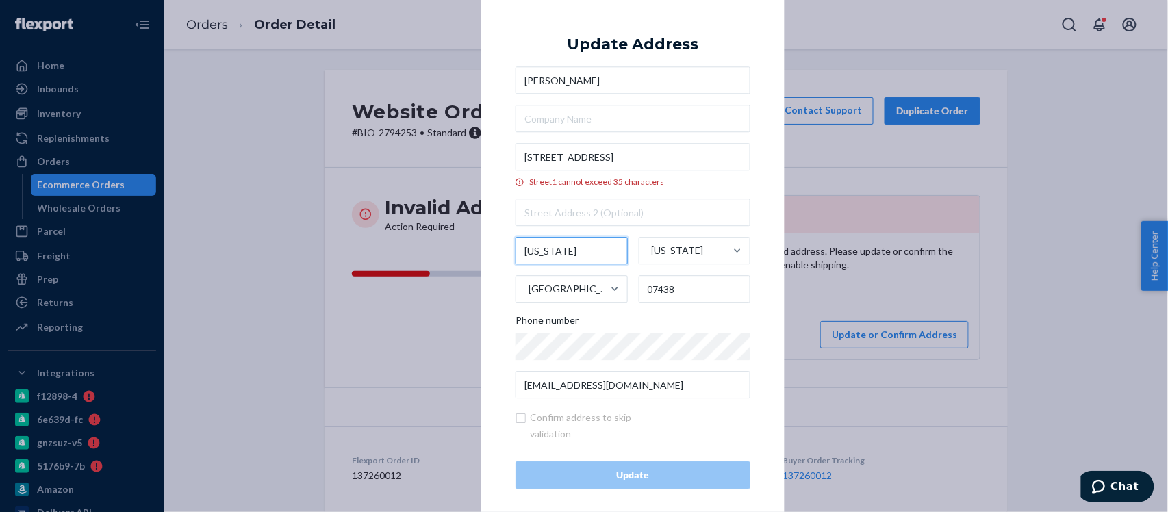
drag, startPoint x: 570, startPoint y: 247, endPoint x: 477, endPoint y: 245, distance: 93.2
click at [481, 245] on div "× Update Address Christine Stein 140 Grove StOak Ridge, NJ 07438, USA Street1 c…" at bounding box center [632, 255] width 303 height 535
paste input "Oak Ridge,"
type input "Oak Ridge"
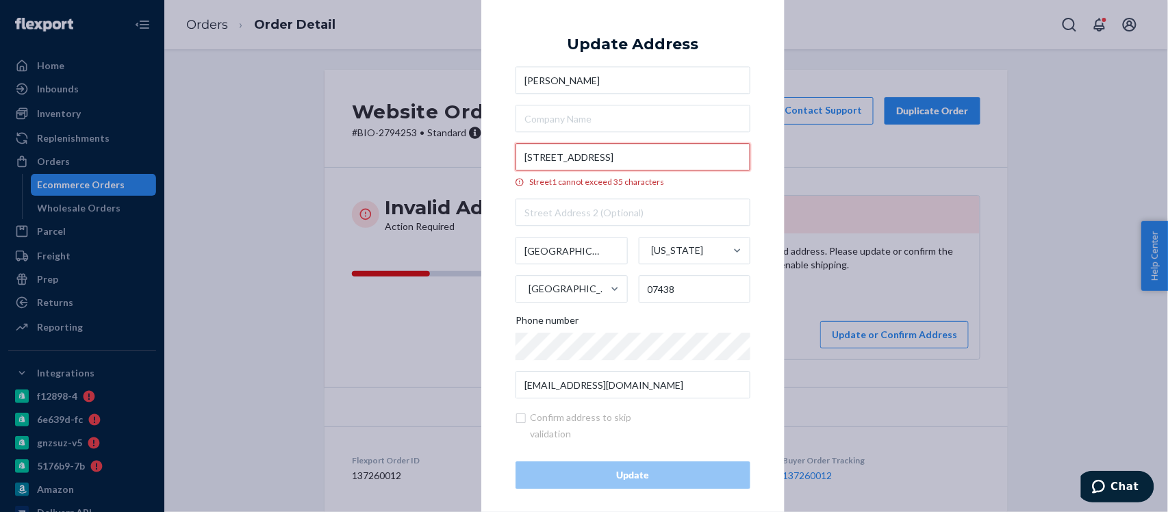
drag, startPoint x: 574, startPoint y: 156, endPoint x: 716, endPoint y: 154, distance: 142.5
click at [716, 154] on input "140 Grove StOak Ridge, NJ 07438, USA" at bounding box center [633, 157] width 235 height 27
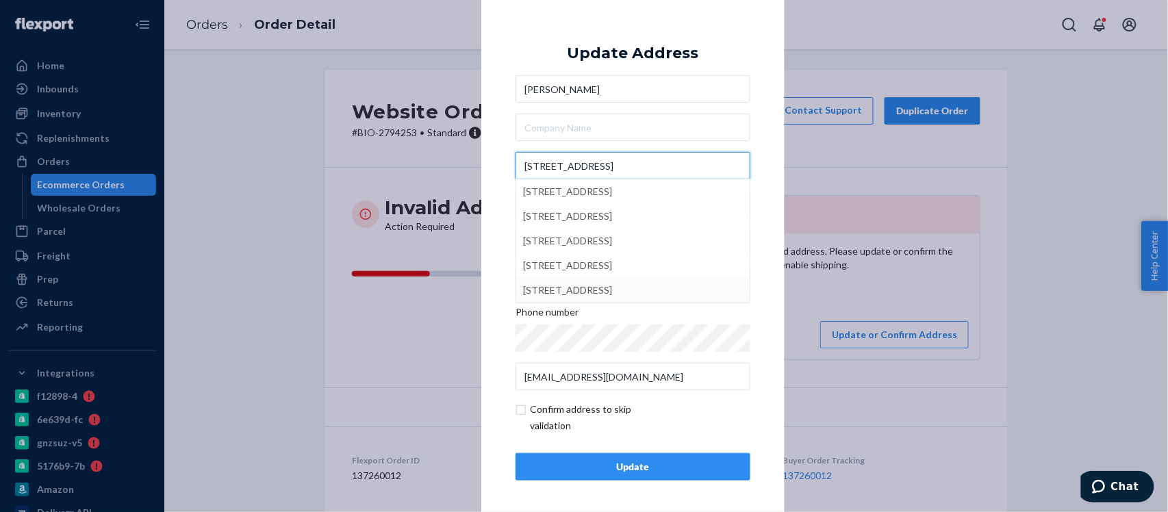
type input "140 Grove St"
click at [662, 460] on div "Update" at bounding box center [633, 467] width 212 height 14
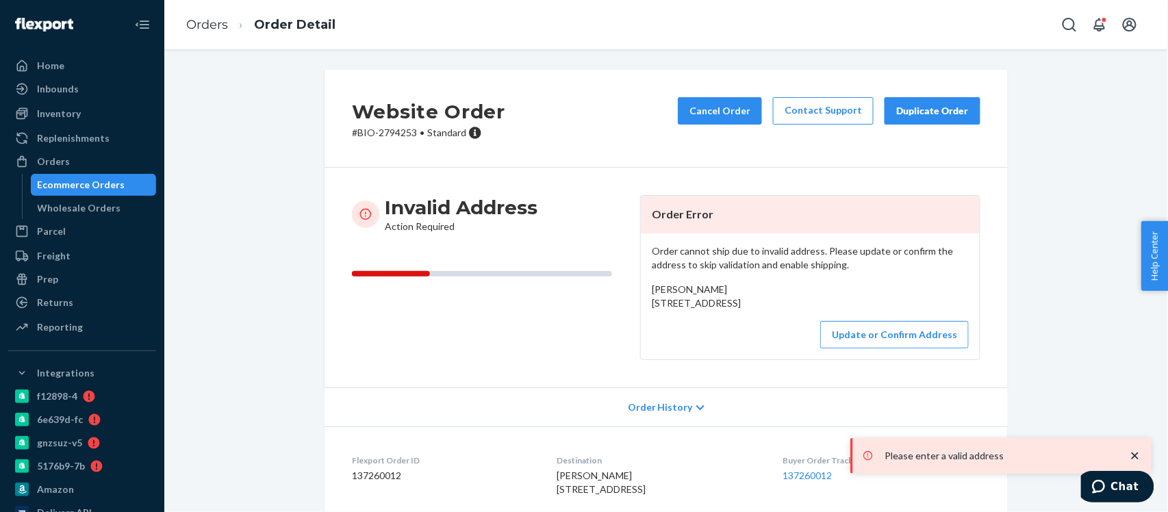
click at [1138, 452] on icon "close toast" at bounding box center [1136, 456] width 14 height 14
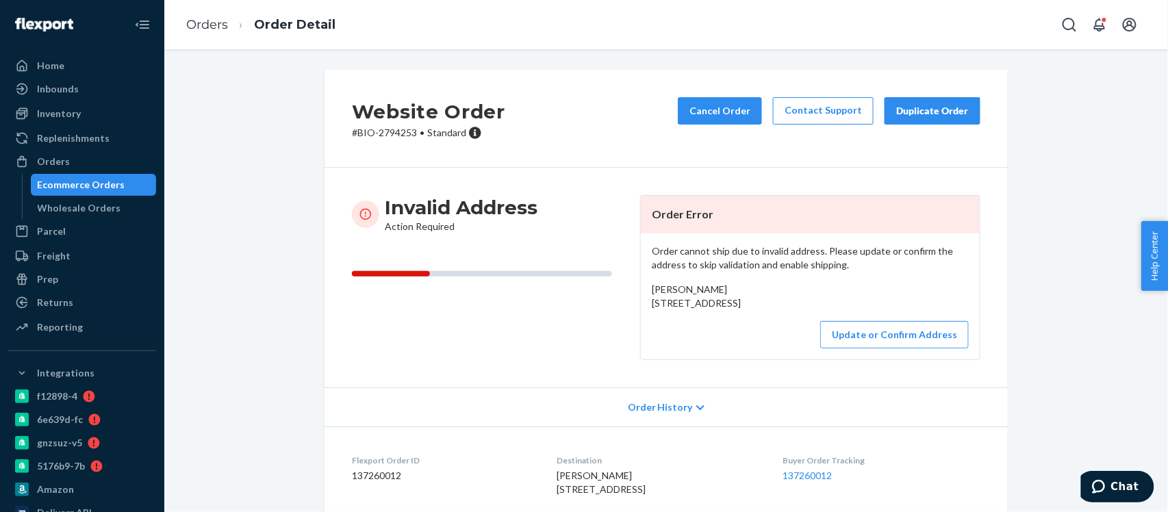
click at [541, 358] on div "Invalid Address Action Required" at bounding box center [490, 277] width 277 height 165
click at [861, 349] on button "Update or Confirm Address" at bounding box center [894, 334] width 149 height 27
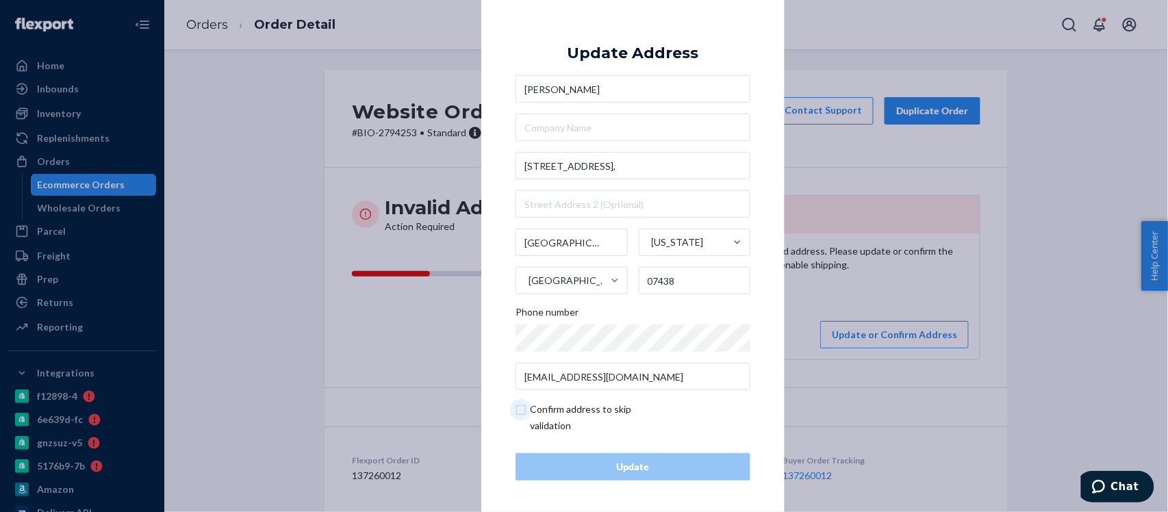
click at [517, 411] on input "checkbox" at bounding box center [595, 417] width 159 height 33
checkbox input "true"
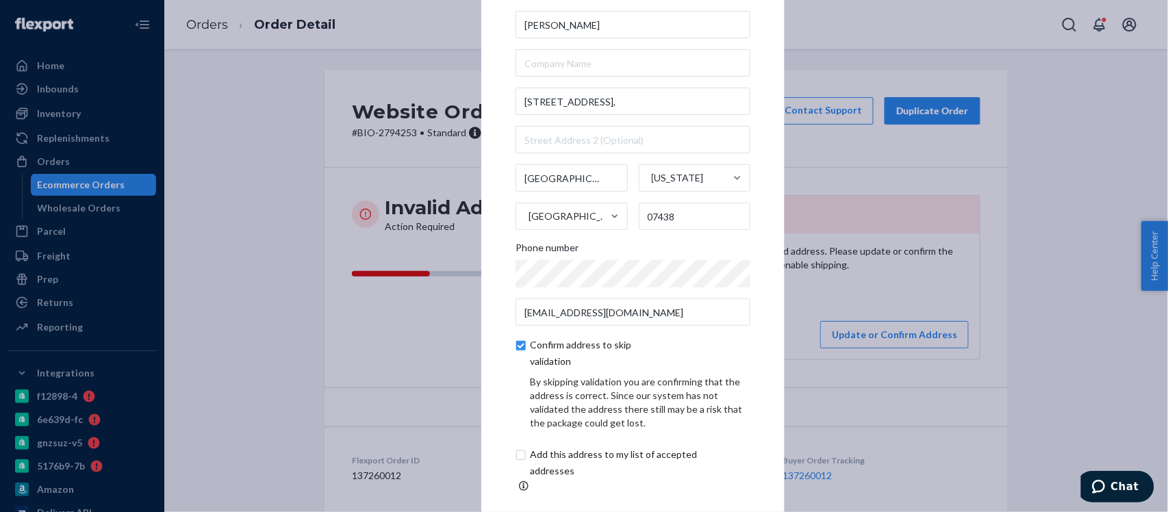
scroll to position [60, 0]
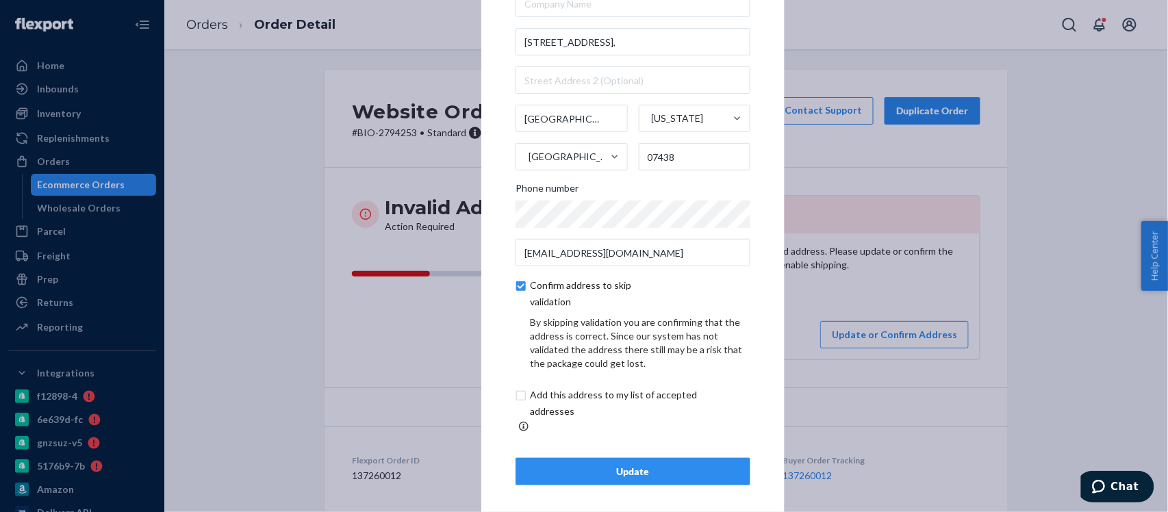
click at [516, 405] on input "checkbox" at bounding box center [630, 403] width 228 height 33
checkbox input "true"
click at [587, 467] on div "Update" at bounding box center [633, 472] width 212 height 14
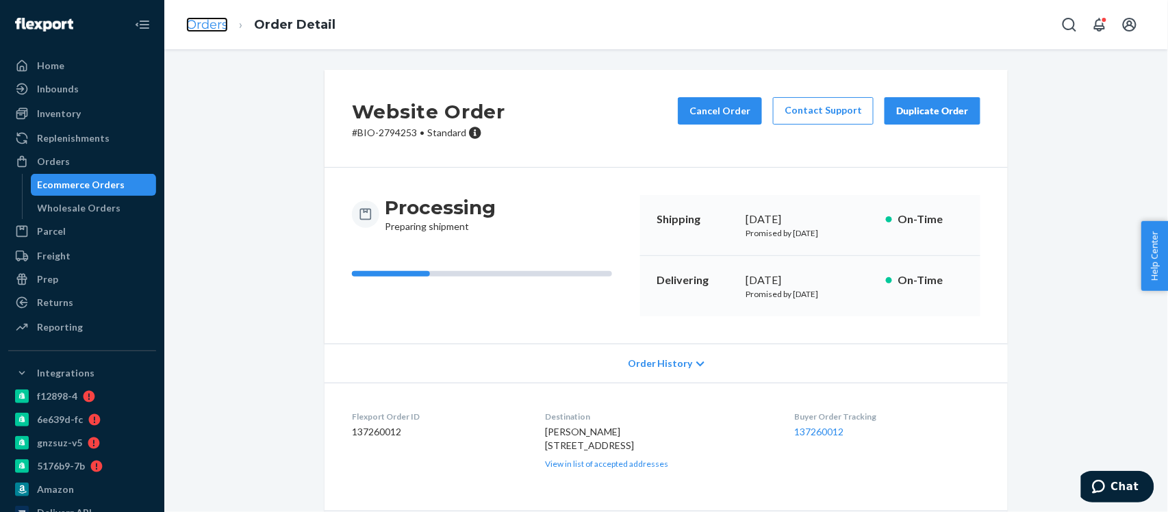
click at [211, 21] on link "Orders" at bounding box center [207, 24] width 42 height 15
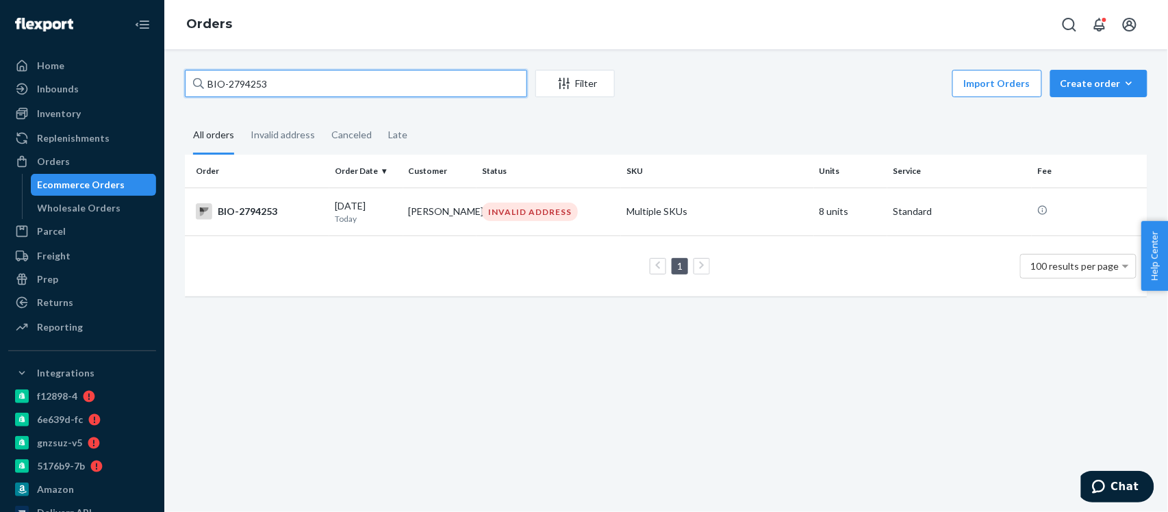
drag, startPoint x: 209, startPoint y: 90, endPoint x: 177, endPoint y: 100, distance: 33.6
click at [177, 100] on div "BIO-2794253 Filter Import Orders Create order Ecommerce order Removal order All…" at bounding box center [666, 190] width 983 height 240
paste input "CB-4223217"
type input "CB-4223217"
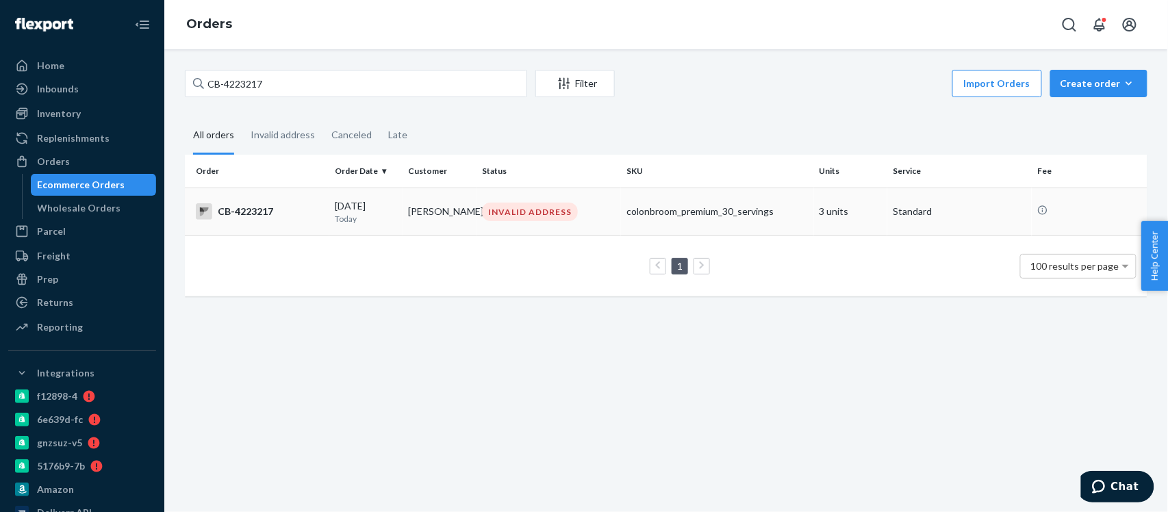
click at [241, 214] on div "CB-4223217" at bounding box center [260, 211] width 128 height 16
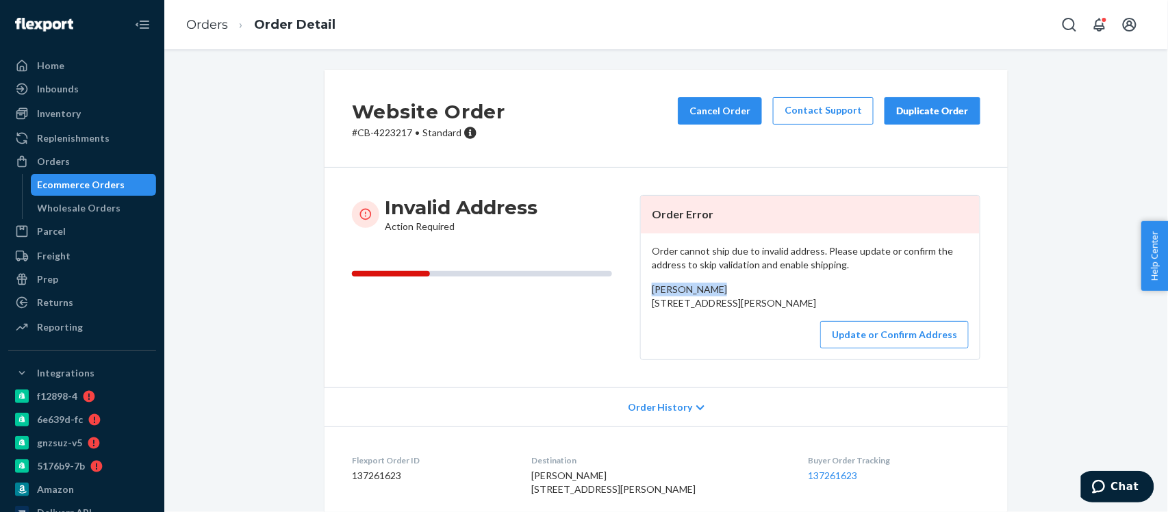
drag, startPoint x: 714, startPoint y: 289, endPoint x: 634, endPoint y: 294, distance: 80.3
click at [641, 294] on div "Order cannot ship due to invalid address. Please update or confirm the address …" at bounding box center [810, 297] width 339 height 126
drag, startPoint x: 643, startPoint y: 306, endPoint x: 747, endPoint y: 329, distance: 106.5
click at [747, 329] on div "Order cannot ship due to invalid address. Please update or confirm the address …" at bounding box center [810, 297] width 339 height 126
click at [878, 349] on button "Update or Confirm Address" at bounding box center [894, 334] width 149 height 27
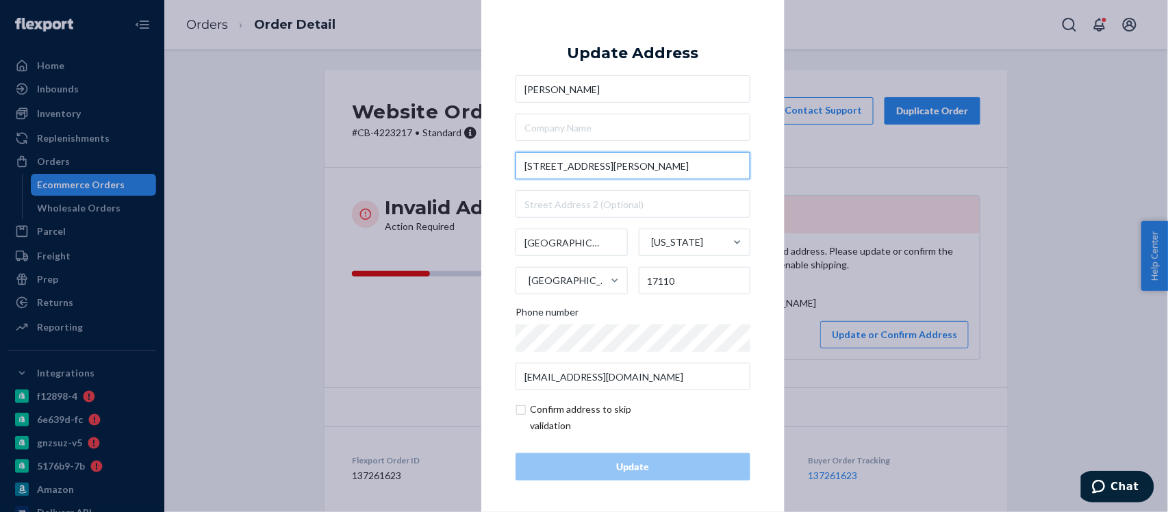
drag, startPoint x: 651, startPoint y: 168, endPoint x: 471, endPoint y: 167, distance: 179.4
click at [471, 167] on div "× Update Address Drew Sadloski 2154 Nortth 5tth Streett 07-A Harrisburg Pennsyl…" at bounding box center [584, 256] width 1168 height 512
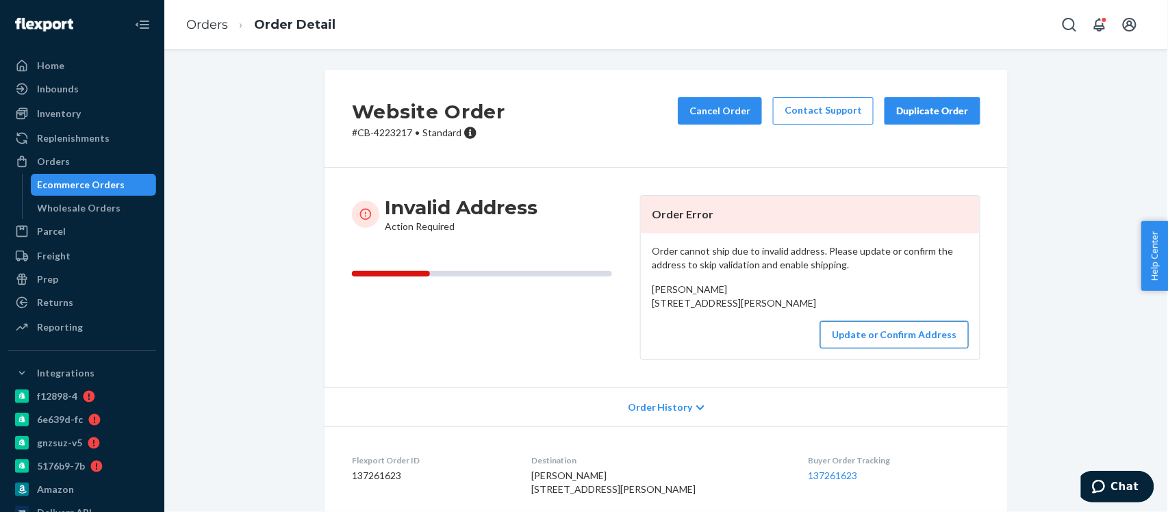
click at [910, 349] on button "Update or Confirm Address" at bounding box center [894, 334] width 149 height 27
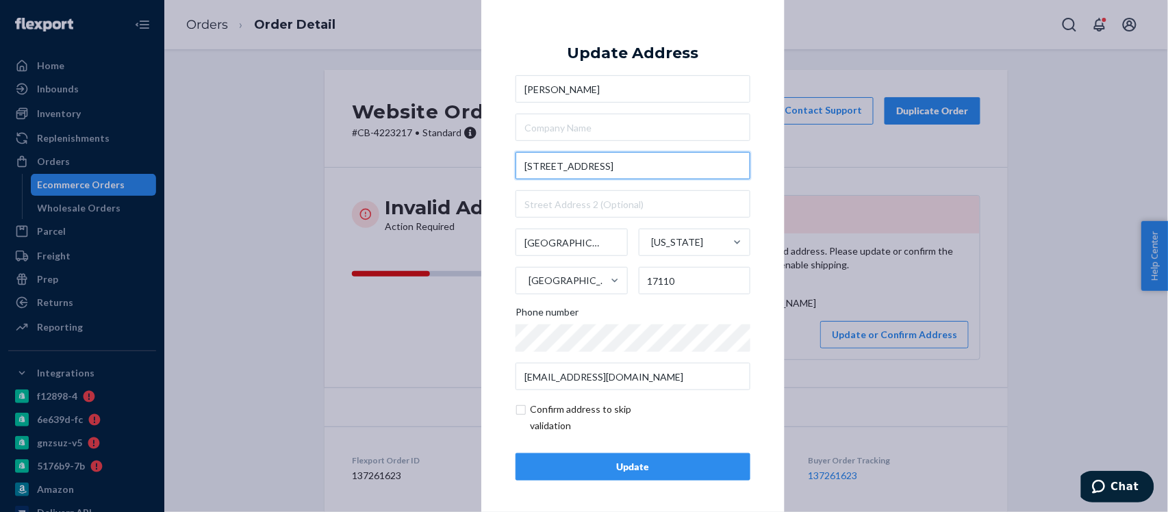
drag, startPoint x: 609, startPoint y: 164, endPoint x: 475, endPoint y: 164, distance: 134.2
click at [481, 164] on div "× Update Address Drew Sadloski 2154 N 5th St 07 a Harrisburg Pennsylvania Unite…" at bounding box center [632, 256] width 303 height 518
paste input "text"
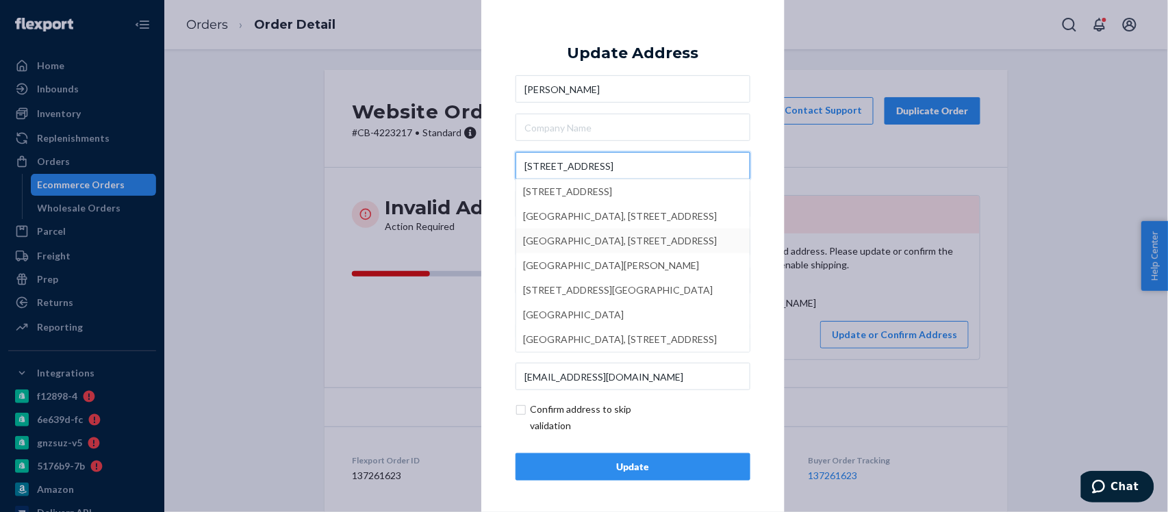
type input "2154 N 5th St 07-A"
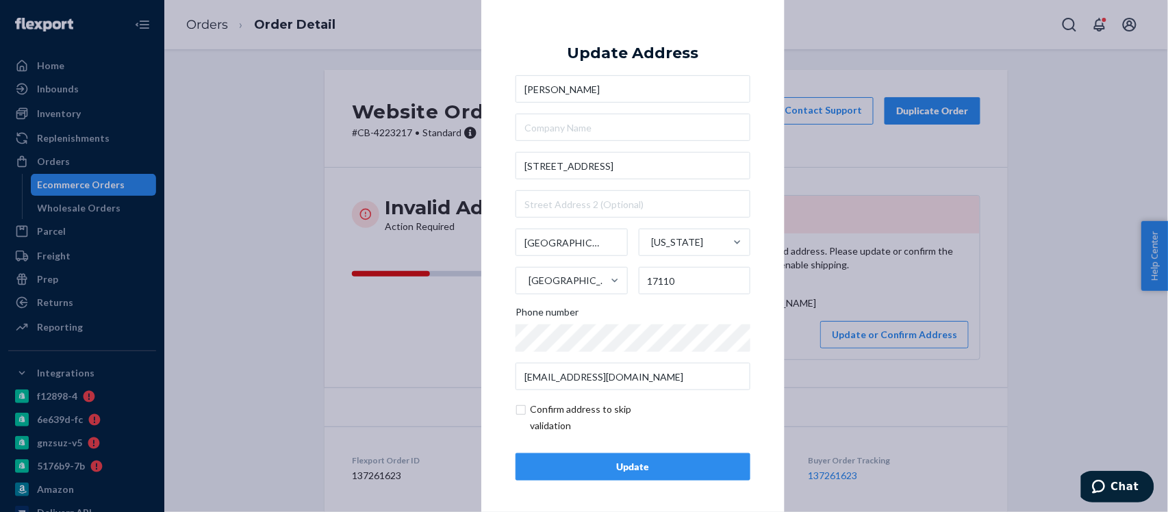
click at [758, 253] on div "× Update Address Drew Sadloski 2154 N 5th St 07-A Harrisburg Pennsylvania Unite…" at bounding box center [632, 256] width 303 height 518
click at [644, 468] on div "Update" at bounding box center [633, 467] width 212 height 14
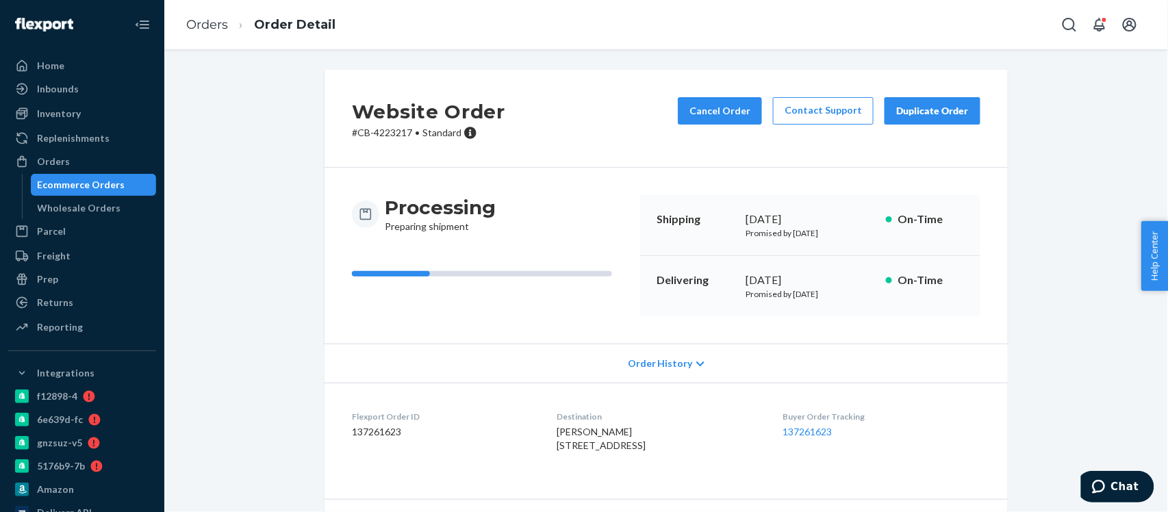
click at [379, 138] on p "# CB-4223217 • Standard" at bounding box center [428, 133] width 153 height 14
drag, startPoint x: 636, startPoint y: 447, endPoint x: 540, endPoint y: 449, distance: 95.2
click at [557, 449] on div "Drew Sadloski 2154 N 5th St # 07-A Harrisburg, PA 17110-2307 US" at bounding box center [659, 438] width 204 height 27
click at [222, 27] on link "Orders" at bounding box center [207, 24] width 42 height 15
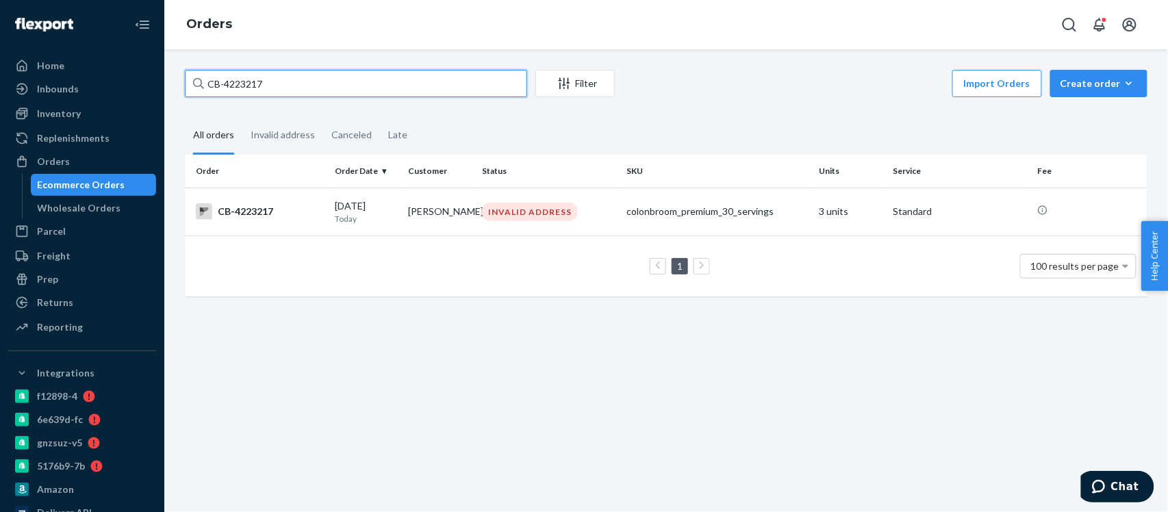
drag, startPoint x: 299, startPoint y: 86, endPoint x: 174, endPoint y: 125, distance: 131.1
click at [175, 125] on div "CB-4223217 Filter Import Orders Create order Ecommerce order Removal order All …" at bounding box center [666, 190] width 983 height 240
paste input "BIO-2795075"
type input "BIO-2795075"
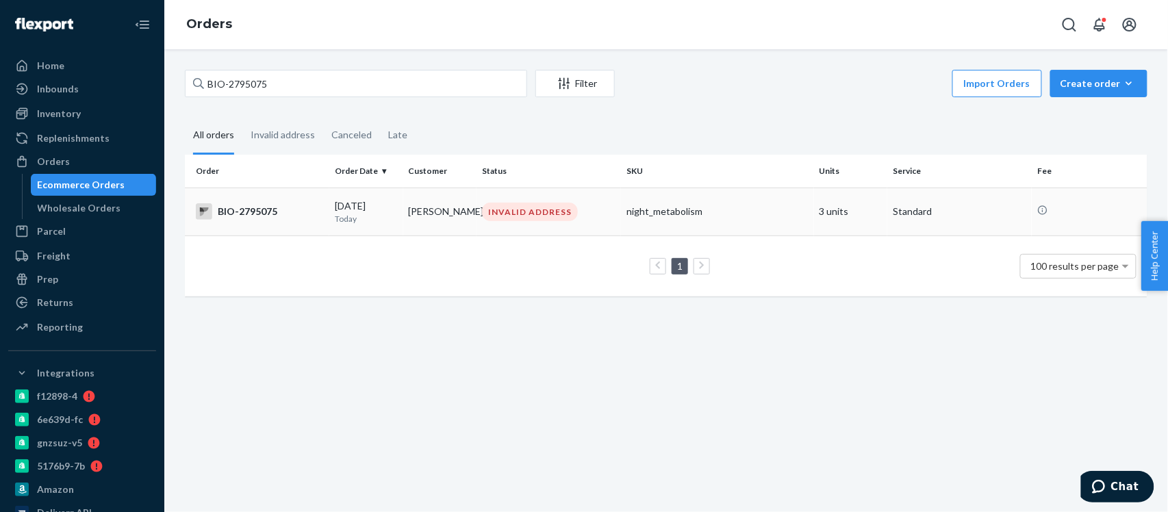
click at [265, 211] on div "BIO-2795075" at bounding box center [260, 211] width 128 height 16
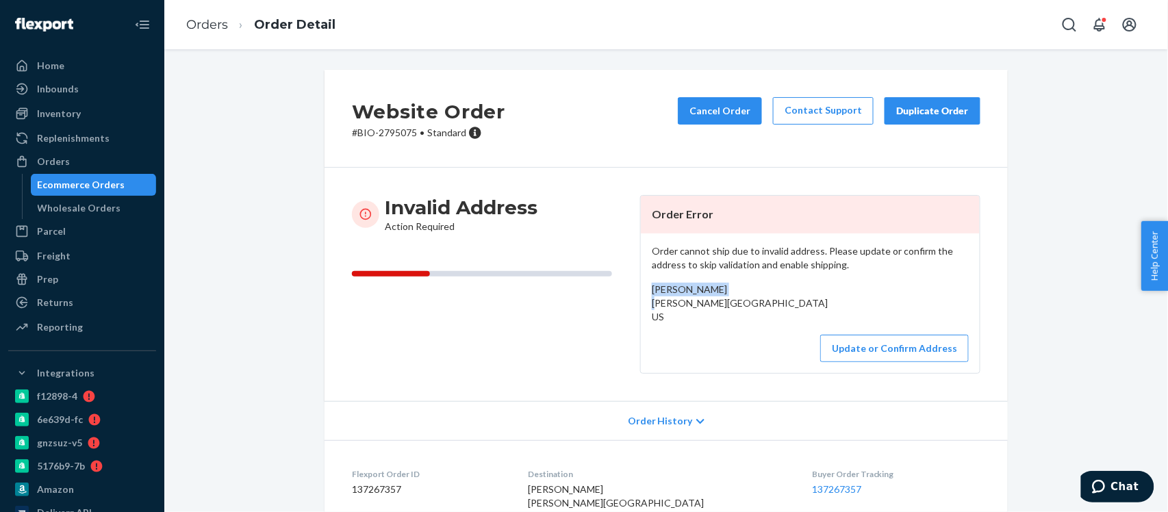
drag, startPoint x: 715, startPoint y: 288, endPoint x: 643, endPoint y: 296, distance: 72.3
click at [643, 296] on div "Order cannot ship due to invalid address. Please update or confirm the address …" at bounding box center [810, 304] width 339 height 140
drag, startPoint x: 647, startPoint y: 304, endPoint x: 728, endPoint y: 329, distance: 84.5
click at [728, 324] on div "[PERSON_NAME] [PERSON_NAME][GEOGRAPHIC_DATA] US" at bounding box center [810, 303] width 317 height 41
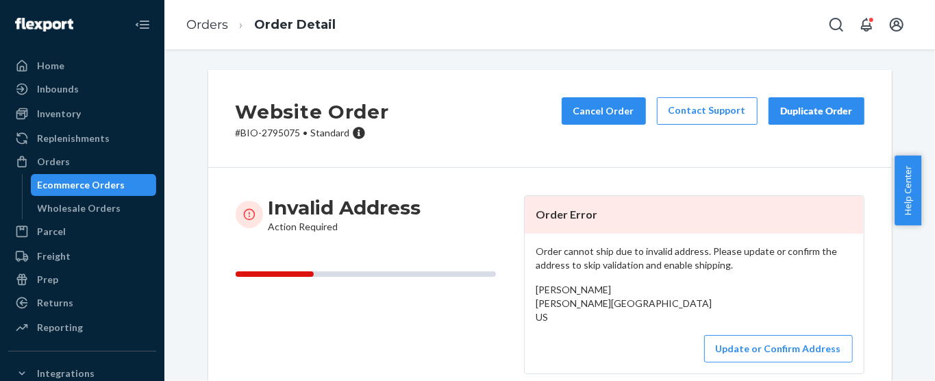
click at [906, 75] on div "Website Order # BIO-2795075 • Standard Cancel Order Contact Support Duplicate O…" at bounding box center [550, 365] width 750 height 590
